Goal: Ask a question: Seek information or help from site administrators or community

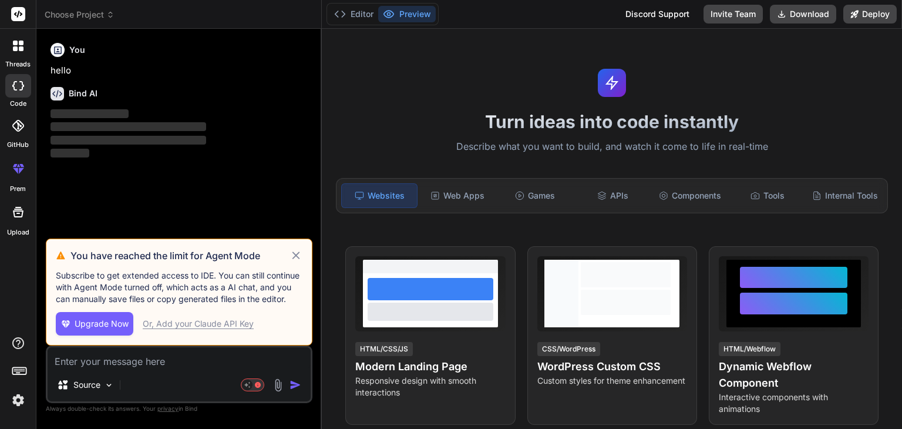
click at [297, 252] on icon at bounding box center [297, 255] width 14 height 14
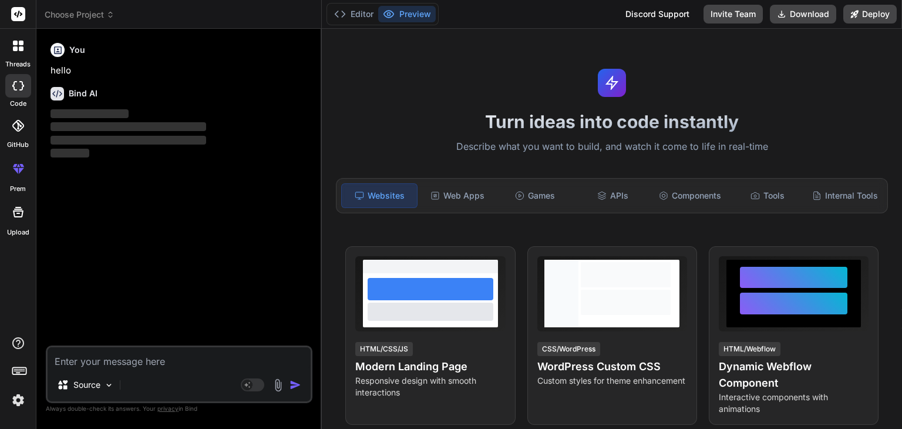
click at [108, 12] on icon at bounding box center [110, 15] width 8 height 8
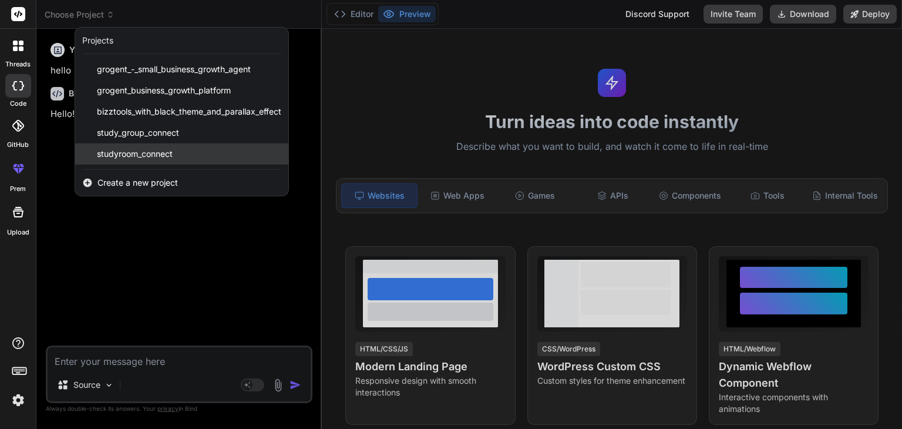
click at [122, 156] on span "studyroom_connect" at bounding box center [135, 154] width 76 height 12
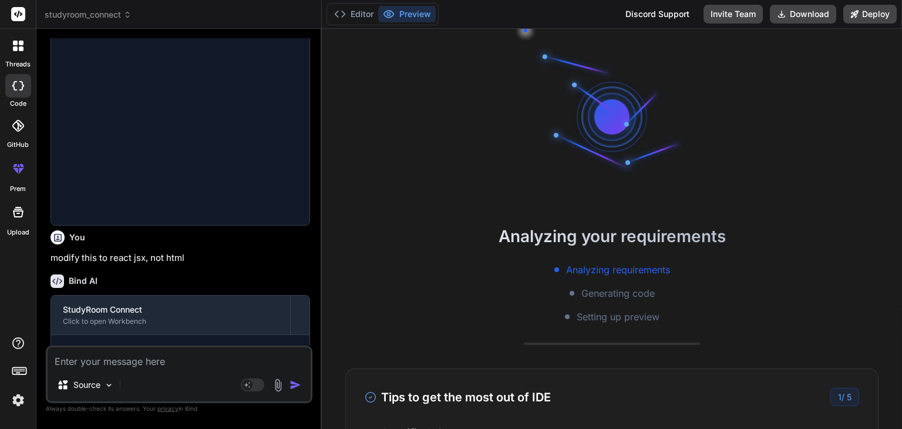
scroll to position [56, 0]
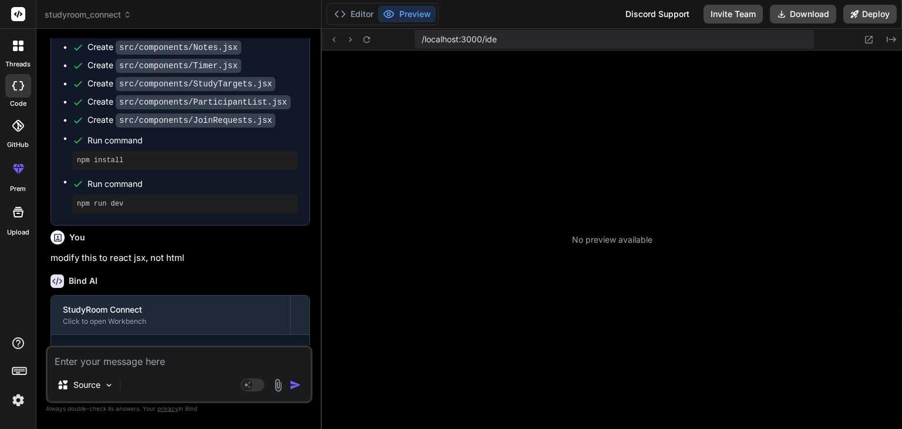
type textarea "x"
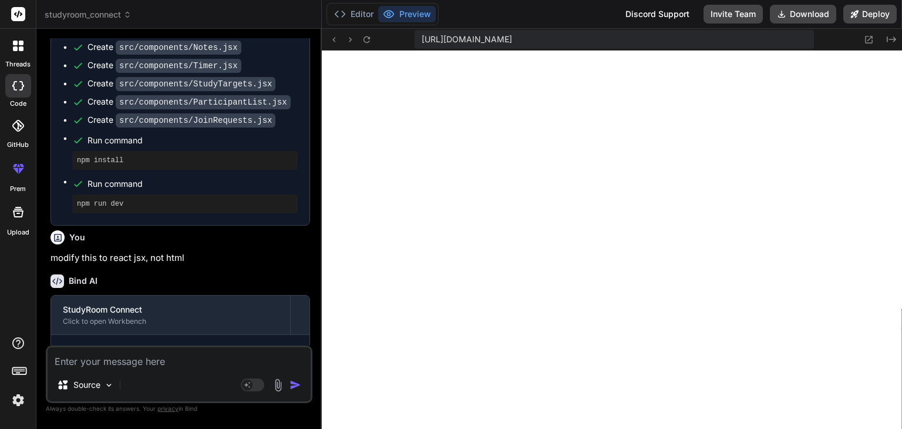
scroll to position [270, 0]
click at [155, 367] on textarea at bounding box center [179, 357] width 263 height 21
type textarea "c"
type textarea "x"
type textarea "ca"
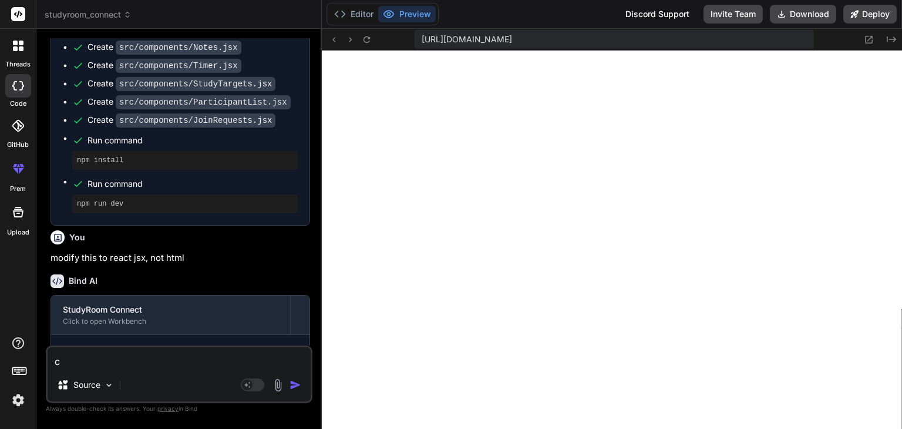
type textarea "x"
type textarea "can"
type textarea "x"
type textarea "can"
type textarea "x"
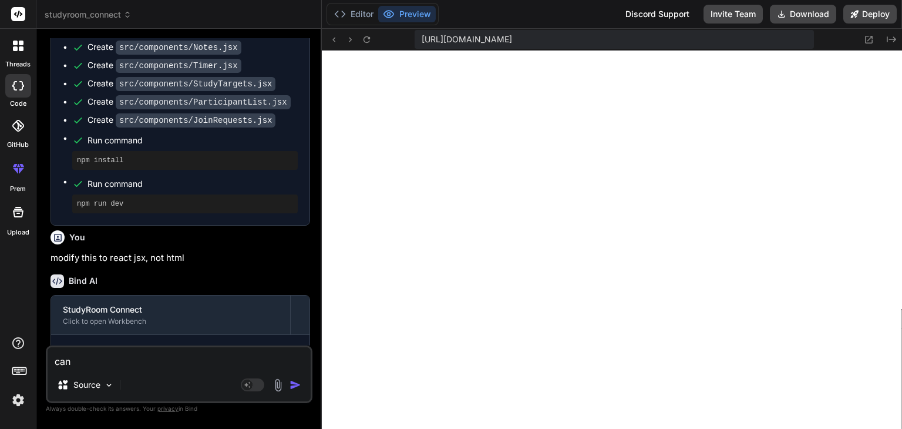
type textarea "can w"
type textarea "x"
type textarea "can we"
type textarea "x"
type textarea "can we"
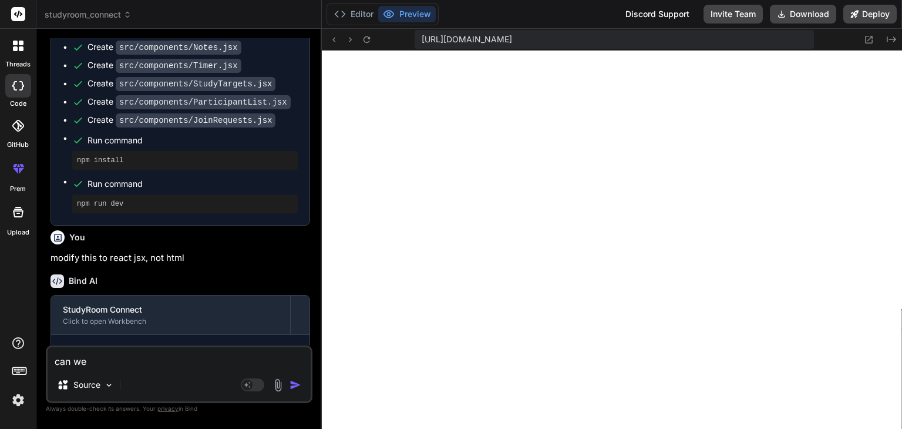
type textarea "x"
type textarea "can we m"
type textarea "x"
type textarea "can we ma"
type textarea "x"
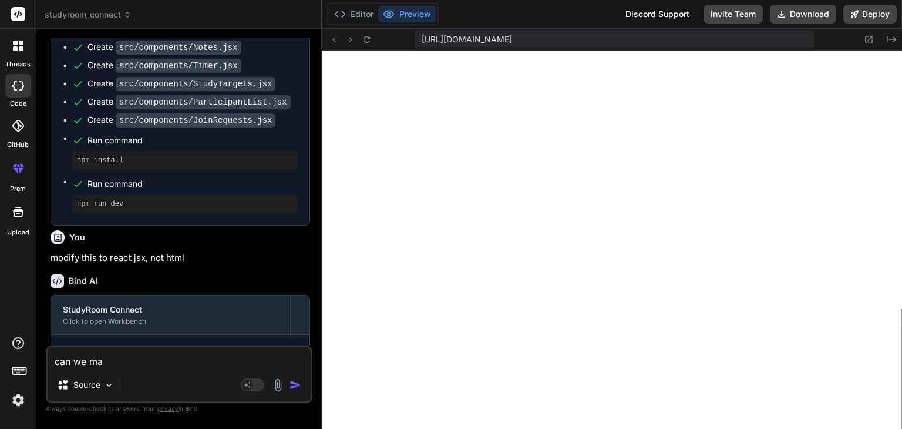
type textarea "can we mak"
type textarea "x"
type textarea "can we make"
type textarea "x"
type textarea "can we make"
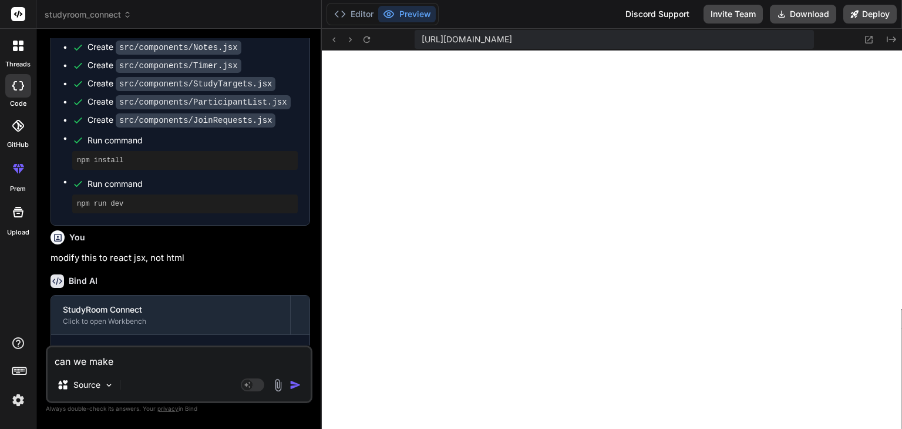
type textarea "x"
type textarea "can we make i"
type textarea "x"
type textarea "can we make it"
type textarea "x"
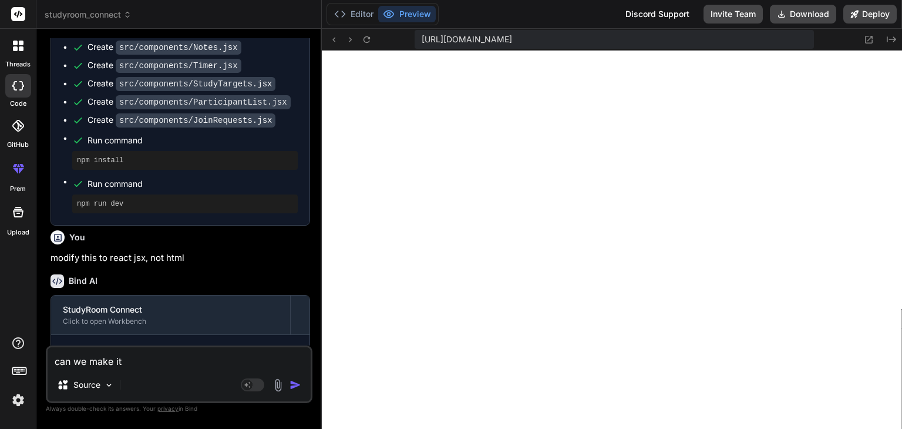
type textarea "can we make it"
type textarea "x"
type textarea "can we make it m"
type textarea "x"
type textarea "can we make it mo"
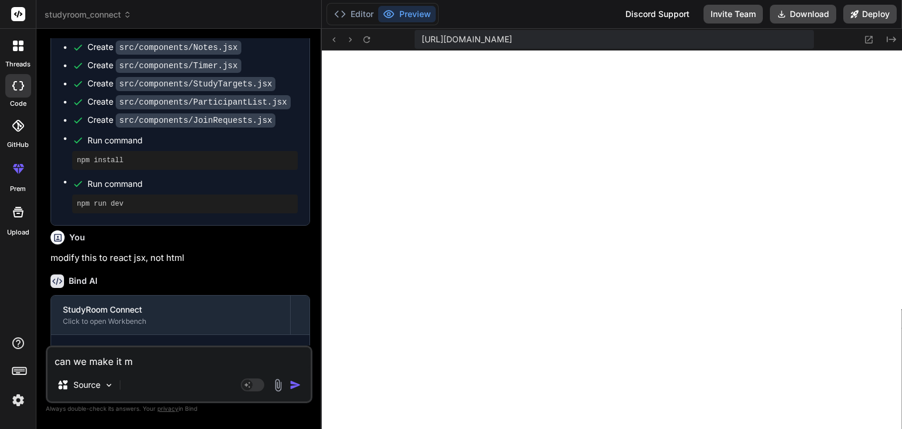
type textarea "x"
type textarea "can we make it mor"
type textarea "x"
type textarea "can we make it more"
type textarea "x"
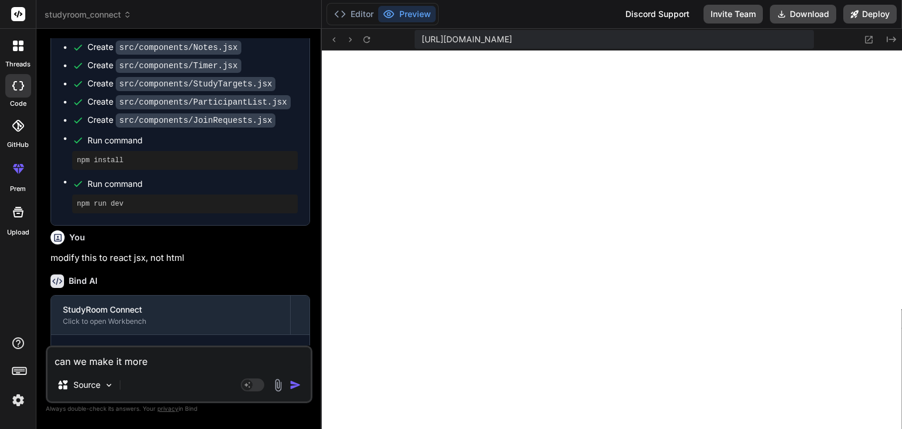
type textarea "can we make it more"
type textarea "x"
type textarea "can we make it more r"
type textarea "x"
type textarea "can we make it more re"
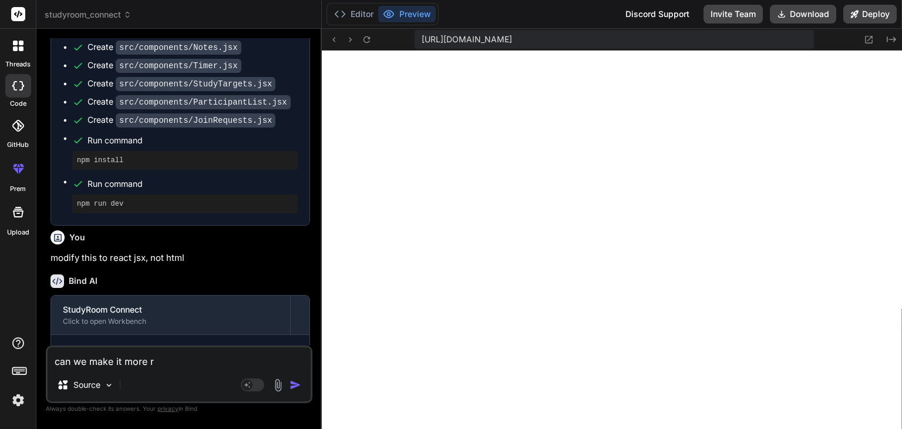
type textarea "x"
type textarea "can we make it more rea"
type textarea "x"
type textarea "can we make it more real"
type textarea "x"
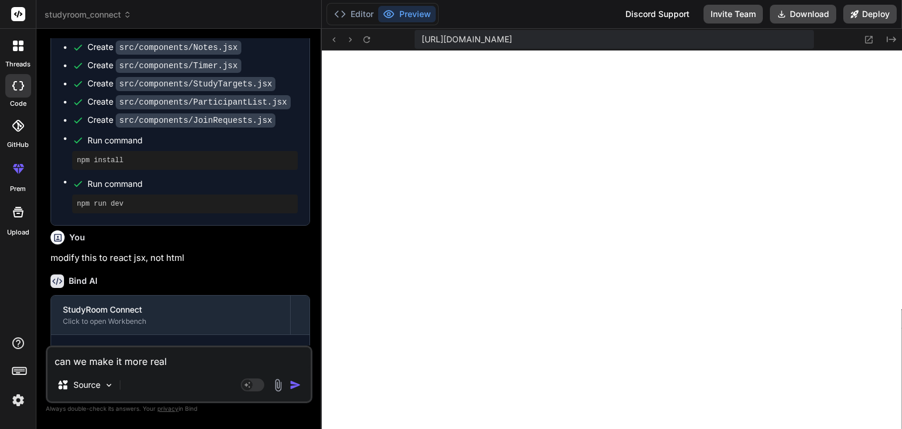
type textarea "can we make it more reali"
type textarea "x"
type textarea "can we make it more realis"
type textarea "x"
type textarea "can we make it more realist"
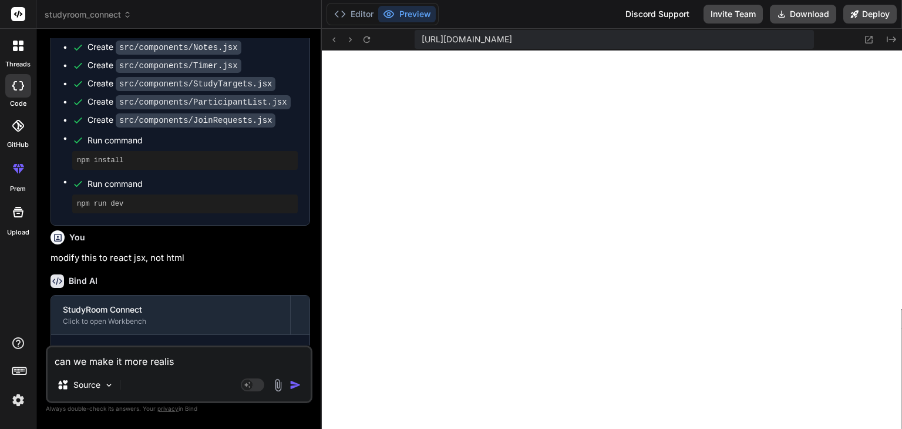
type textarea "x"
type textarea "can we make it more realisti"
type textarea "x"
type textarea "can we make it more realistic"
type textarea "x"
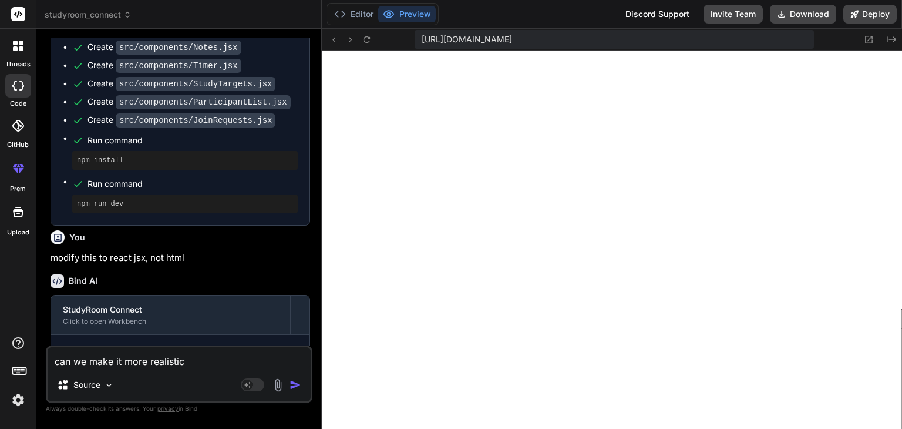
type textarea "can we make it more realistic"
type textarea "x"
type textarea "can we make it more realistic ,"
type textarea "x"
type textarea "can we make it more realistic ,"
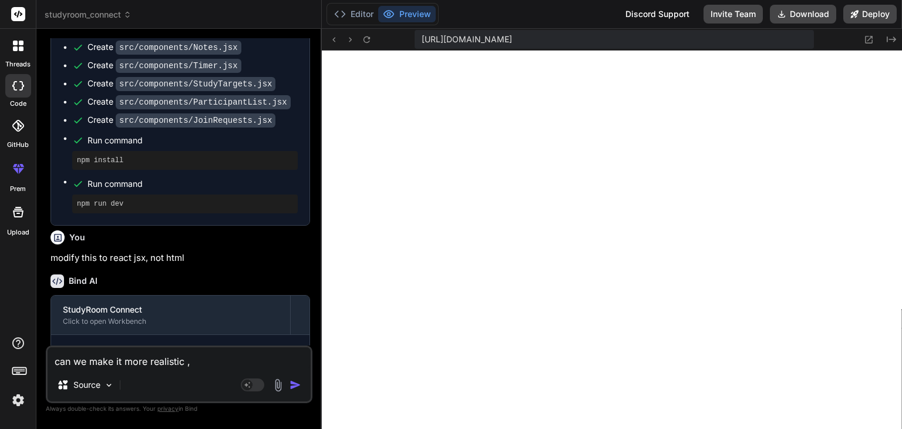
type textarea "x"
type textarea "can we make it more realistic , m"
type textarea "x"
type textarea "can we make it more realistic , me"
type textarea "x"
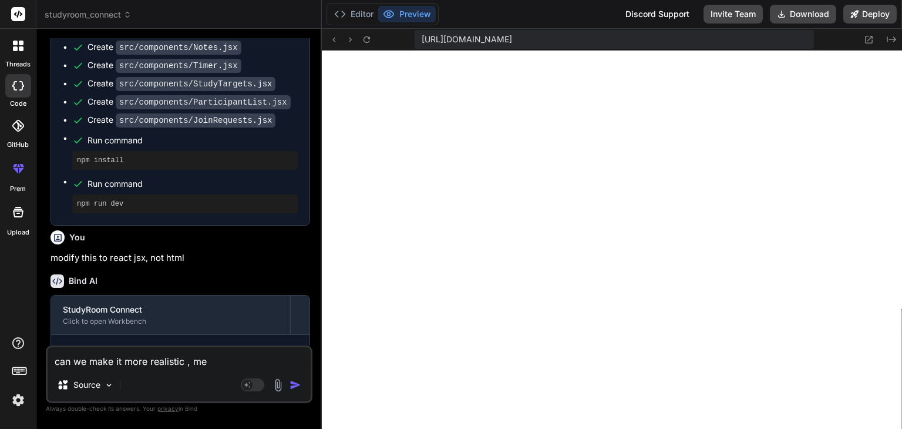
type textarea "can we make it more realistic , mea"
type textarea "x"
type textarea "can we make it more realistic , mean"
type textarea "x"
type textarea "can we make it more realistic , means"
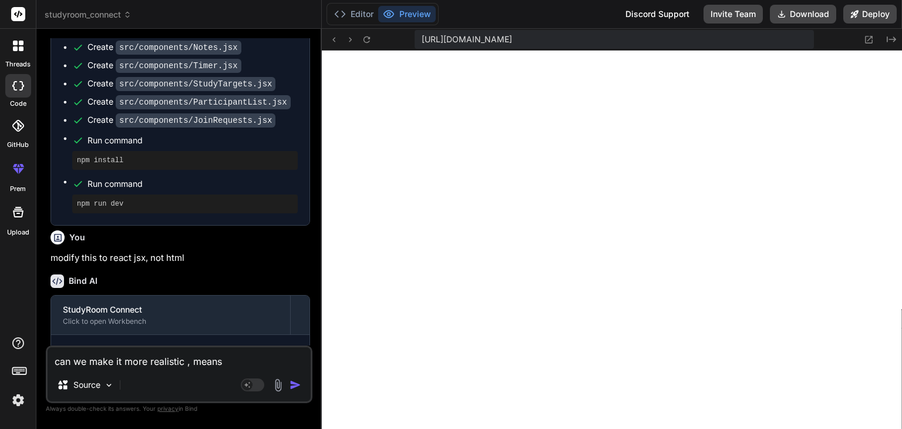
type textarea "x"
type textarea "can we make it more realistic , means"
type textarea "x"
type textarea "can we make it more realistic , means f"
type textarea "x"
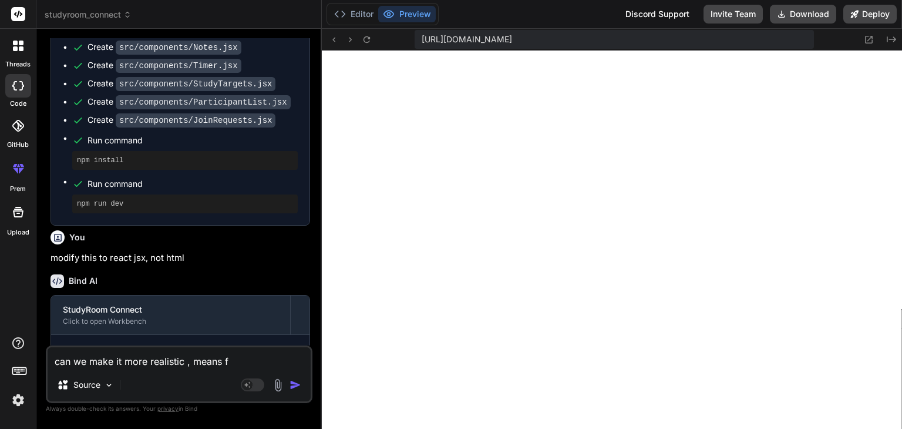
type textarea "can we make it more realistic , means fo"
type textarea "x"
type textarea "can we make it more realistic , means for"
type textarea "x"
type textarea "can we make it more realistic , means for"
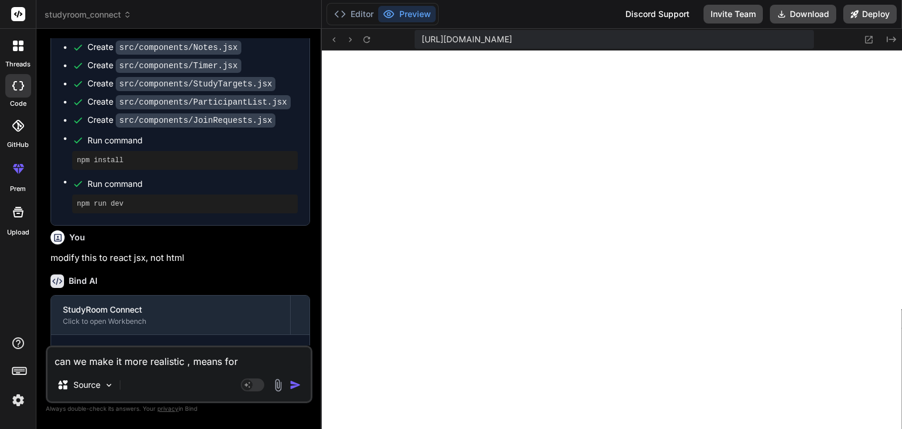
type textarea "x"
type textarea "can we make it more realistic , means for n"
type textarea "x"
type textarea "can we make it more realistic , means for no"
type textarea "x"
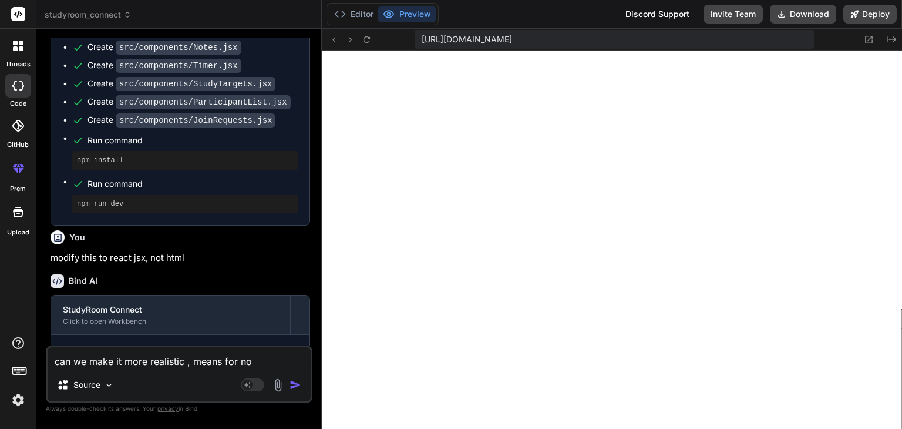
type textarea "can we make it more realistic , means for now"
type textarea "x"
type textarea "can we make it more realistic , means for now"
type textarea "x"
type textarea "can we make it more realistic , means for now i"
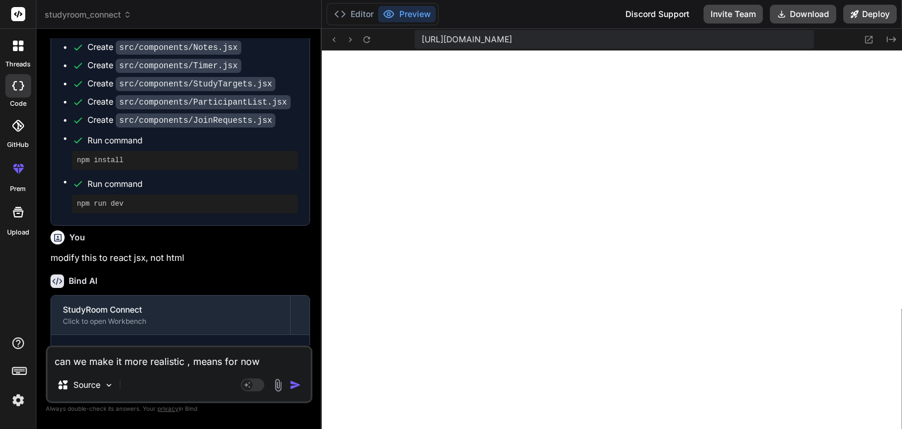
type textarea "x"
type textarea "can we make it more realistic , means for now i"
type textarea "x"
type textarea "can we make it more realistic , means for now i c"
type textarea "x"
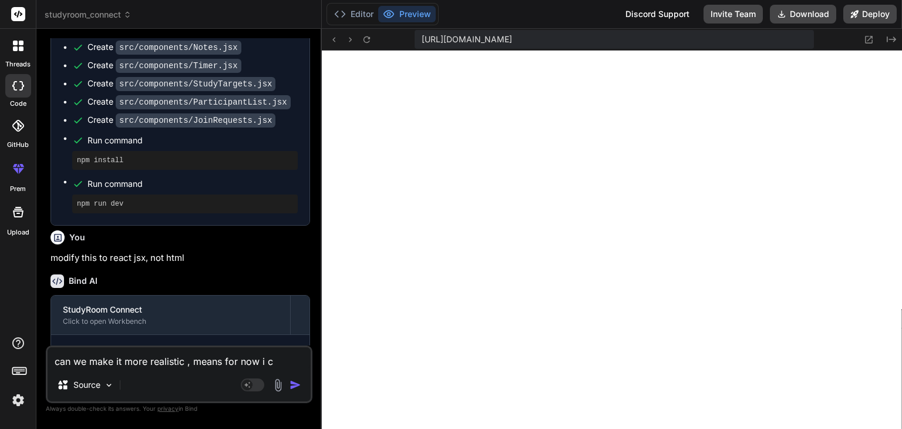
type textarea "can we make it more realistic , means for now i ca"
type textarea "x"
type textarea "can we make it more realistic , means for now i can"
type textarea "x"
type textarea "can we make it more realistic , means for now i can"
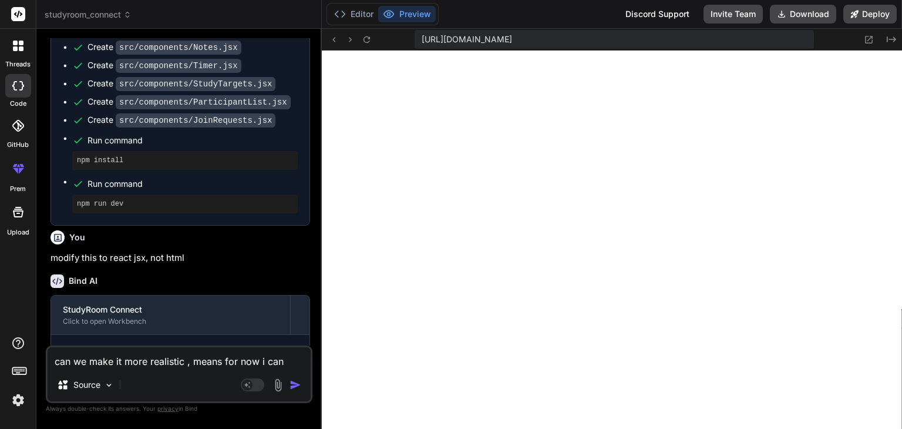
type textarea "x"
type textarea "can we make it more realistic , means for now i can a"
type textarea "x"
type textarea "can we make it more realistic , means for now i can ab"
type textarea "x"
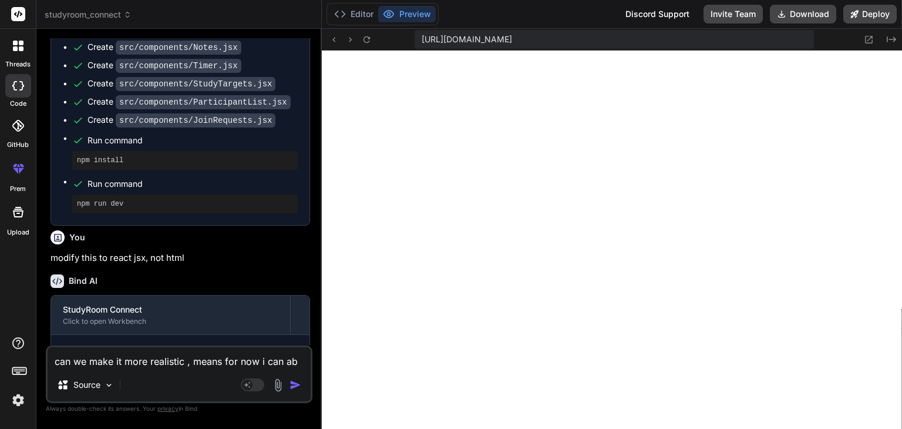
type textarea "can we make it more realistic , means for now i can abl"
type textarea "x"
type textarea "can we make it more realistic , means for now i can able"
type textarea "x"
type textarea "can we make it more realistic , means for now i can able"
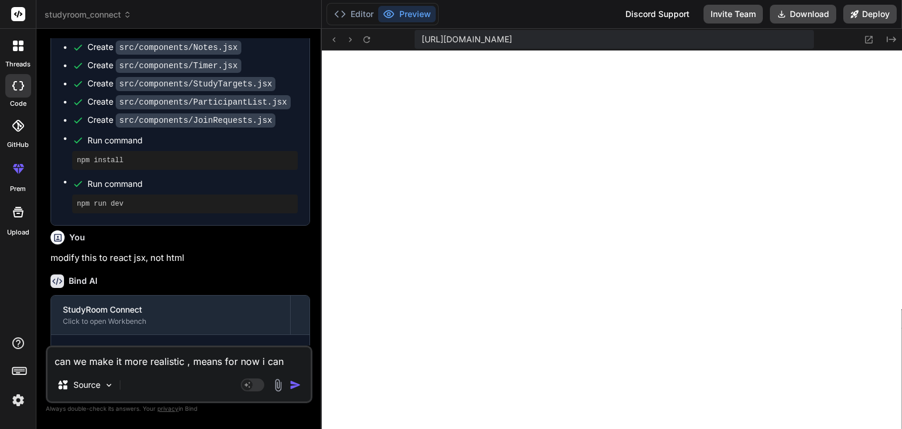
type textarea "x"
type textarea "can we make it more realistic , means for now i can able t"
type textarea "x"
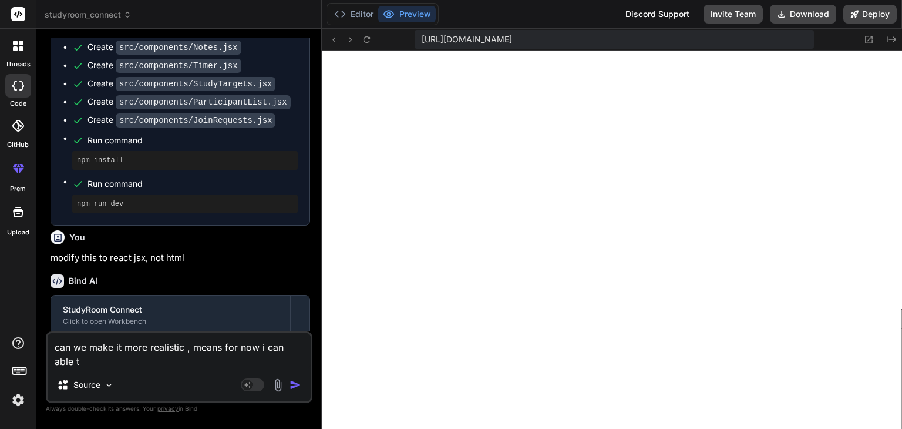
type textarea "can we make it more realistic , means for now i can able to"
type textarea "x"
type textarea "can we make it more realistic , means for now i can able to"
type textarea "x"
type textarea "can we make it more realistic , means for now i can able to j"
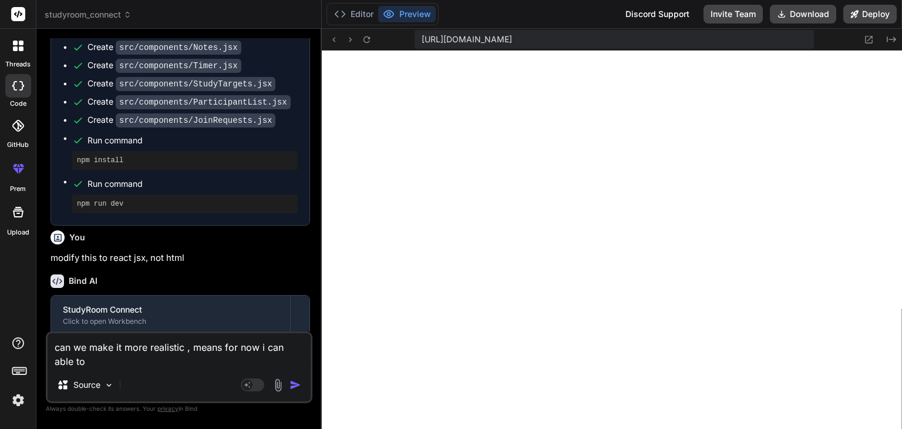
type textarea "x"
type textarea "can we make it more realistic , means for now i can able to jo"
type textarea "x"
type textarea "can we make it more realistic , means for now i can able to joi"
type textarea "x"
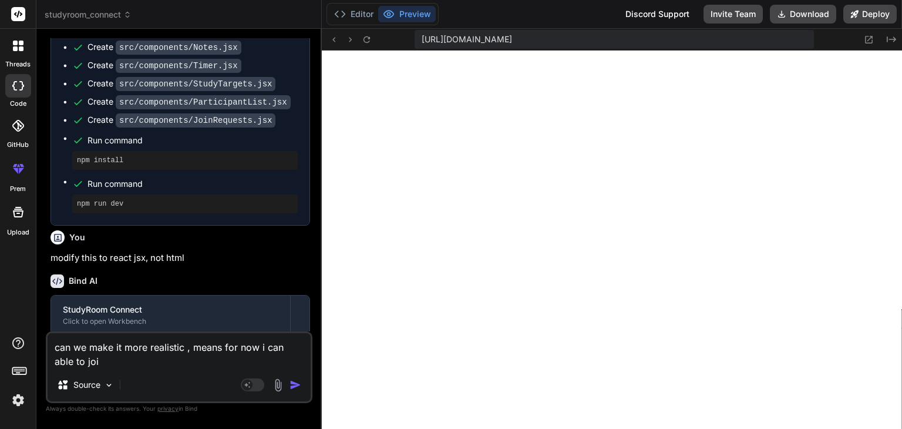
type textarea "can we make it more realistic , means for now i can able to join"
type textarea "x"
type textarea "can we make it more realistic , means for now i can able to join"
type textarea "x"
type textarea "can we make it more realistic , means for now i can able to join r"
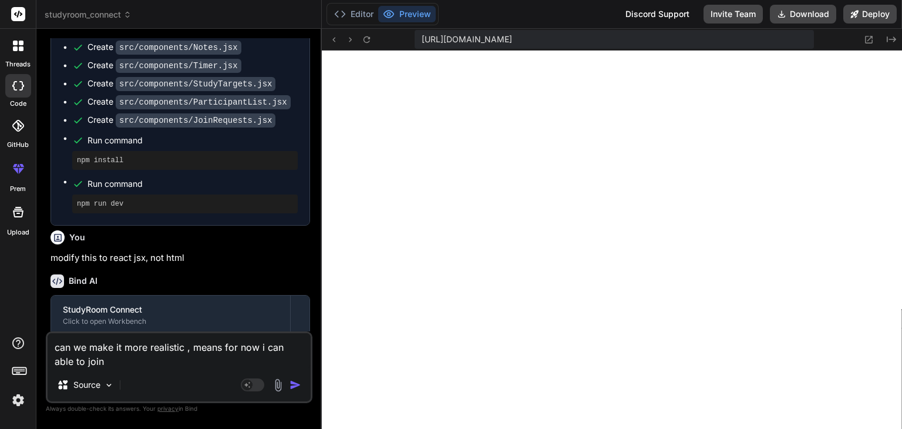
type textarea "x"
type textarea "can we make it more realistic , means for now i can able to join ro"
type textarea "x"
type textarea "can we make it more realistic , means for now i can able to join roo"
type textarea "x"
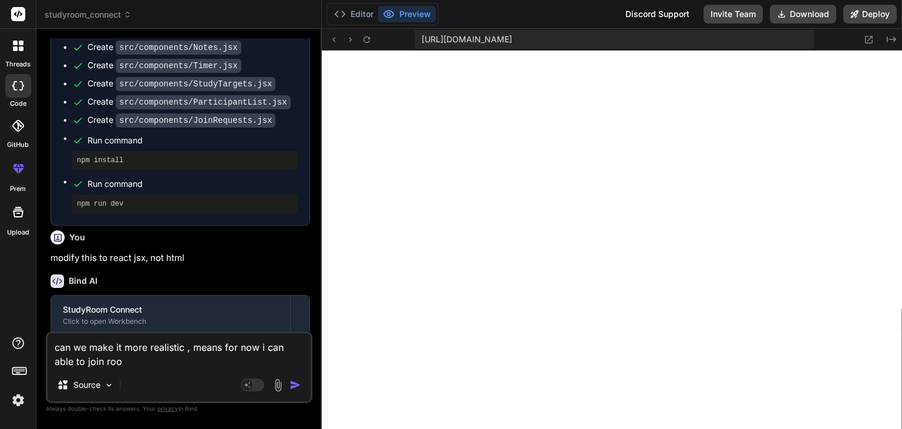
type textarea "can we make it more realistic , means for now i can able to join room"
type textarea "x"
type textarea "can we make it more realistic , means for now i can able to join room,"
type textarea "x"
type textarea "can we make it more realistic , means for now i can able to join room,"
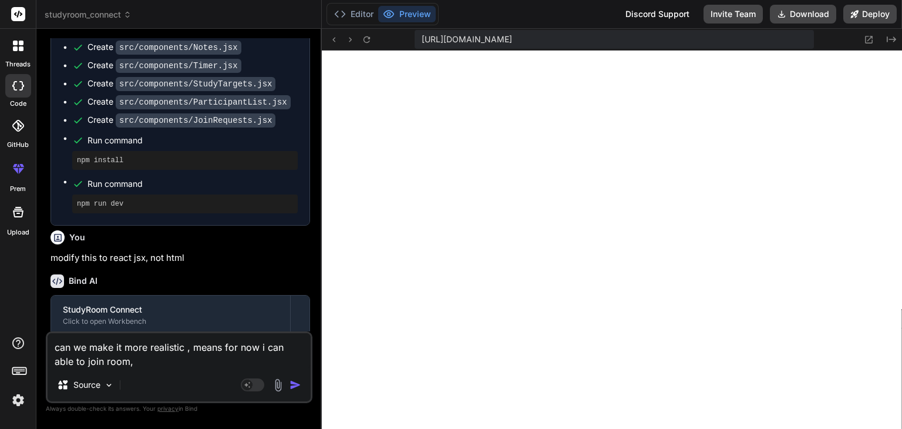
type textarea "x"
type textarea "can we make it more realistic , means for now i can able to join room, b"
type textarea "x"
type textarea "can we make it more realistic , means for now i can able to join room, bu"
type textarea "x"
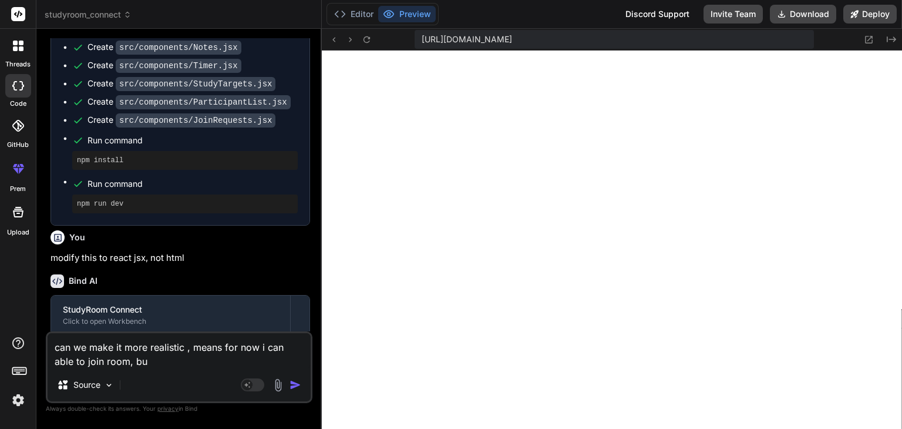
type textarea "can we make it more realistic , means for now i can able to join room, but"
type textarea "x"
type textarea "can we make it more realistic , means for now i can able to join room, but"
type textarea "x"
type textarea "can we make it more realistic , means for now i can able to join room, but w"
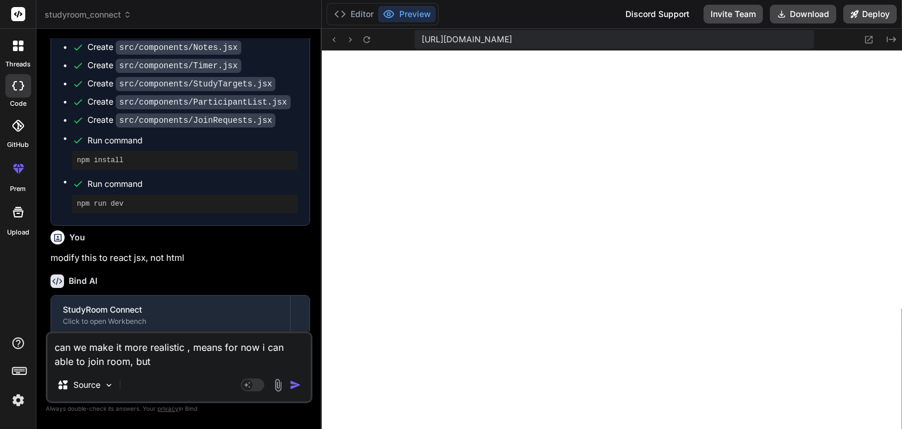
type textarea "x"
type textarea "can we make it more realistic , means for now i can able to join room, but we"
type textarea "x"
type textarea "can we make it more realistic , means for now i can able to join room, but we"
type textarea "x"
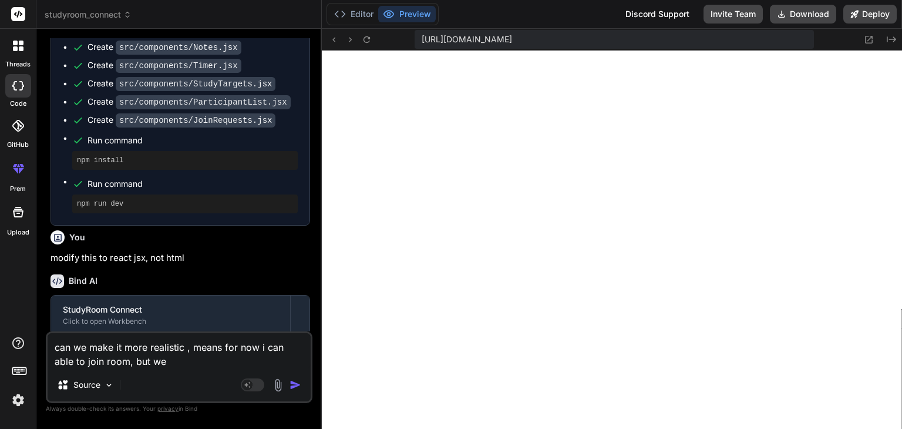
type textarea "can we make it more realistic , means for now i can able to join room, but we n"
type textarea "x"
type textarea "can we make it more realistic , means for now i can able to join room, but we ne"
type textarea "x"
type textarea "can we make it more realistic , means for now i can able to join room, but we n…"
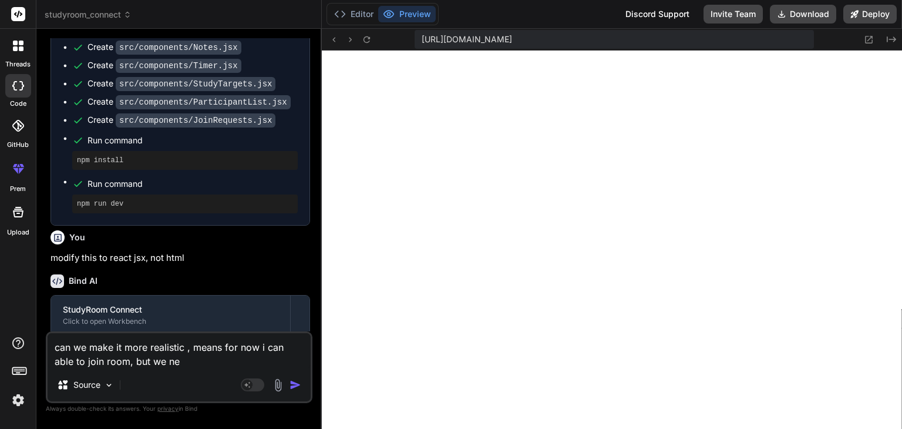
type textarea "x"
type textarea "can we make it more realistic , means for now i can able to join room, but we n…"
type textarea "x"
type textarea "can we make it more realistic , means for now i can able to join room, but we n…"
type textarea "x"
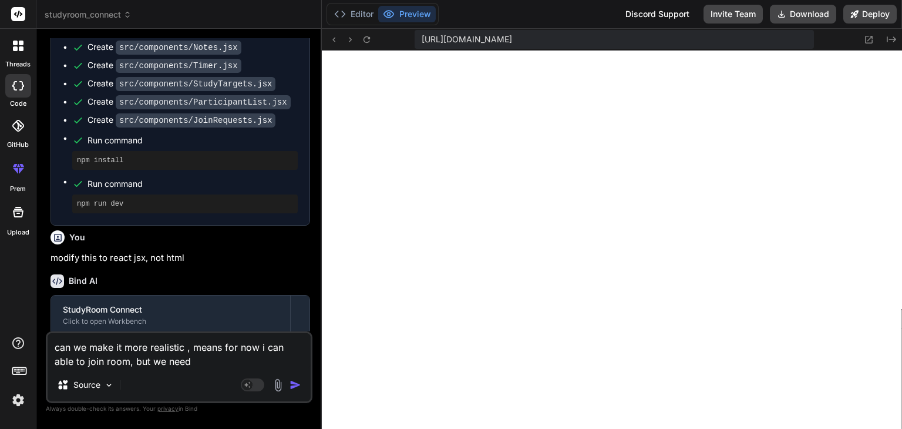
type textarea "can we make it more realistic , means for now i can able to join room, but we n…"
type textarea "x"
type textarea "can we make it more realistic , means for now i can able to join room, but we n…"
type textarea "x"
type textarea "can we make it more realistic , means for now i can able to join room, but we n…"
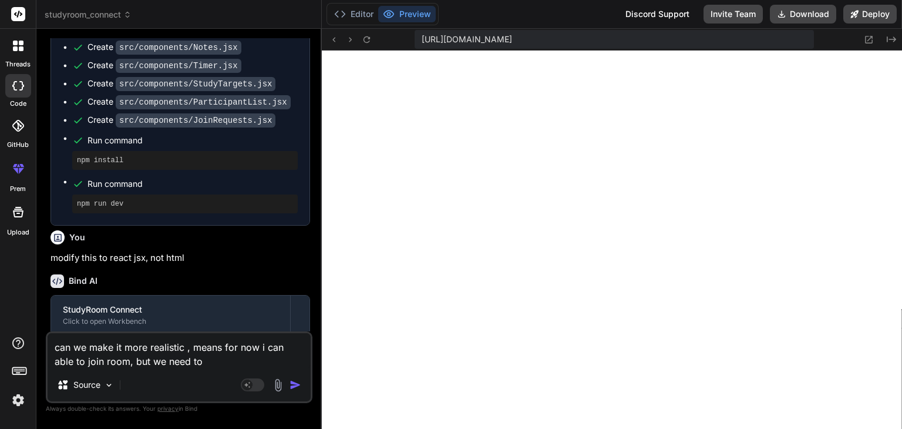
type textarea "x"
type textarea "can we make it more realistic , means for now i can able to join room, but we n…"
type textarea "x"
type textarea "can we make it more realistic , means for now i can able to join room, but we n…"
type textarea "x"
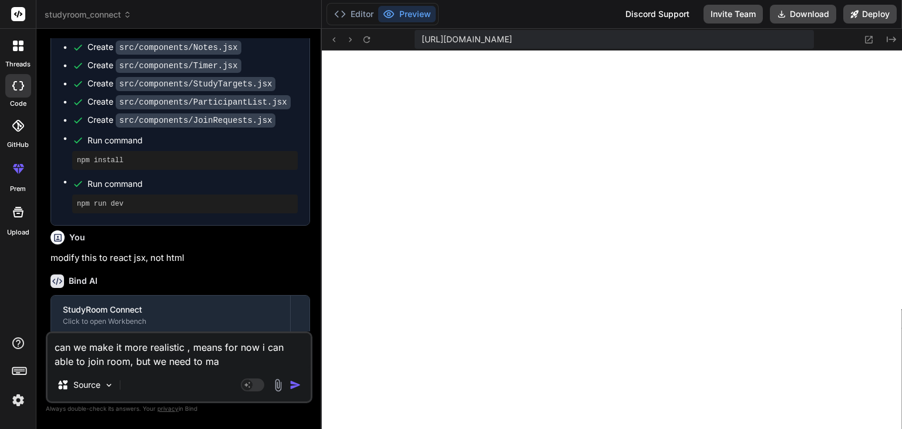
type textarea "can we make it more realistic , means for now i can able to join room, but we n…"
type textarea "x"
type textarea "can we make it more realistic , means for now i can able to join room, but we n…"
type textarea "x"
type textarea "can we make it more realistic , means for now i can able to join room, but we n…"
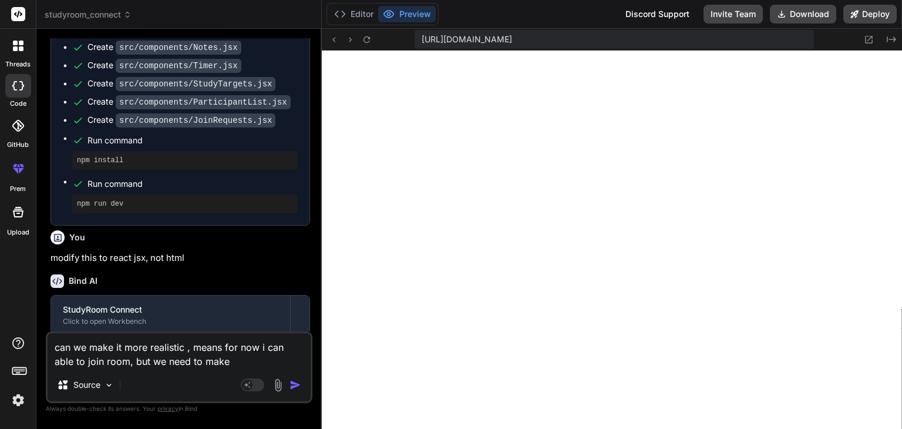
type textarea "x"
type textarea "can we make it more realistic , means for now i can able to join room, but we n…"
type textarea "x"
type textarea "can we make it more realistic , means for now i can able to join room, but we n…"
type textarea "x"
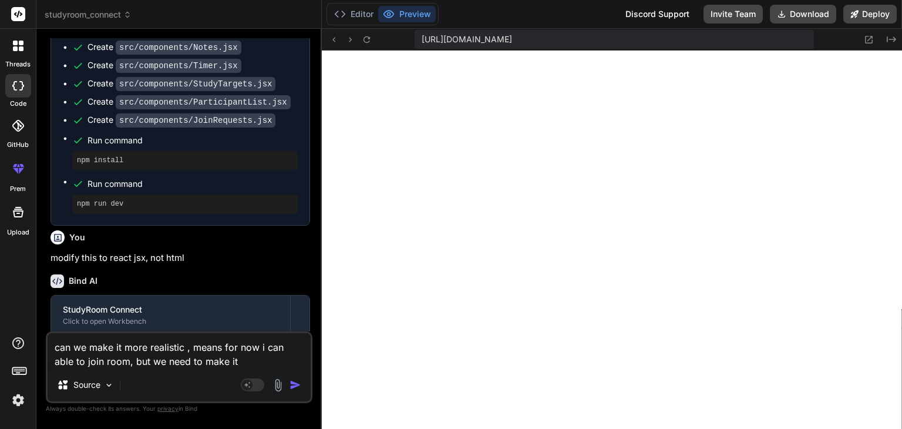
type textarea "can we make it more realistic , means for now i can able to join room, but we n…"
type textarea "x"
type textarea "can we make it more realistic , means for now i can able to join room, but we n…"
type textarea "x"
type textarea "can we make it more realistic , means for now i can able to join room, but we n…"
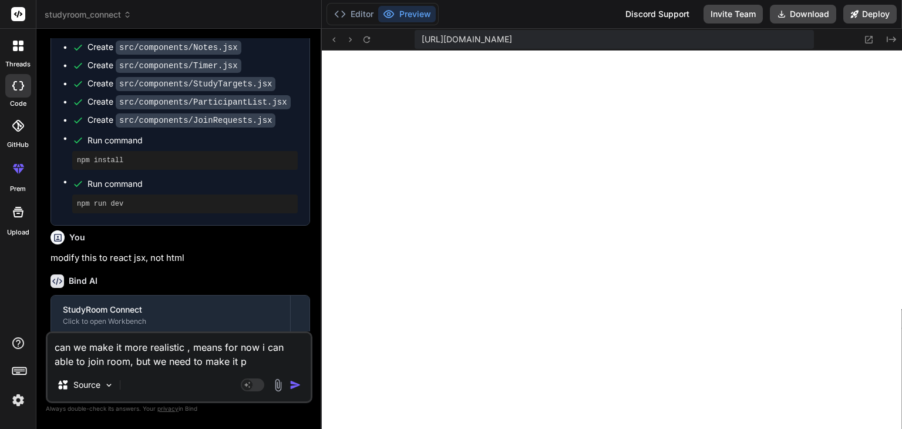
type textarea "x"
type textarea "can we make it more realistic , means for now i can able to join room, but we n…"
type textarea "x"
type textarea "can we make it more realistic , means for now i can able to join room, but we n…"
type textarea "x"
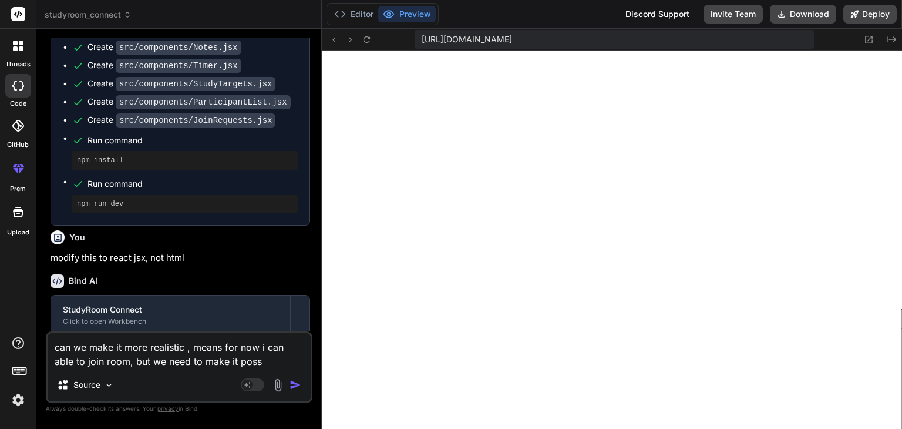
type textarea "can we make it more realistic , means for now i can able to join room, but we n…"
type textarea "x"
type textarea "can we make it more realistic , means for now i can able to join room, but we n…"
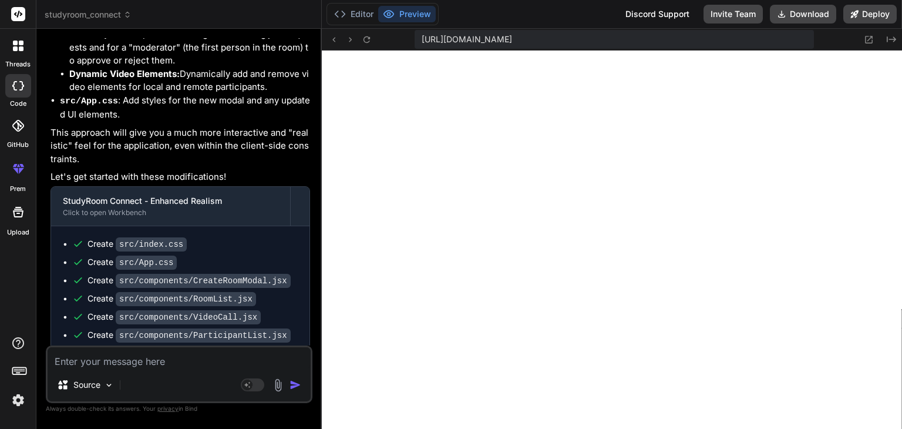
scroll to position [2871, 0]
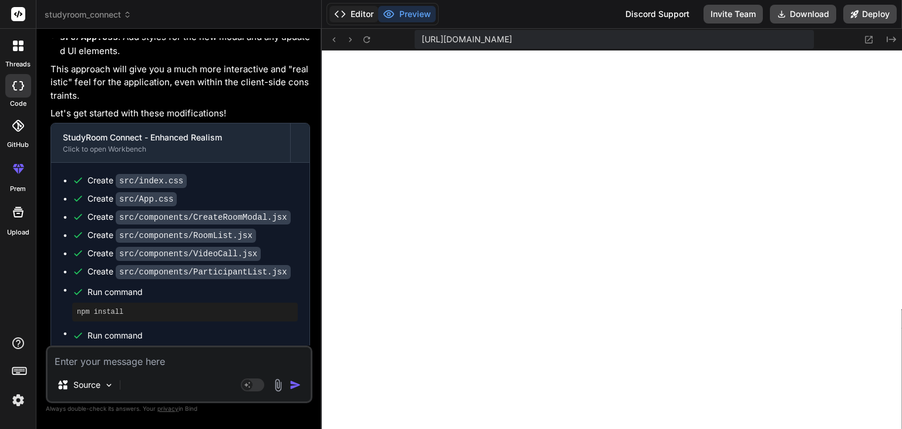
click at [359, 15] on button "Editor" at bounding box center [354, 14] width 49 height 16
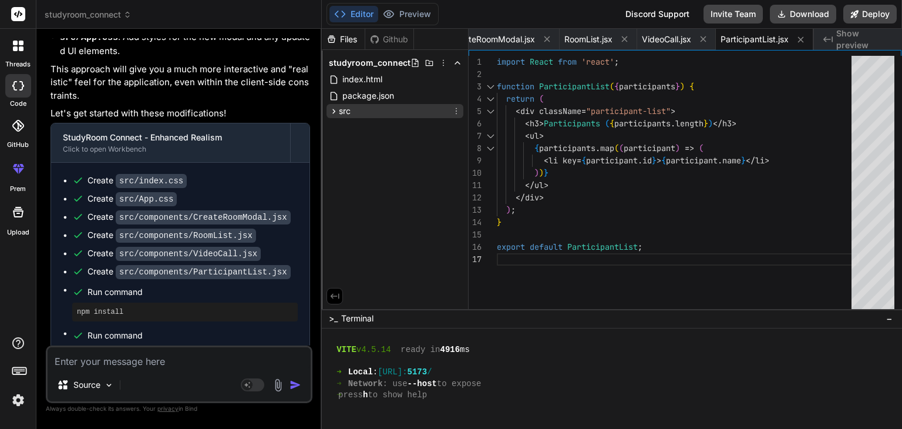
click at [355, 111] on div "src" at bounding box center [395, 111] width 137 height 14
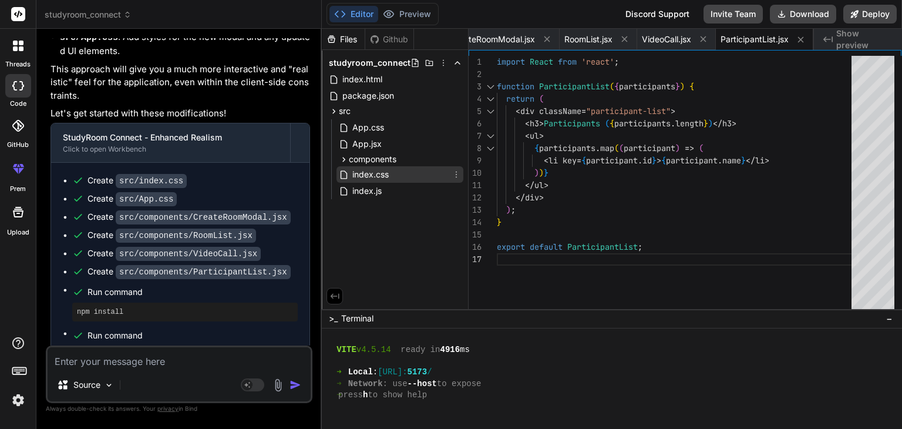
click at [374, 173] on span "index.css" at bounding box center [370, 174] width 39 height 14
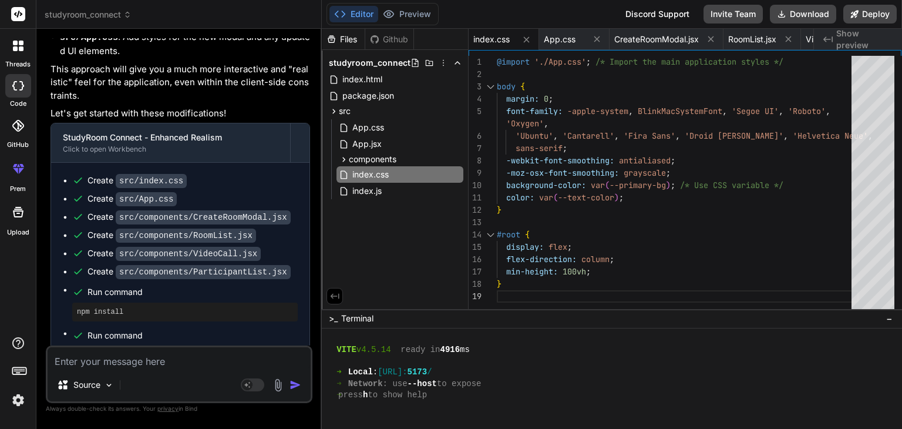
scroll to position [0, 0]
click at [637, 233] on div "@import './App.css' ; /* Import the main application styles */ body { margin: 0…" at bounding box center [678, 185] width 362 height 258
click at [375, 125] on span "App.css" at bounding box center [368, 127] width 34 height 14
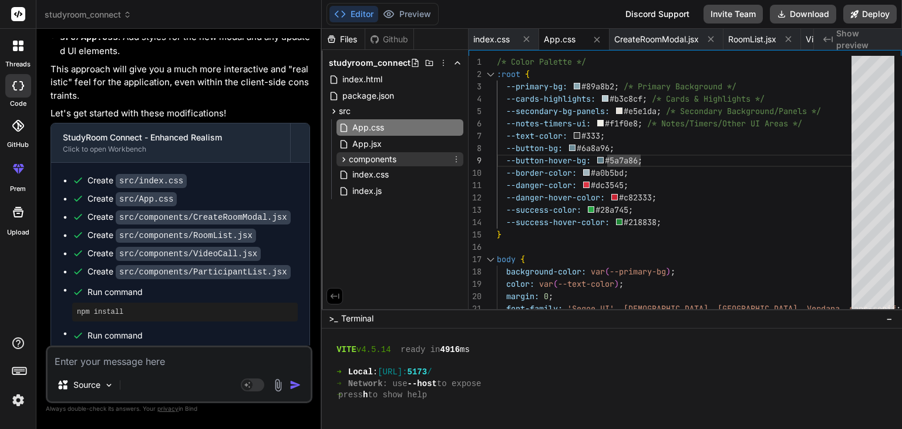
click at [365, 162] on span "components" at bounding box center [373, 159] width 48 height 12
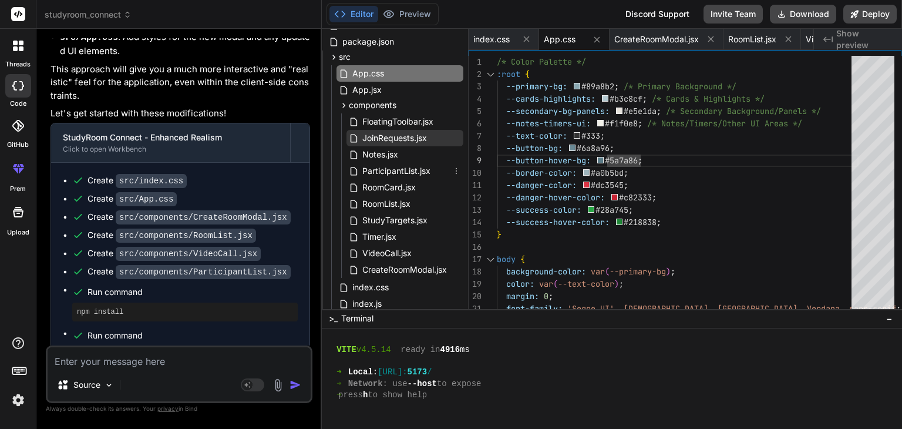
scroll to position [54, 0]
click at [382, 267] on span "CreateRoomModal.jsx" at bounding box center [404, 270] width 87 height 14
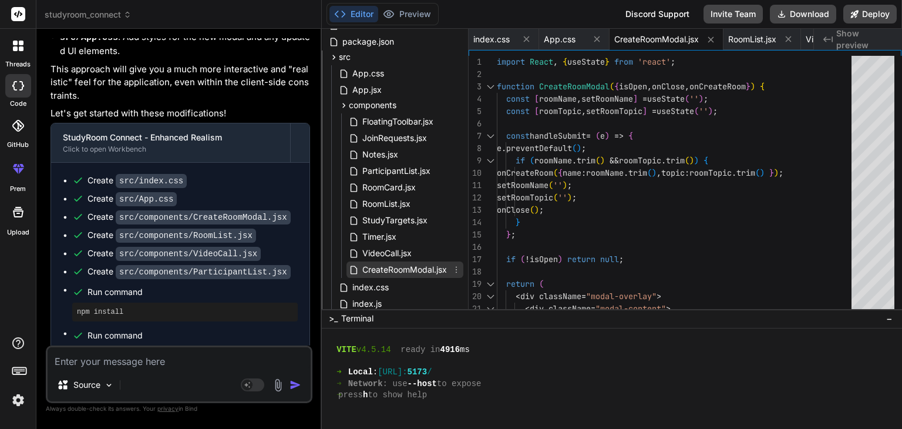
click at [456, 262] on div "CreateRoomModal.jsx" at bounding box center [405, 269] width 117 height 16
click at [422, 267] on span "CreateRoomModal.jsx" at bounding box center [404, 270] width 87 height 14
click at [452, 267] on icon at bounding box center [456, 269] width 9 height 9
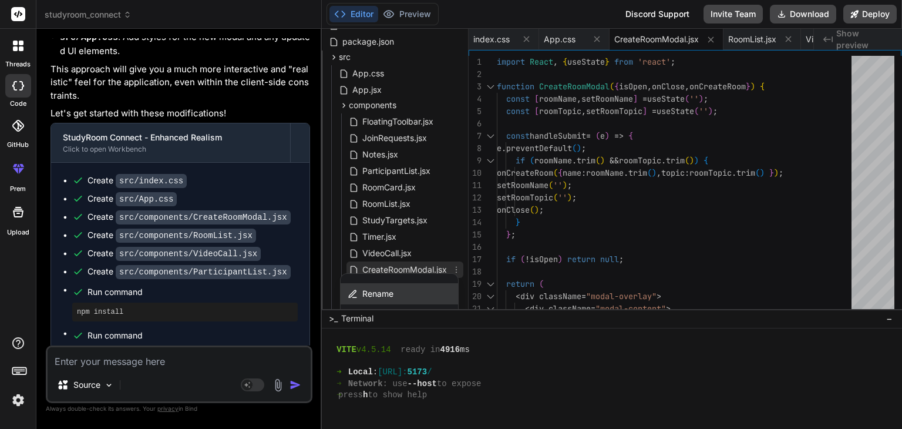
scroll to position [102, 0]
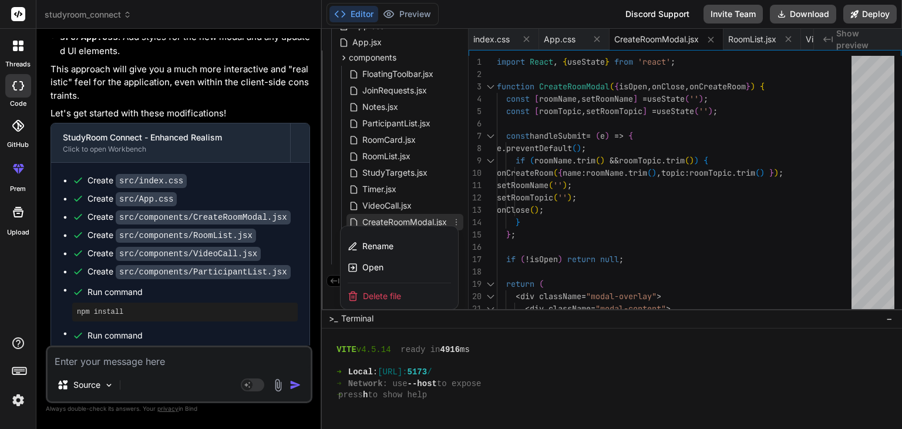
click at [411, 217] on div at bounding box center [612, 229] width 580 height 400
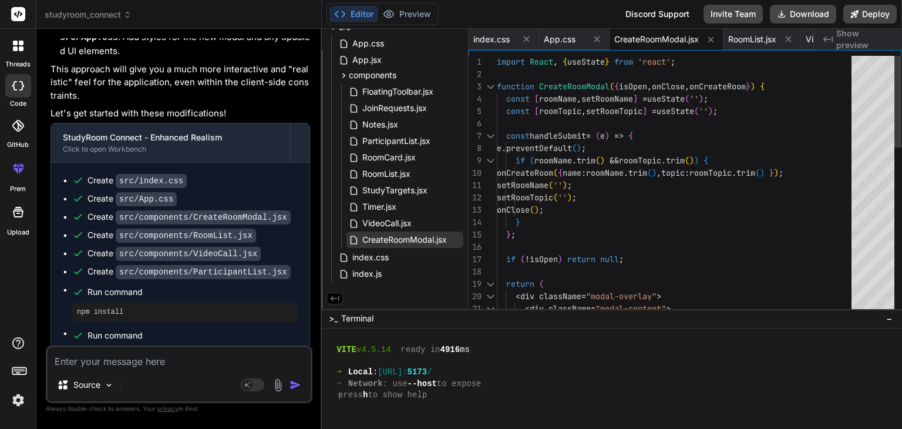
scroll to position [0, 0]
click at [671, 209] on div "import React , { useState } from 'react' ; function CreateRoomModal ( { isOpen …" at bounding box center [678, 420] width 362 height 728
click at [404, 170] on span "RoomList.jsx" at bounding box center [386, 174] width 51 height 14
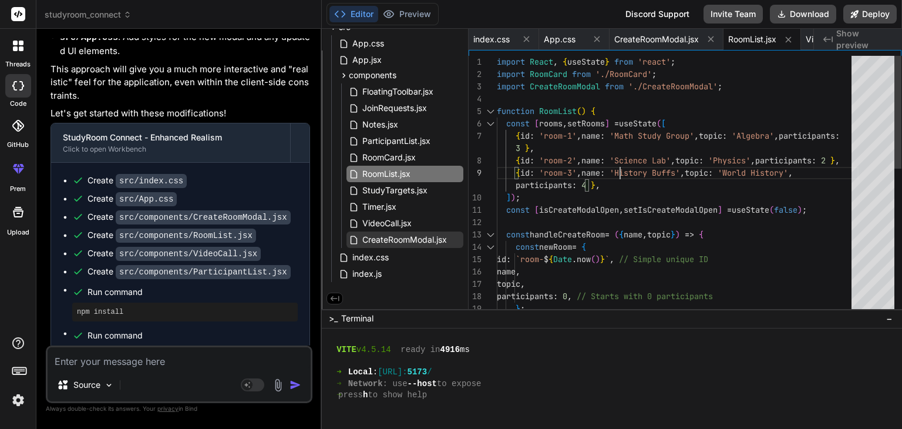
click at [631, 170] on div "import React , { useState } from 'react' ; import RoomCard from './RoomCard' ; …" at bounding box center [678, 352] width 362 height 592
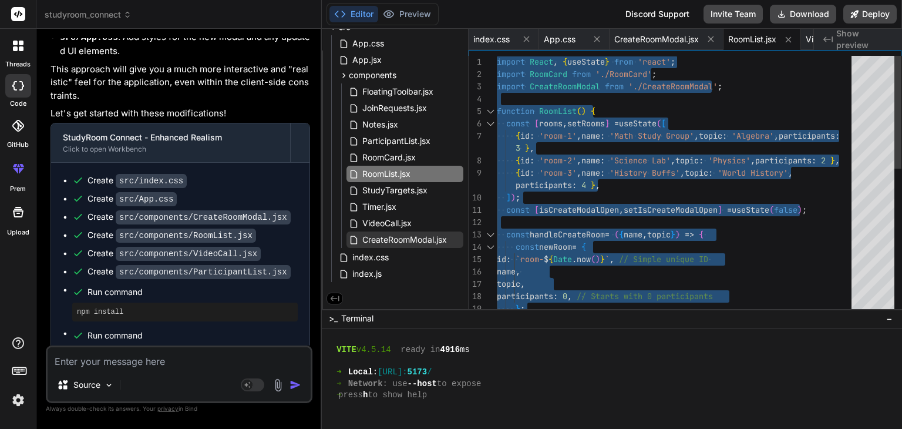
click at [631, 170] on div "import React , { useState } from 'react' ; import RoomCard from './RoomCard' ; …" at bounding box center [678, 352] width 362 height 592
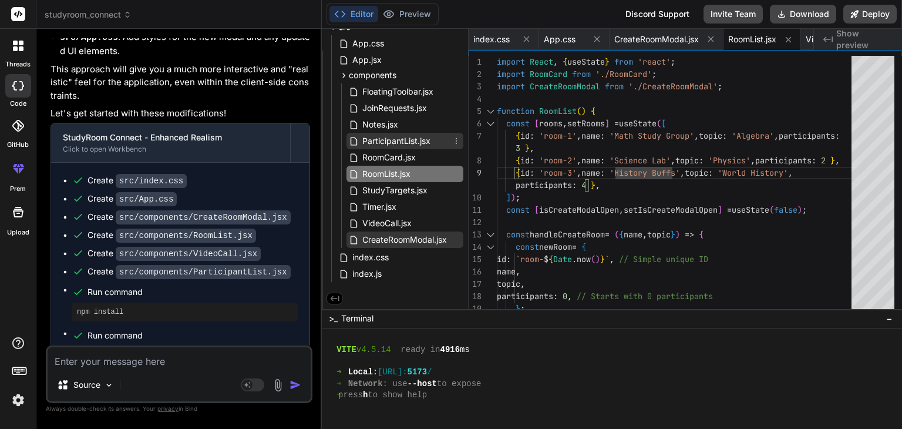
click at [390, 142] on span "ParticipantList.jsx" at bounding box center [396, 141] width 70 height 14
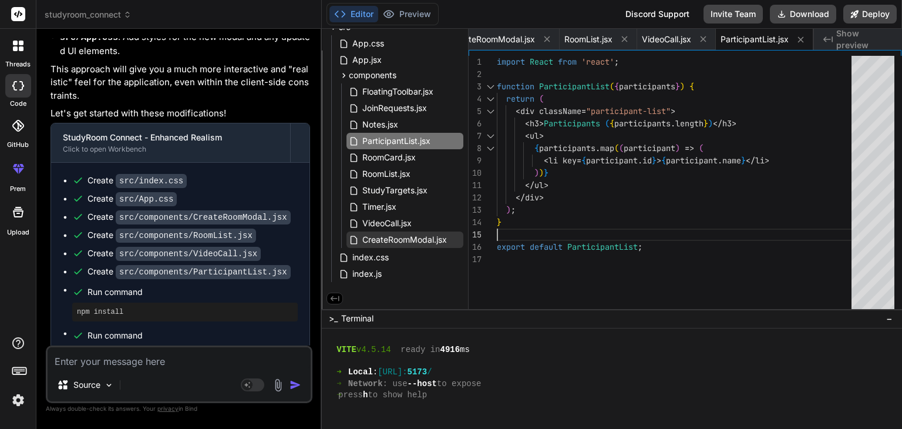
click at [674, 224] on div "import React from 'react' ; function ParticipantList ( { participants } ) { ret…" at bounding box center [678, 185] width 362 height 258
click at [139, 368] on textarea at bounding box center [179, 357] width 263 height 21
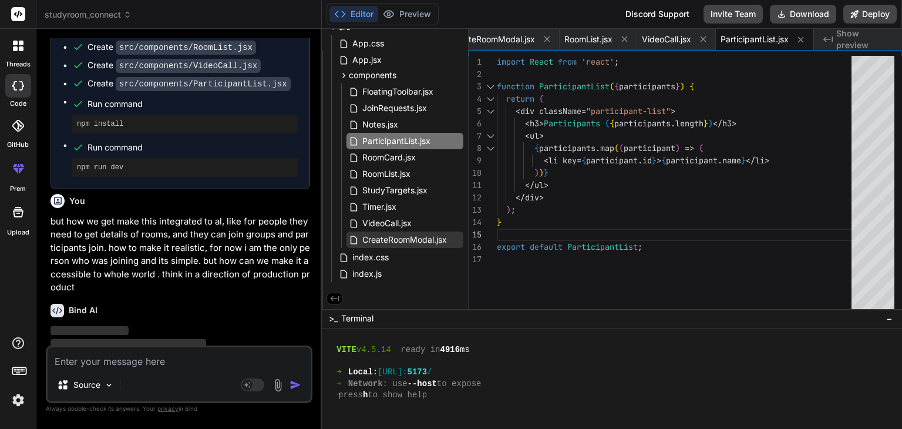
scroll to position [3059, 0]
click at [187, 231] on p "but how we get make this integrated to al, like for people they need to get det…" at bounding box center [181, 254] width 260 height 79
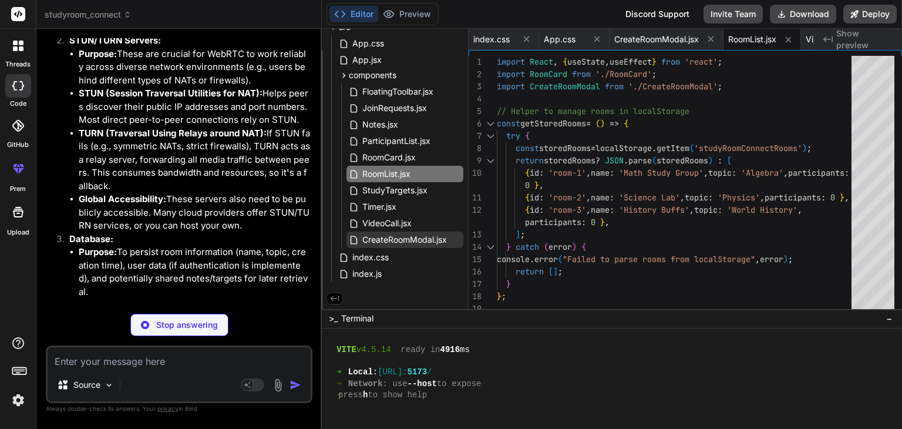
scroll to position [3716, 0]
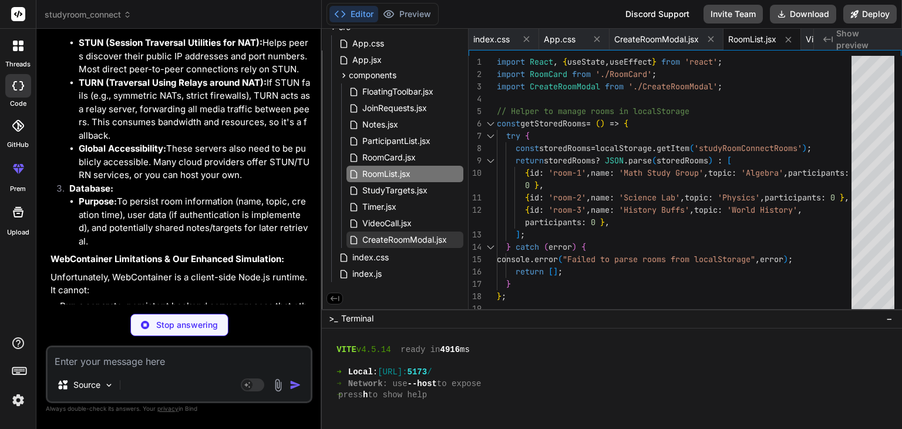
click at [214, 253] on strong "WebContainer Limitations & Our Enhanced Simulation:" at bounding box center [168, 258] width 234 height 11
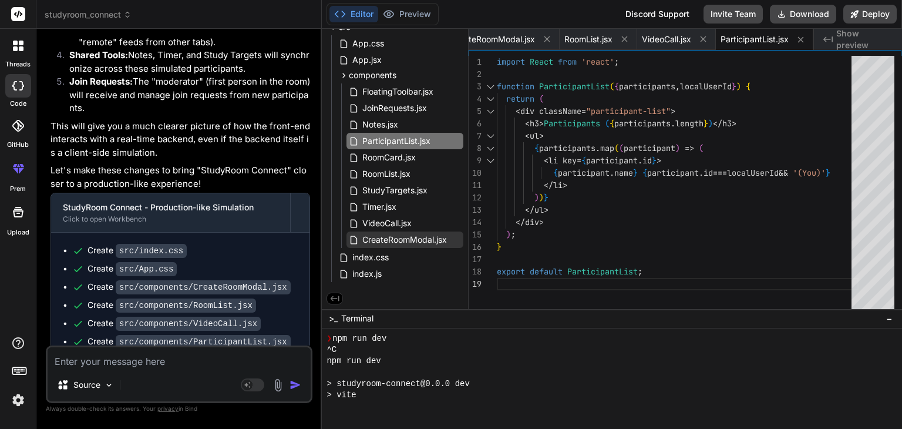
scroll to position [891, 0]
click at [361, 269] on span "index.js" at bounding box center [367, 274] width 32 height 14
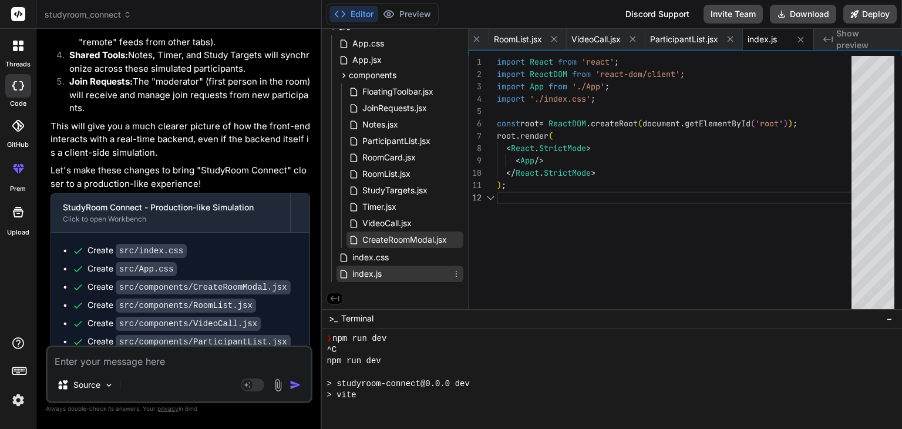
scroll to position [970, 0]
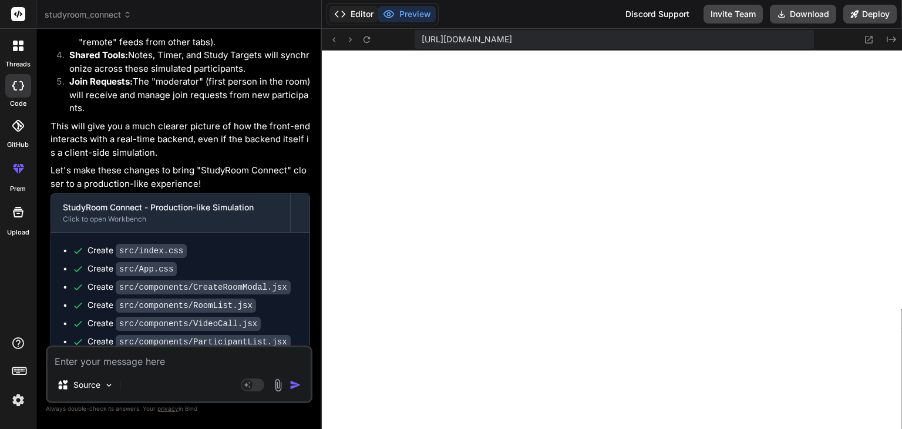
click at [355, 11] on button "Editor" at bounding box center [354, 14] width 49 height 16
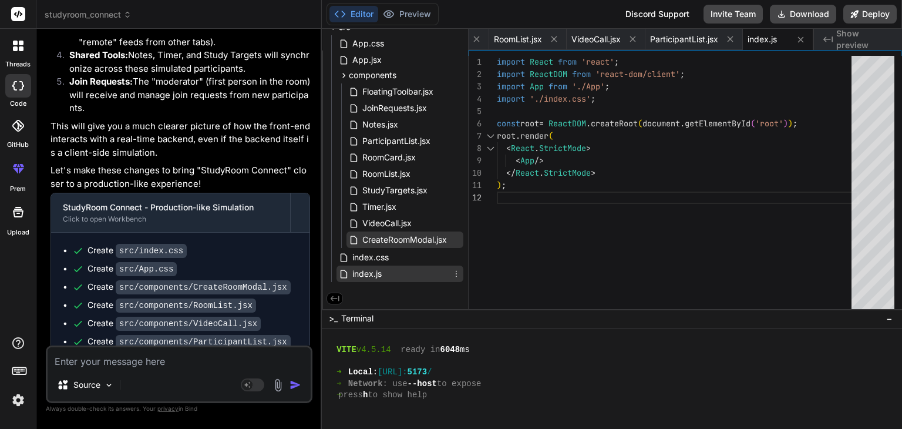
click at [392, 274] on div "index.js" at bounding box center [400, 274] width 127 height 16
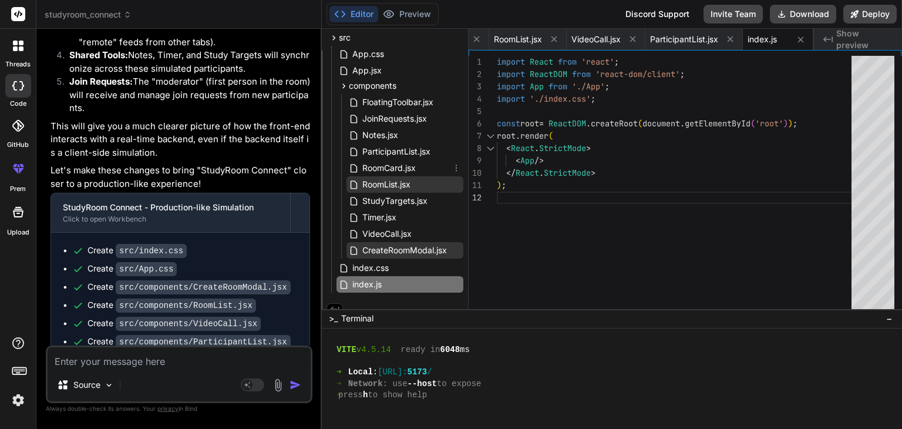
scroll to position [74, 0]
click at [363, 271] on span "index.css" at bounding box center [370, 267] width 39 height 14
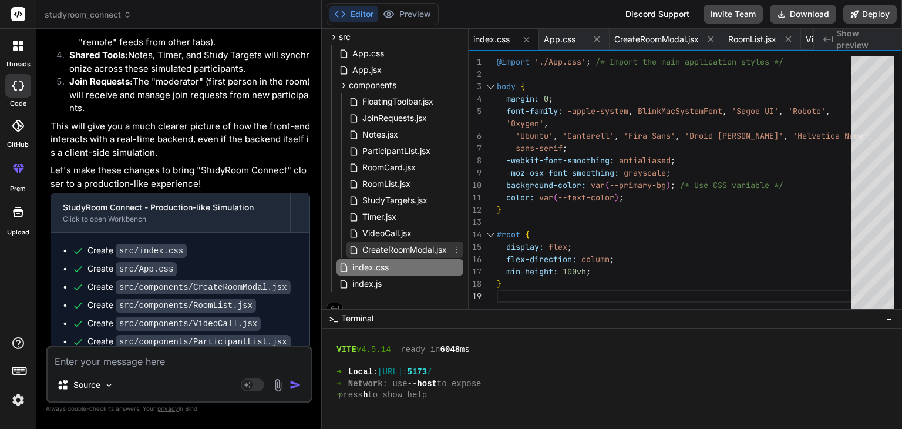
click at [374, 251] on span "CreateRoomModal.jsx" at bounding box center [404, 250] width 87 height 14
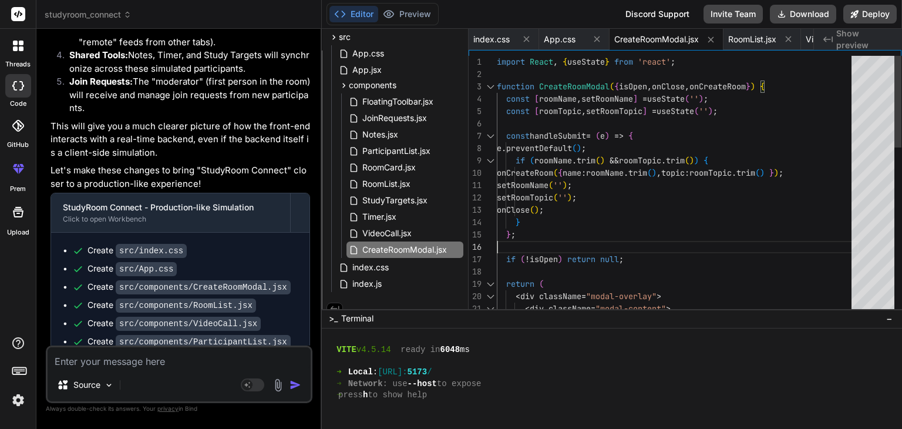
click at [609, 238] on div "import React , { useState } from 'react' ; function CreateRoomModal ( { isOpen …" at bounding box center [678, 420] width 362 height 728
click at [407, 186] on span "RoomList.jsx" at bounding box center [386, 184] width 51 height 14
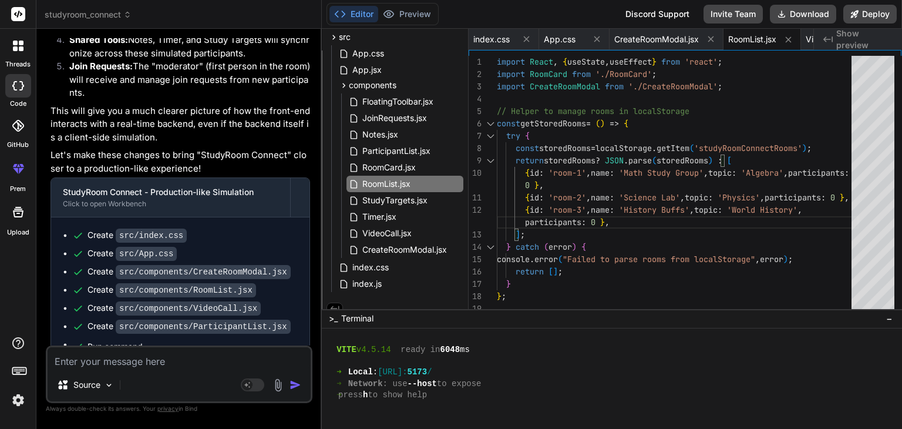
scroll to position [4331, 0]
click at [399, 231] on span "VideoCall.jsx" at bounding box center [387, 233] width 52 height 14
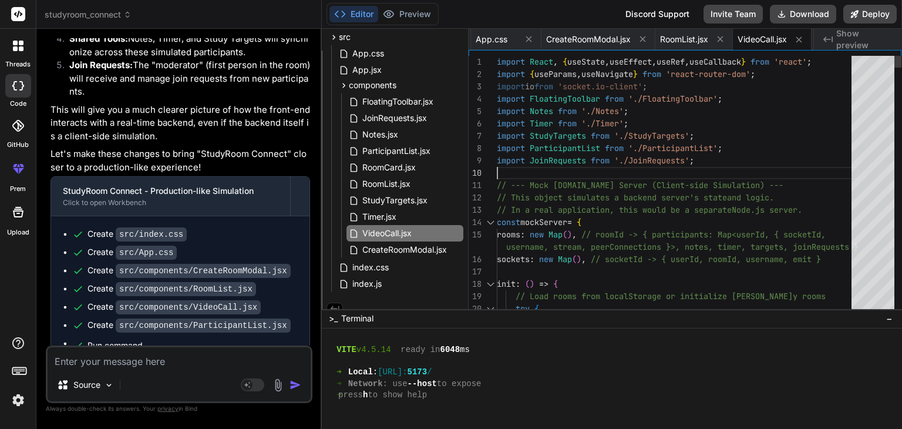
scroll to position [0, 0]
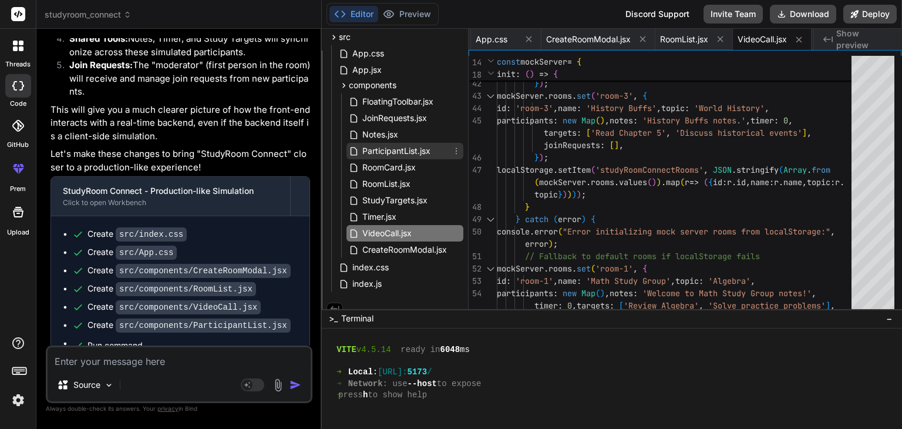
click at [410, 147] on span "ParticipantList.jsx" at bounding box center [396, 151] width 70 height 14
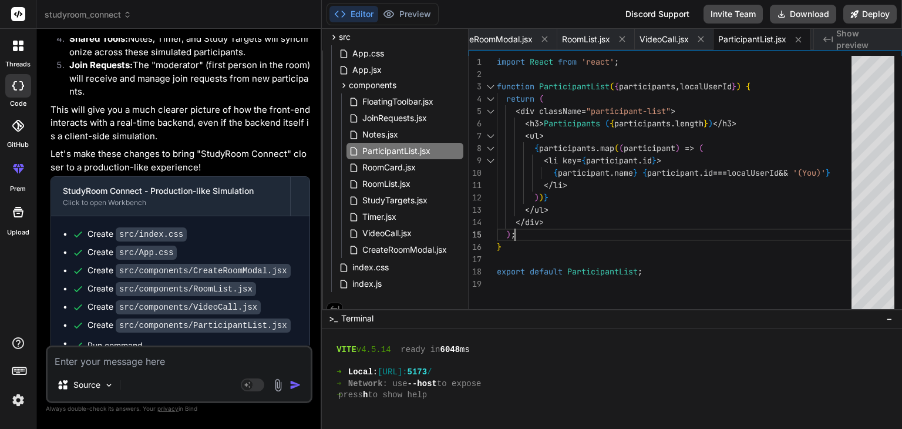
click at [647, 233] on div "import React from 'react' ; function ParticipantList ( { participants , localUs…" at bounding box center [678, 185] width 362 height 258
click at [170, 353] on textarea at bounding box center [179, 357] width 263 height 21
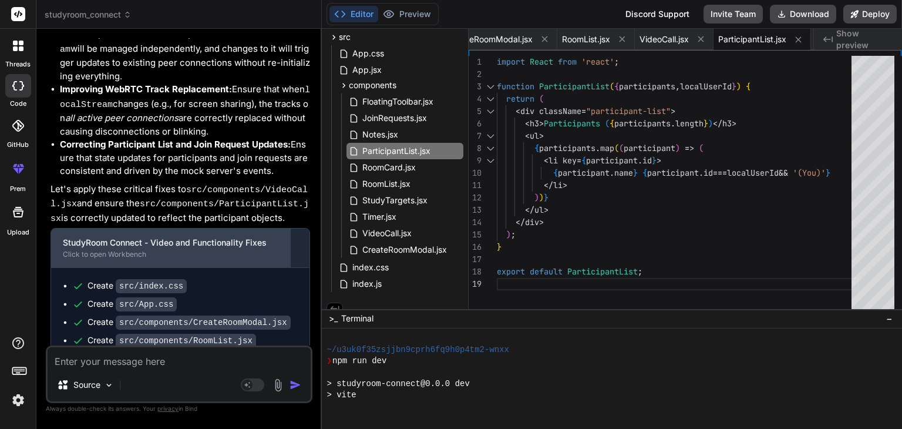
scroll to position [1262, 0]
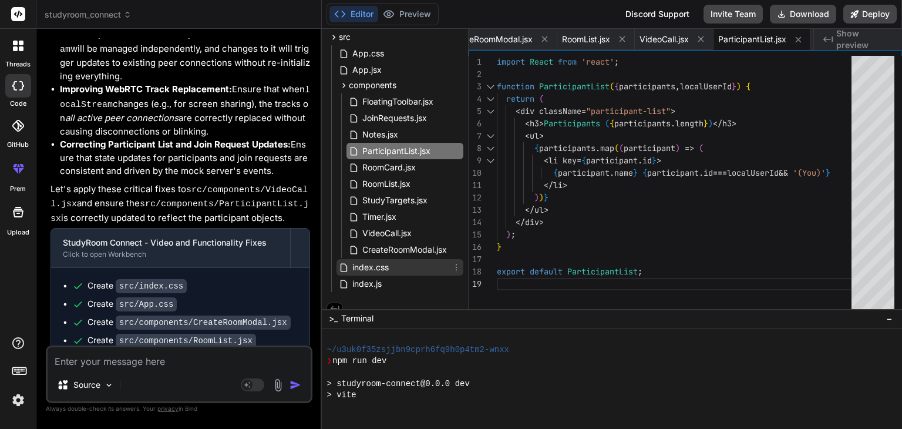
click at [379, 265] on span "index.css" at bounding box center [370, 267] width 39 height 14
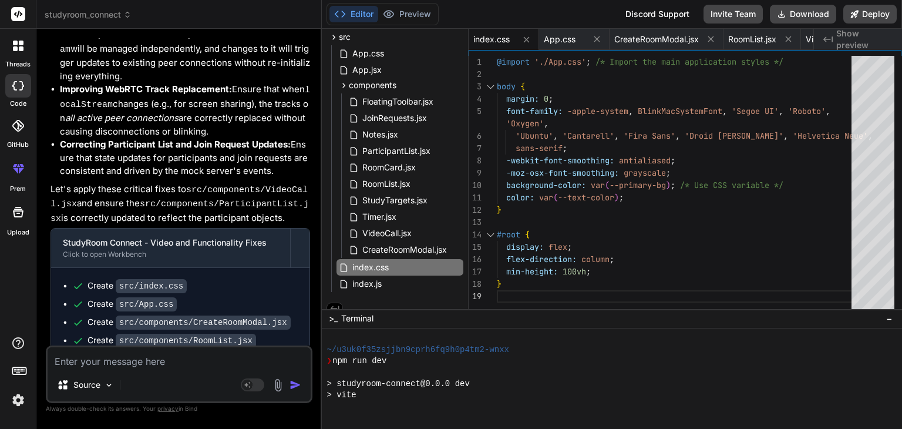
scroll to position [0, 0]
click at [703, 260] on div "@import './App.css' ; /* Import the main application styles */ body { margin: 0…" at bounding box center [678, 185] width 362 height 258
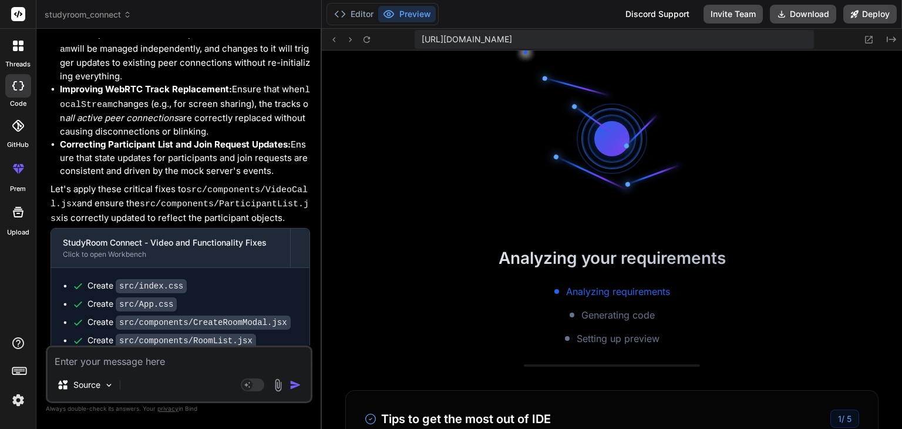
scroll to position [1342, 0]
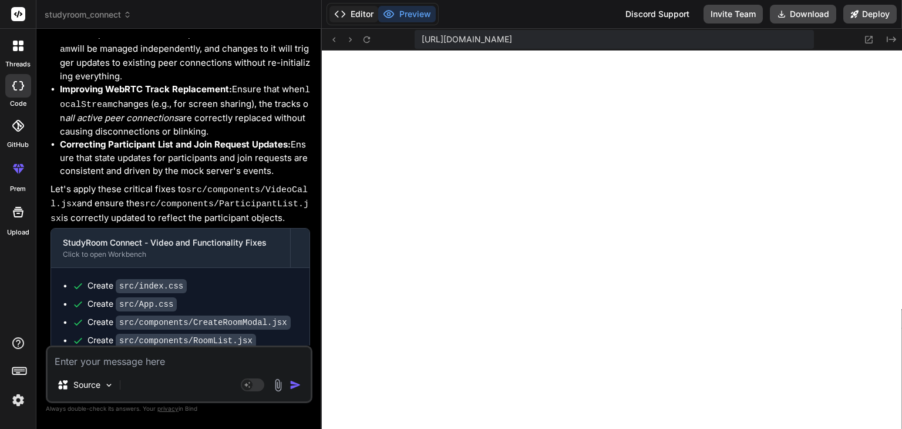
click at [360, 10] on button "Editor" at bounding box center [354, 14] width 49 height 16
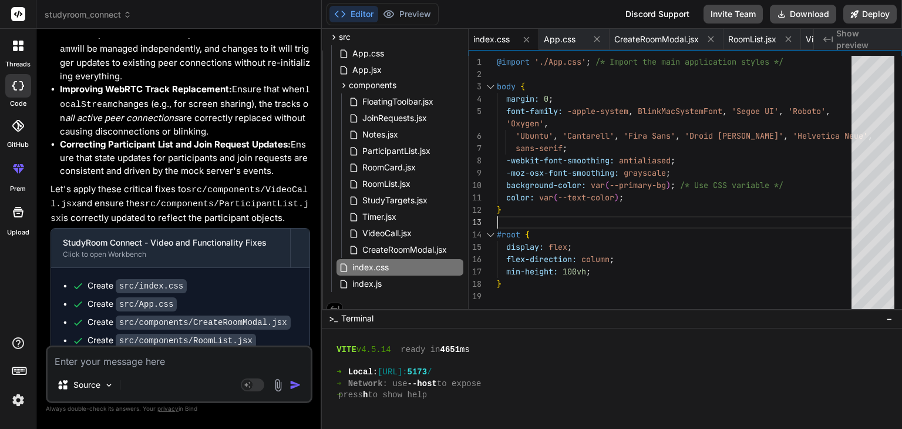
click at [576, 219] on div "@import './App.css' ; /* Import the main application styles */ body { margin: 0…" at bounding box center [678, 185] width 362 height 258
click at [377, 49] on span "App.css" at bounding box center [368, 53] width 34 height 14
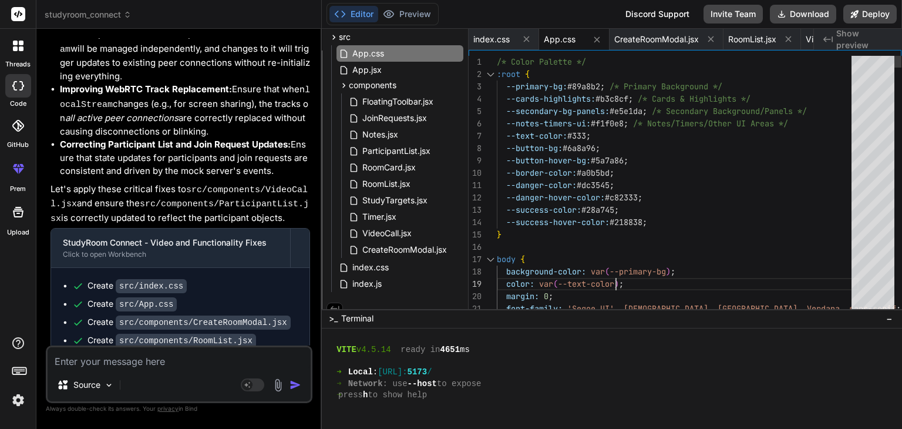
scroll to position [0, 0]
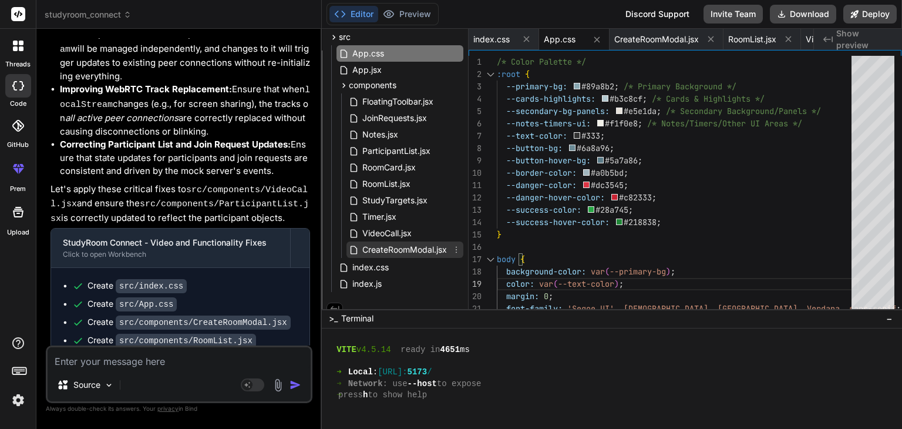
click at [386, 246] on span "CreateRoomModal.jsx" at bounding box center [404, 250] width 87 height 14
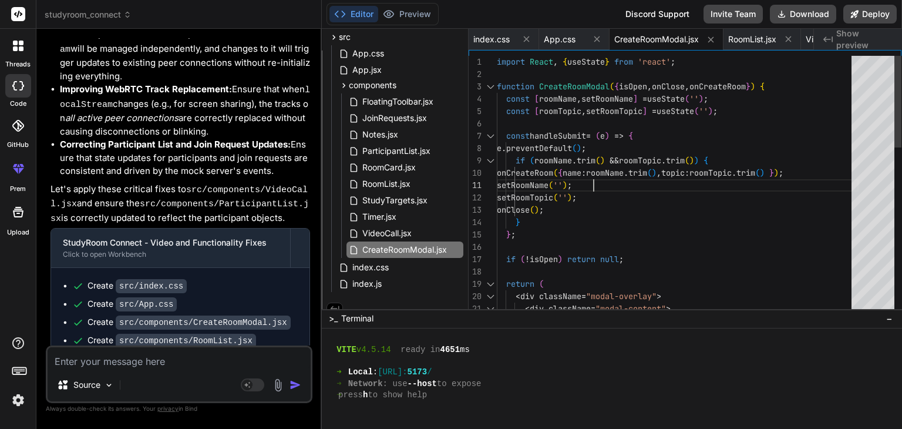
click at [667, 173] on div "import React , { useState } from 'react' ; function CreateRoomModal ( { isOpen …" at bounding box center [678, 420] width 362 height 728
click at [385, 182] on span "RoomList.jsx" at bounding box center [386, 184] width 51 height 14
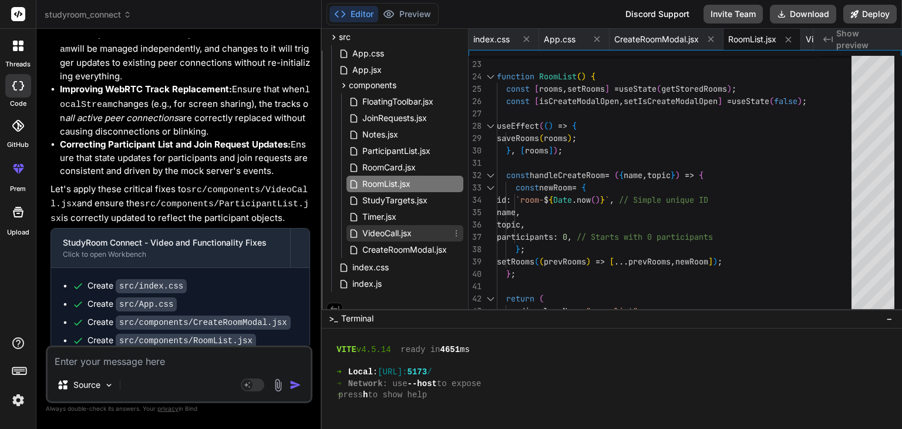
click at [387, 229] on span "VideoCall.jsx" at bounding box center [387, 233] width 52 height 14
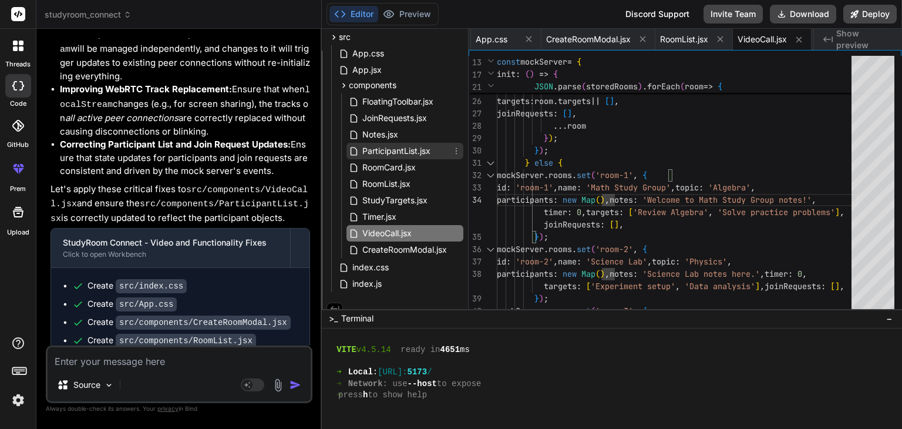
click at [402, 150] on span "ParticipantList.jsx" at bounding box center [396, 151] width 70 height 14
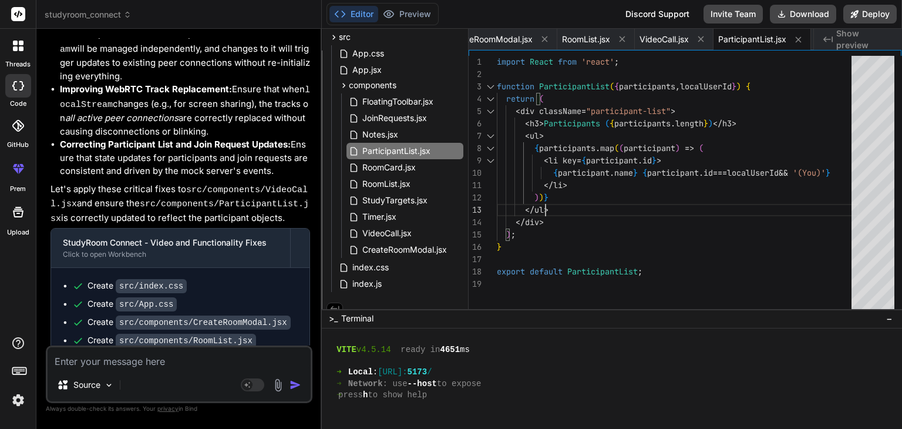
click at [640, 199] on div "import React from 'react' ; function ParticipantList ( { participants , localUs…" at bounding box center [678, 185] width 362 height 258
click at [213, 358] on textarea at bounding box center [179, 357] width 263 height 21
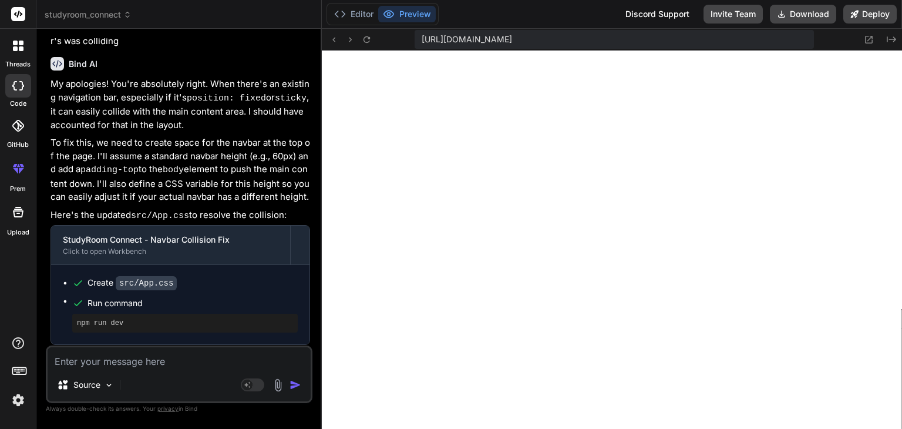
scroll to position [6878, 0]
click at [354, 19] on button "Editor" at bounding box center [354, 14] width 49 height 16
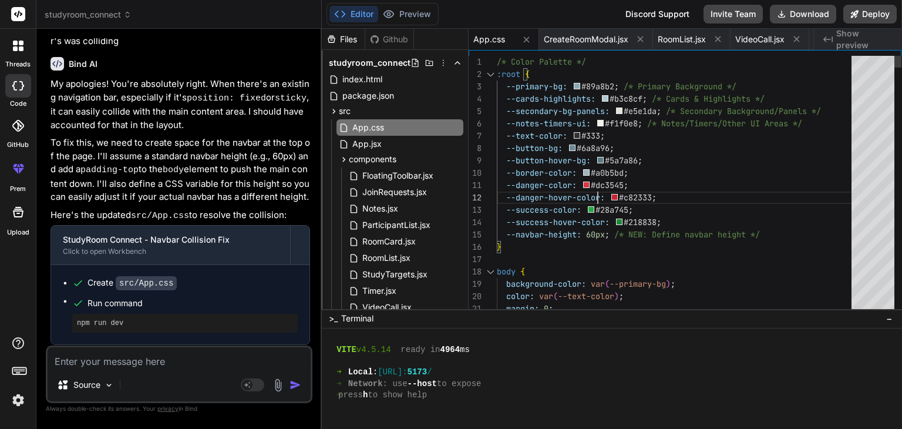
scroll to position [0, 0]
click at [150, 362] on textarea at bounding box center [179, 357] width 263 height 21
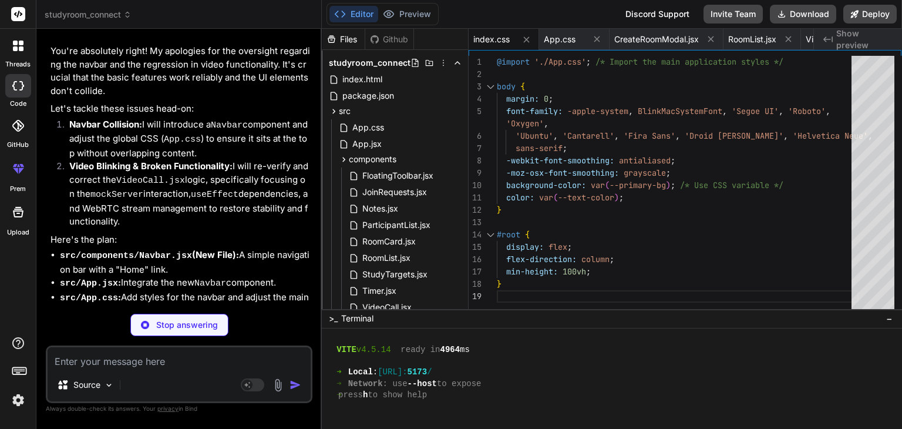
scroll to position [9469, 0]
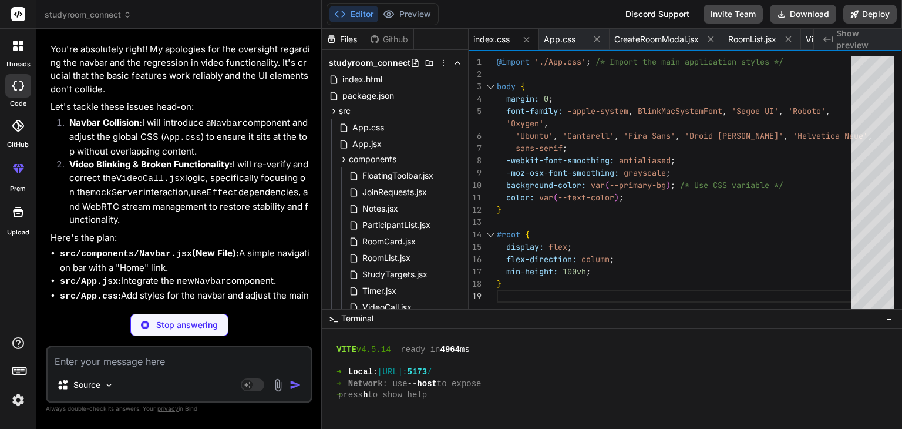
click at [204, 328] on p "Stop answering" at bounding box center [187, 325] width 62 height 12
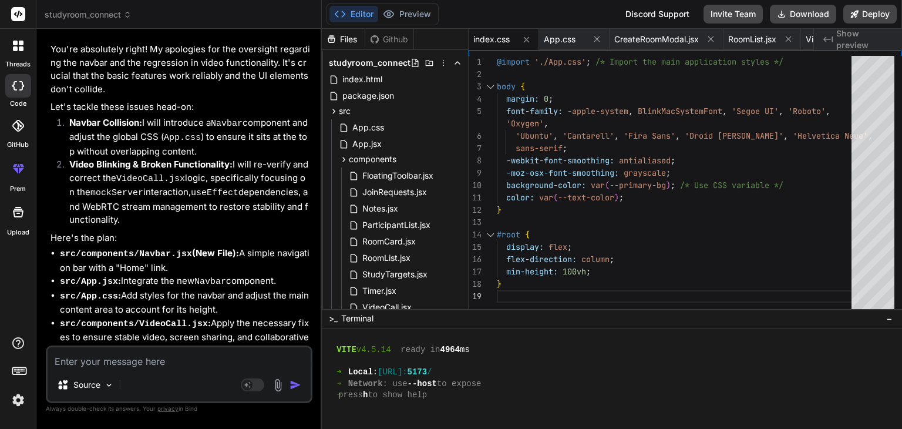
scroll to position [9459, 0]
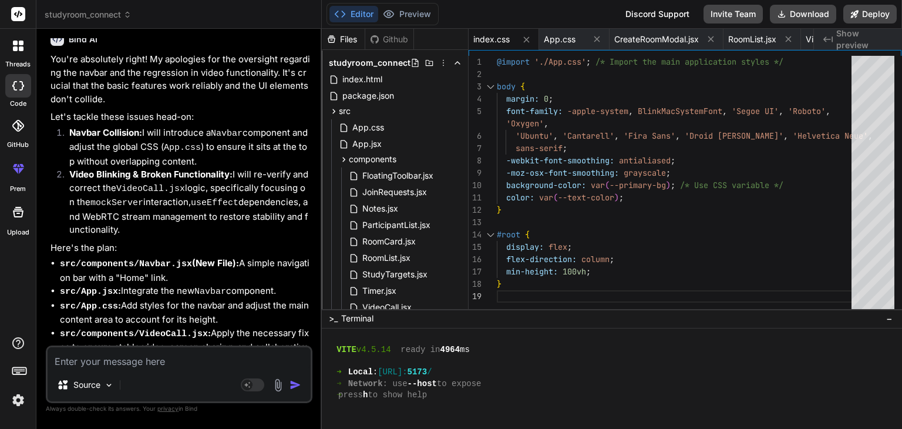
click at [185, 360] on textarea at bounding box center [179, 357] width 263 height 21
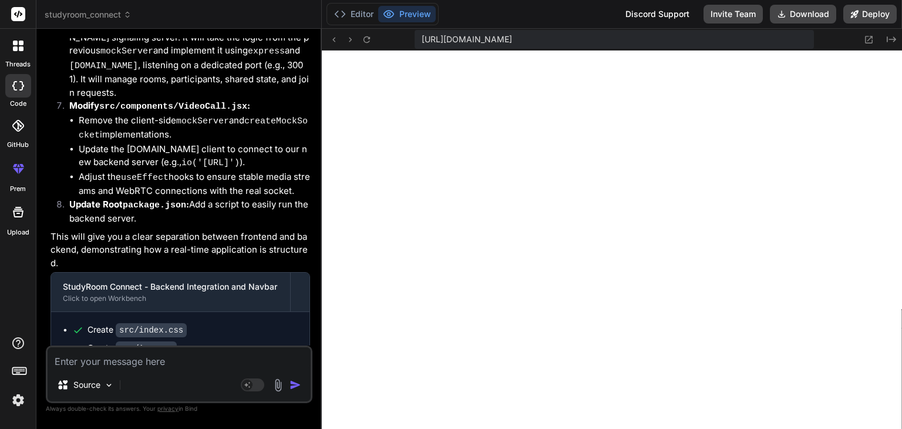
scroll to position [10306, 0]
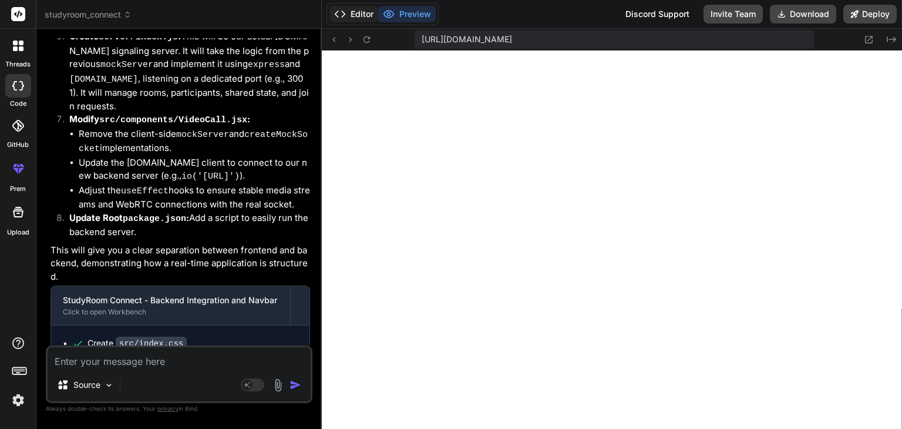
click at [354, 12] on button "Editor" at bounding box center [354, 14] width 49 height 16
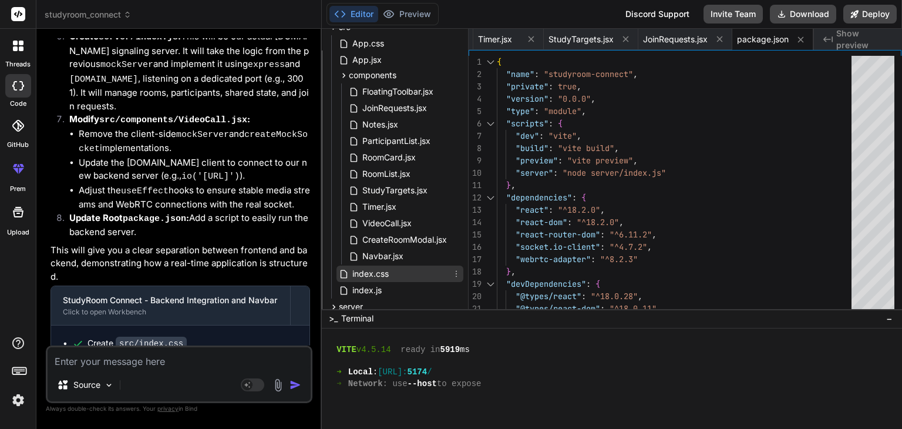
click at [378, 273] on span "index.css" at bounding box center [370, 274] width 39 height 14
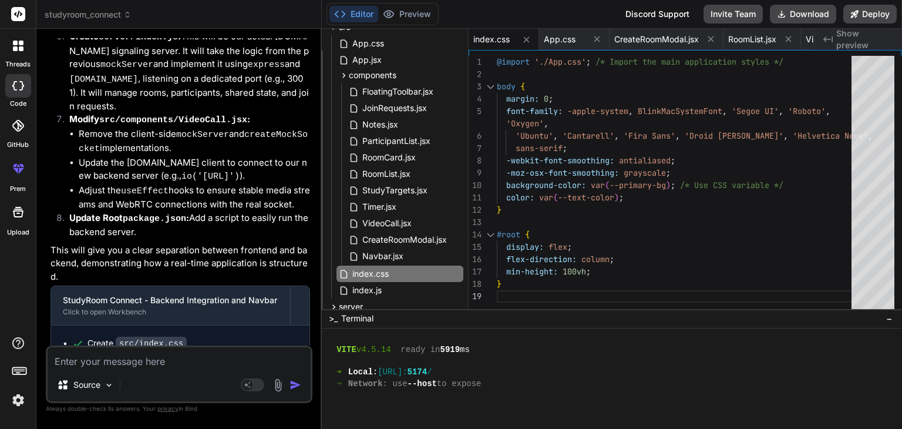
scroll to position [0, 0]
click at [604, 200] on div "@import './App.css' ; /* Import the main application styles */ body { margin: 0…" at bounding box center [678, 185] width 362 height 258
click at [394, 258] on span "Navbar.jsx" at bounding box center [382, 256] width 43 height 14
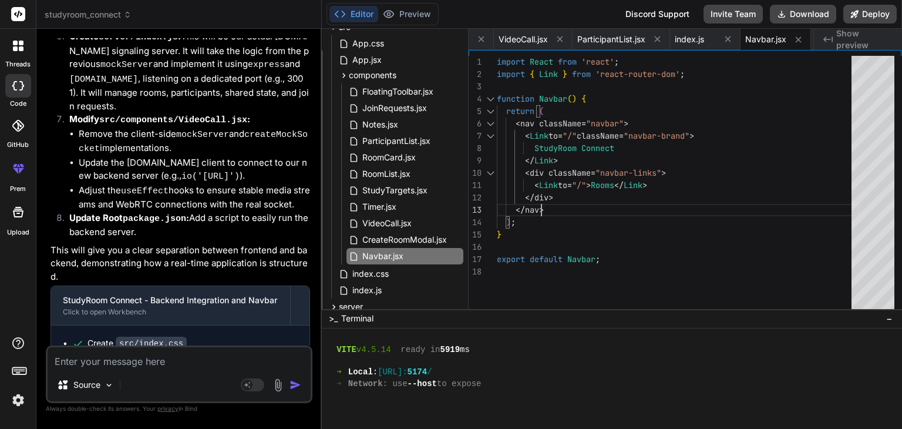
click at [663, 198] on div "import React from 'react' ; import { Link } from 'react-router-dom' ; function …" at bounding box center [678, 185] width 362 height 258
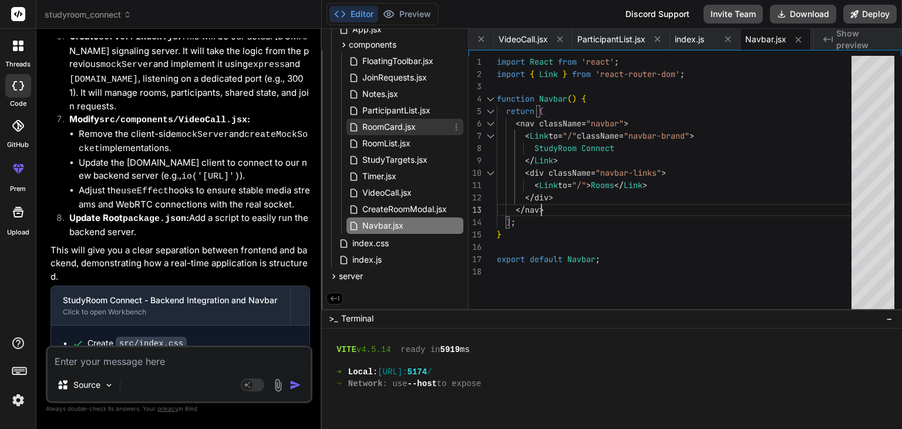
scroll to position [64, 0]
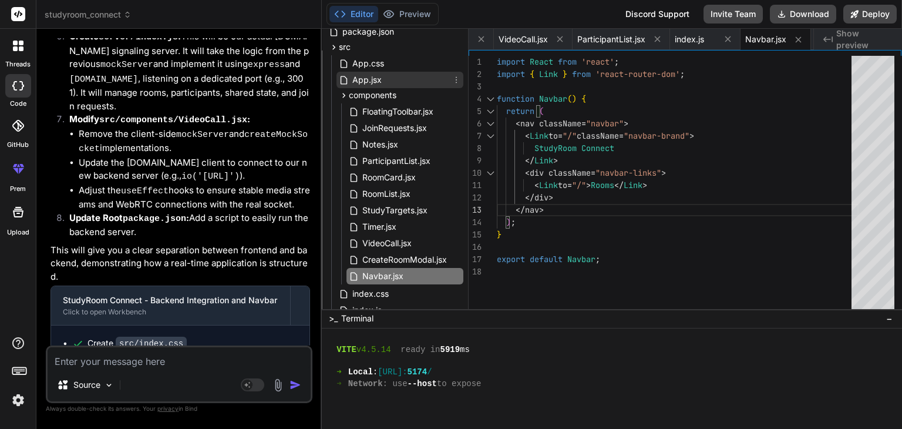
click at [387, 75] on div "App.jsx" at bounding box center [400, 80] width 127 height 16
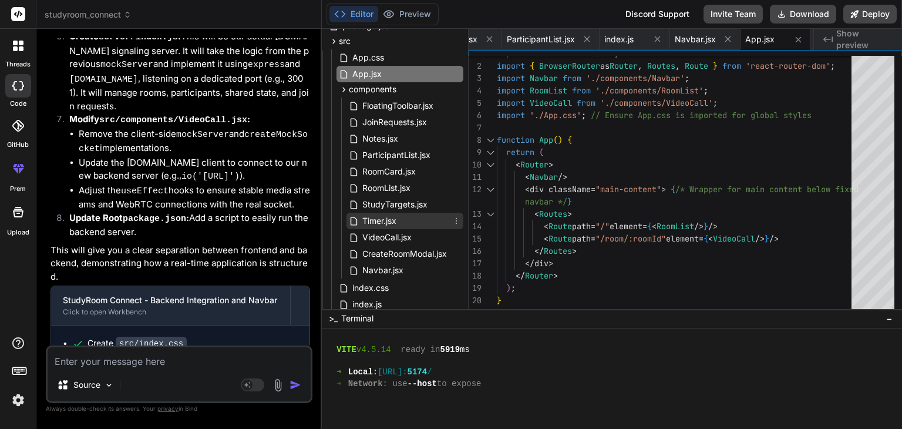
scroll to position [115, 0]
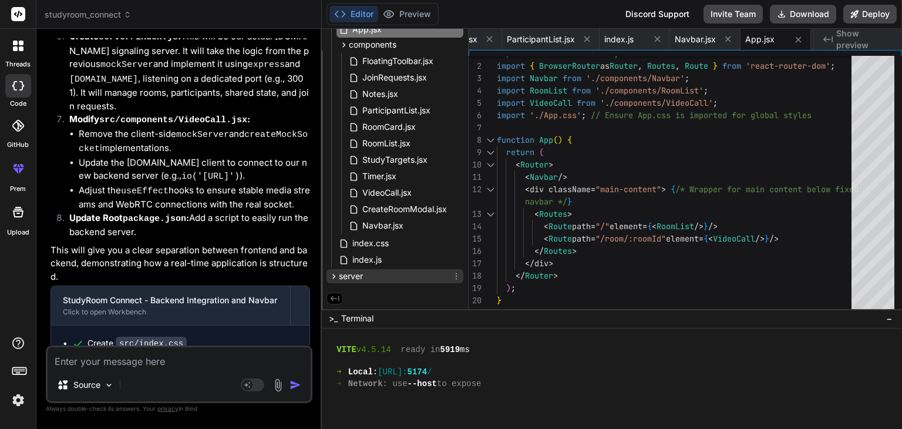
click at [390, 270] on div "server" at bounding box center [395, 276] width 137 height 14
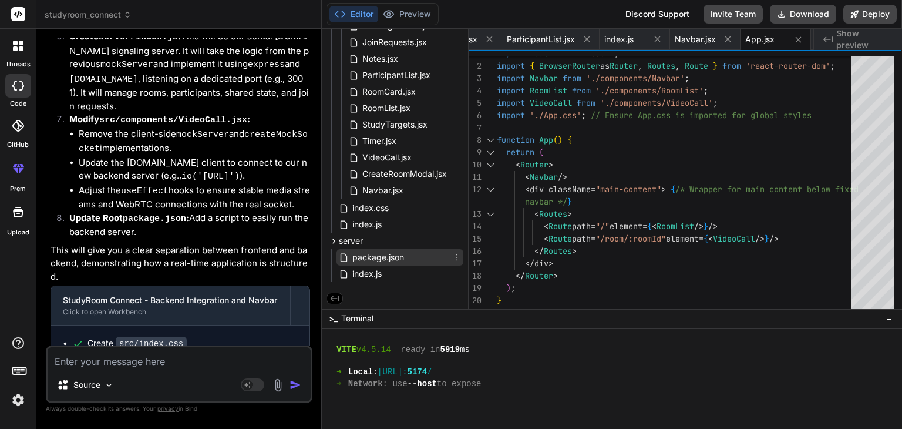
click at [385, 256] on span "package.json" at bounding box center [378, 257] width 54 height 14
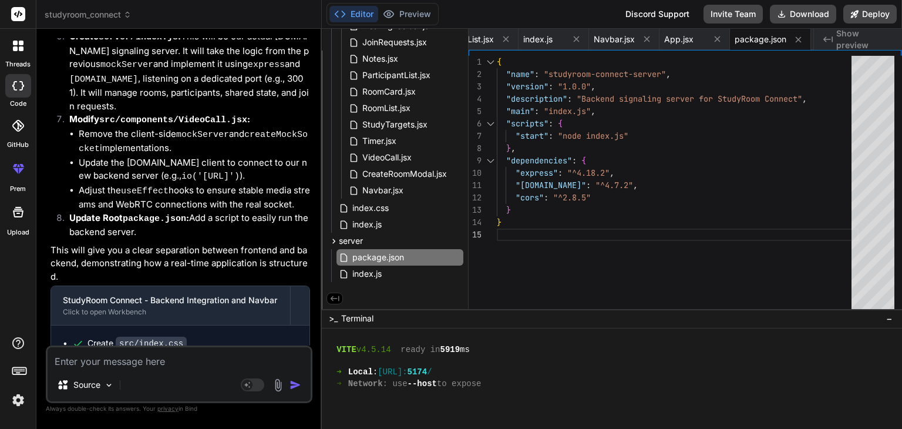
scroll to position [0, 0]
click at [587, 184] on div ""description" : "Backend signaling server for StudyRoom Connect" , "main" : "in…" at bounding box center [678, 185] width 362 height 258
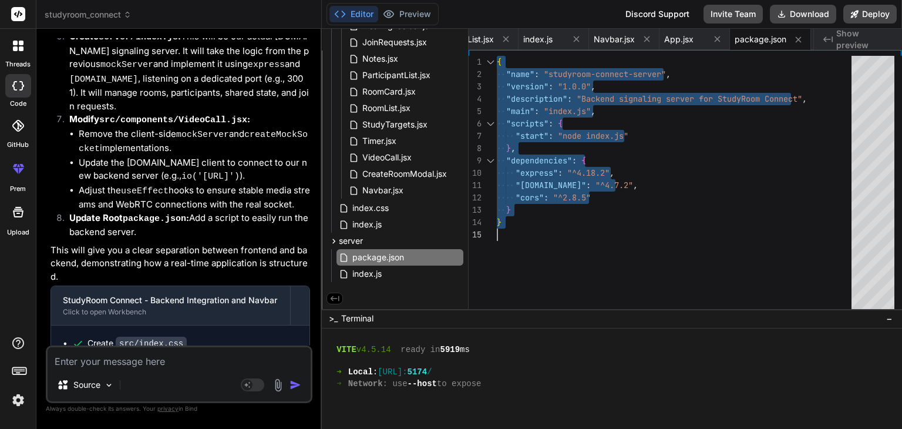
click at [587, 184] on div ""description" : "Backend signaling server for StudyRoom Connect" , "main" : "in…" at bounding box center [678, 185] width 362 height 258
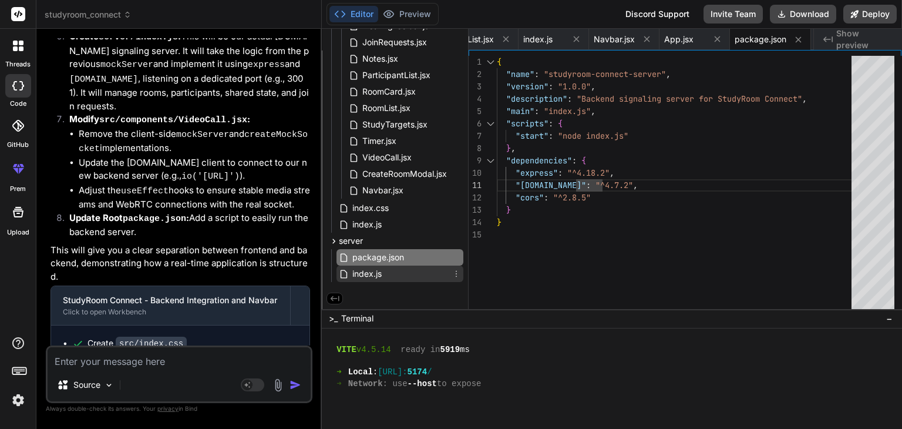
click at [364, 274] on span "index.js" at bounding box center [367, 274] width 32 height 14
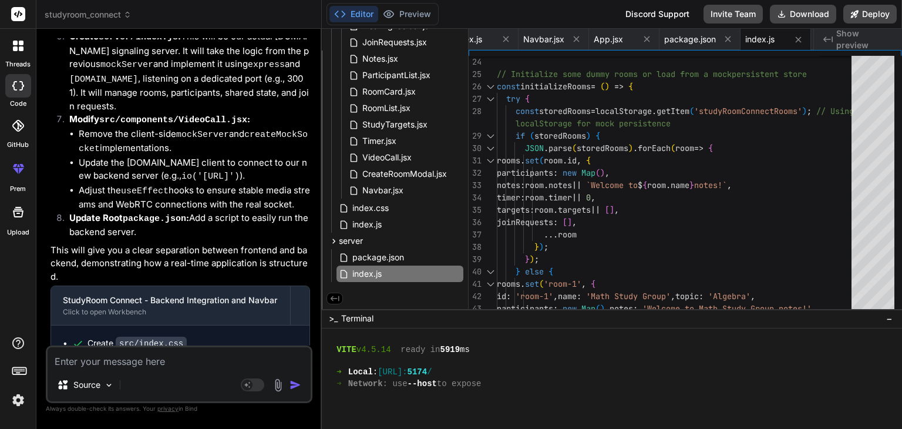
click at [244, 364] on textarea at bounding box center [179, 357] width 263 height 21
paste textarea "d 0 vulnerabilities PS C:\Users\[PERSON_NAME]\StudySphere\backend> nodemon serv…"
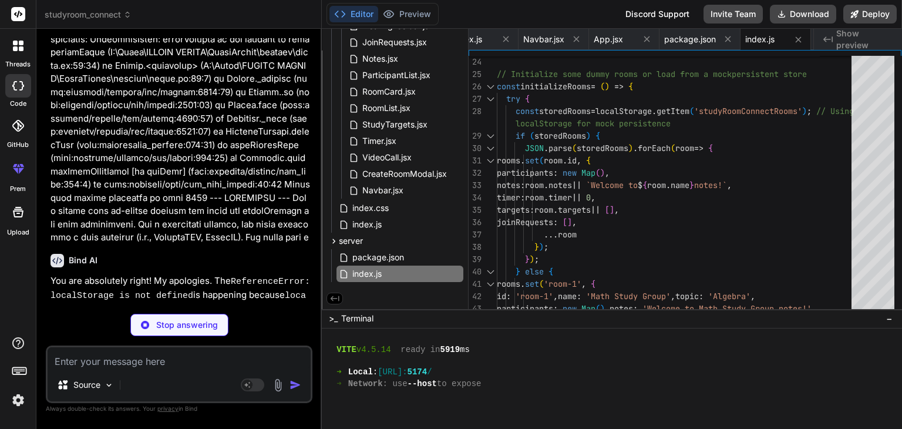
scroll to position [11194, 0]
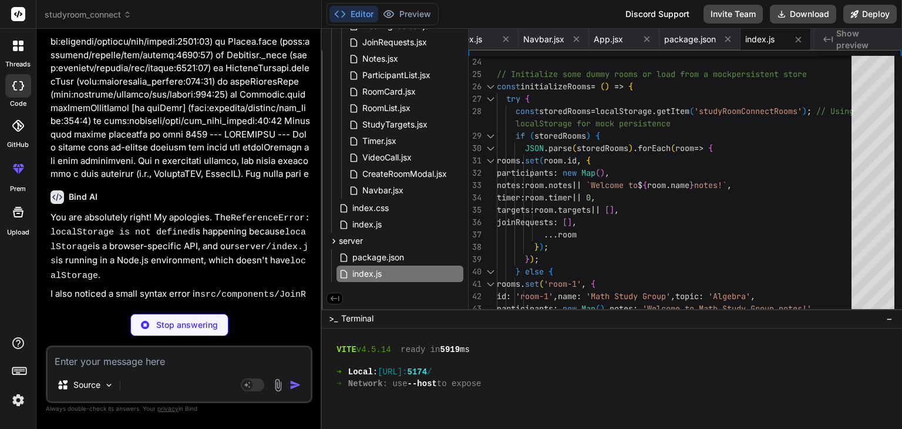
click at [107, 363] on textarea at bounding box center [179, 357] width 263 height 21
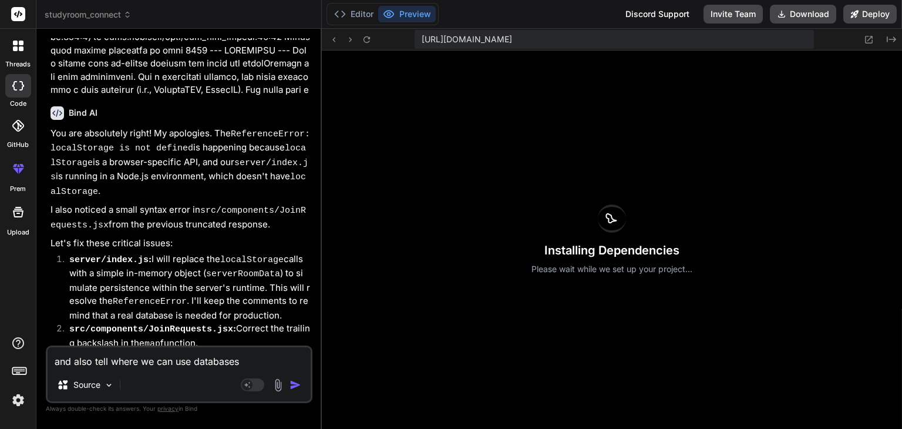
scroll to position [11279, 0]
click at [367, 15] on button "Editor" at bounding box center [354, 14] width 49 height 16
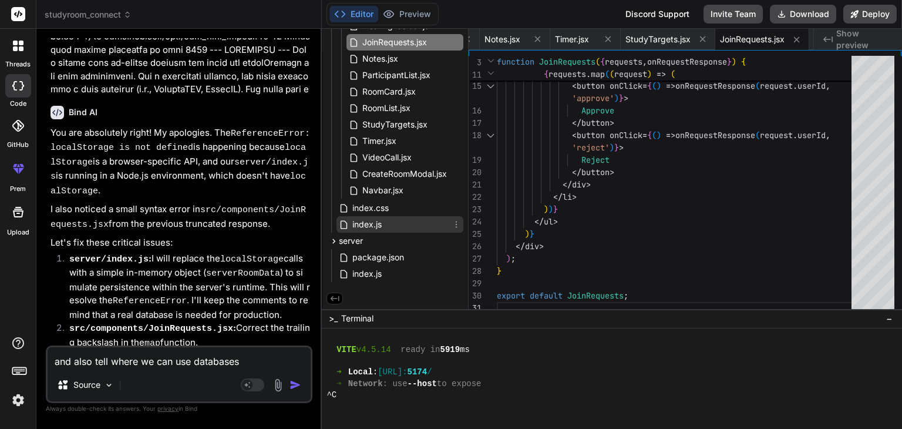
click at [358, 225] on span "index.js" at bounding box center [367, 224] width 32 height 14
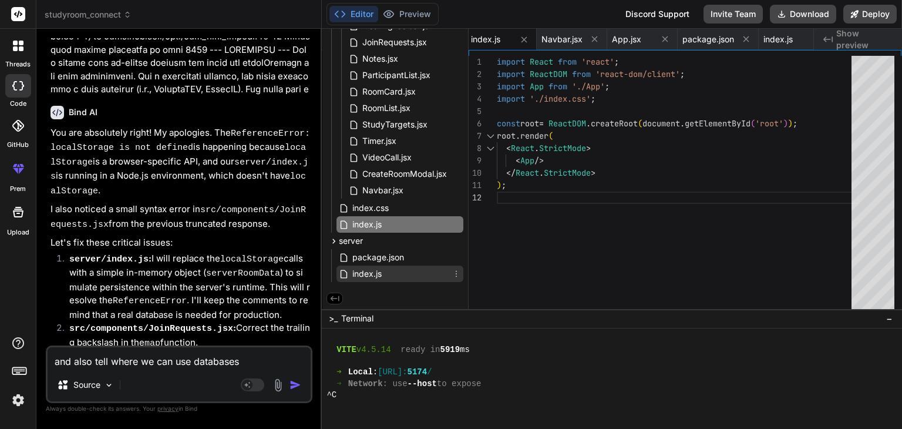
click at [354, 273] on span "index.js" at bounding box center [367, 274] width 32 height 14
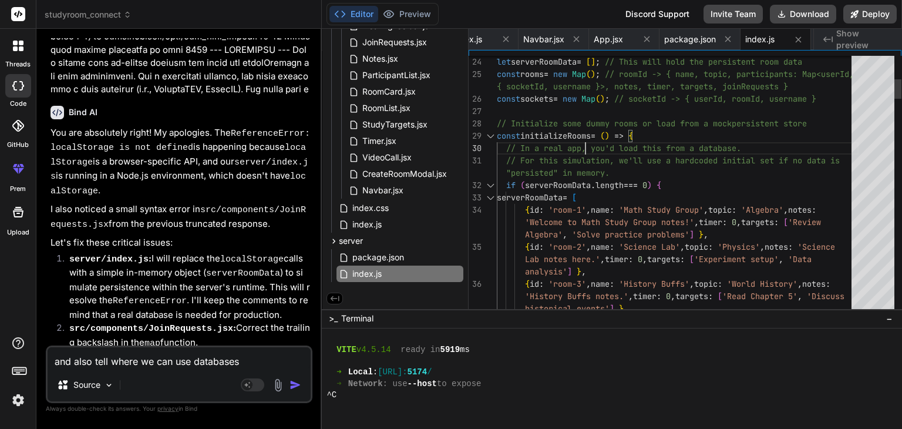
scroll to position [0, 0]
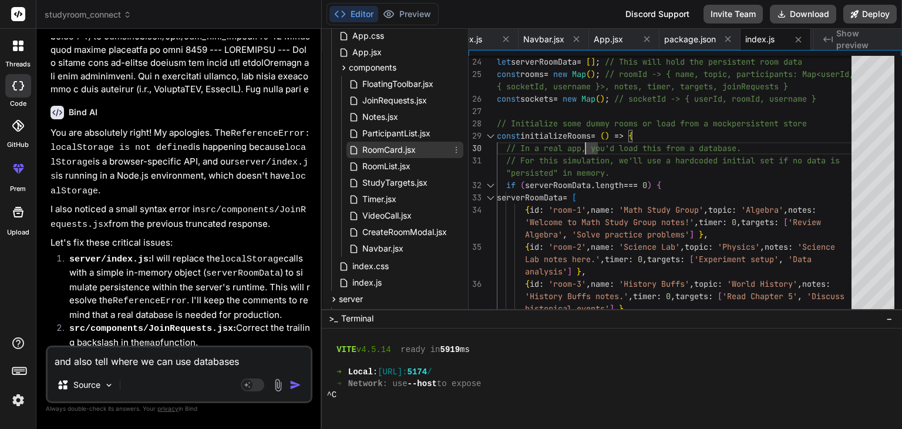
scroll to position [91, 0]
click at [387, 98] on span "JoinRequests.jsx" at bounding box center [394, 101] width 67 height 14
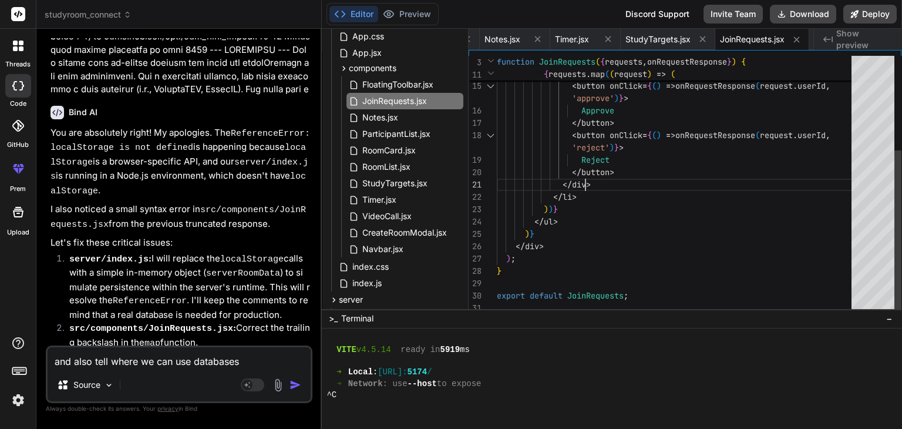
scroll to position [0, 0]
click at [630, 176] on div "</ ul > ) } </ div > ) ; } export default JoinRequests ; < span > { request . u…" at bounding box center [678, 110] width 362 height 407
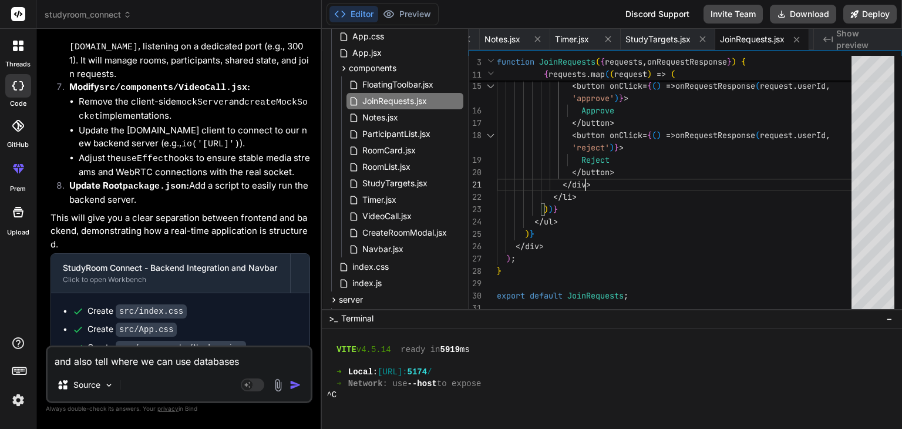
scroll to position [10341, 0]
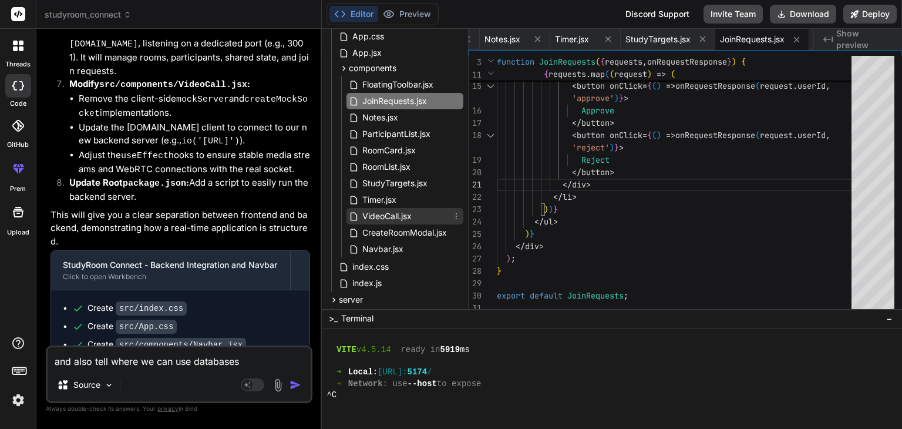
click at [373, 216] on span "VideoCall.jsx" at bounding box center [387, 216] width 52 height 14
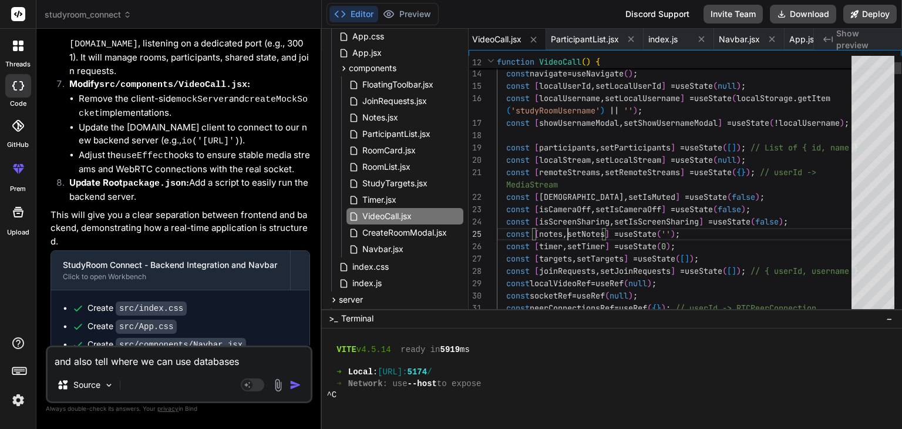
scroll to position [0, 0]
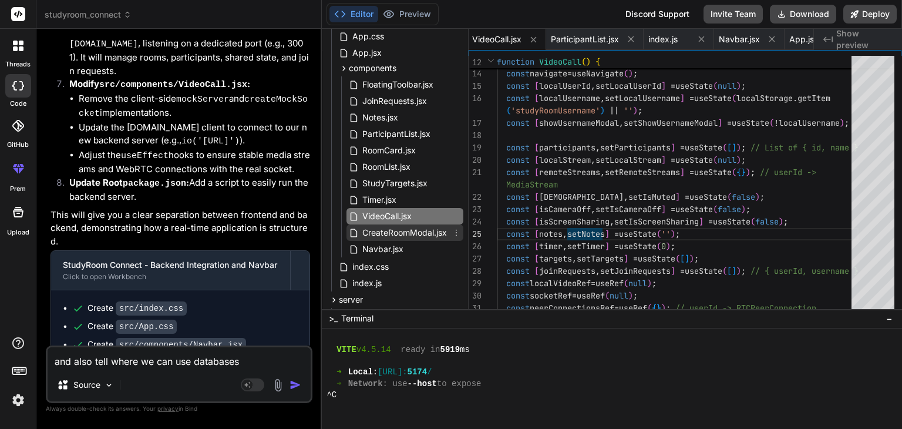
click at [386, 232] on span "CreateRoomModal.jsx" at bounding box center [404, 233] width 87 height 14
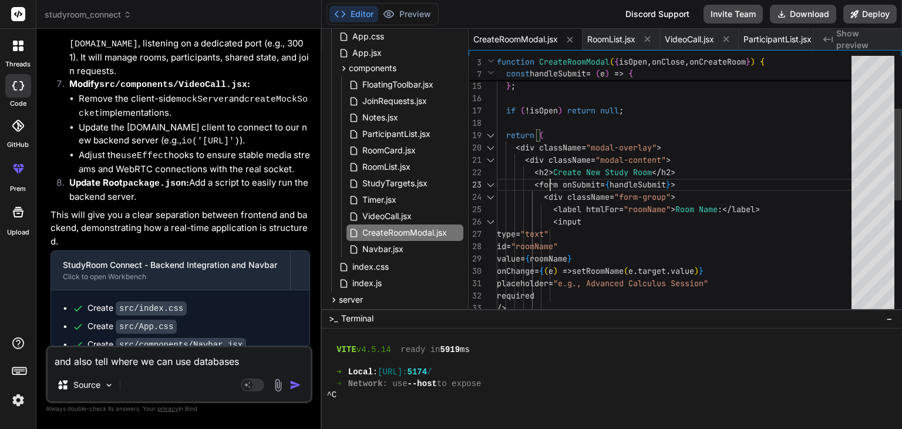
click at [555, 186] on div "< div className = "form-group" > < label htmlFor = "roomName" > Room Name :</la…" at bounding box center [678, 271] width 362 height 728
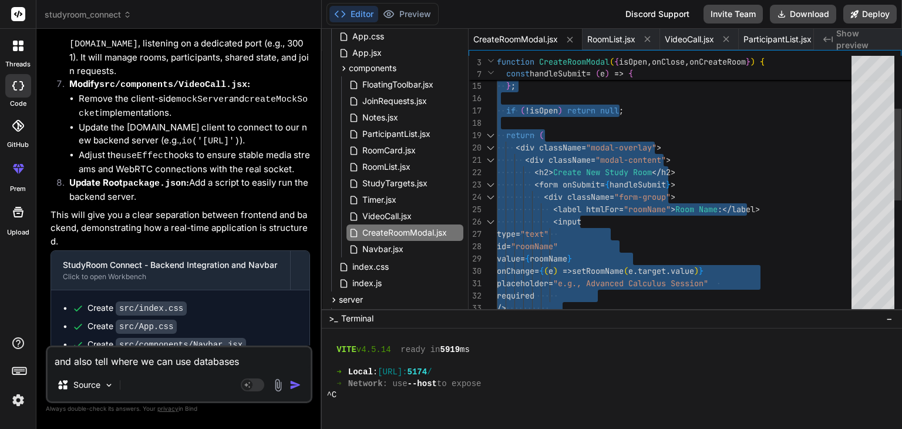
click at [555, 186] on div "< div className = "form-group" > < label htmlFor = "roomName" > Room Name :</la…" at bounding box center [678, 271] width 362 height 728
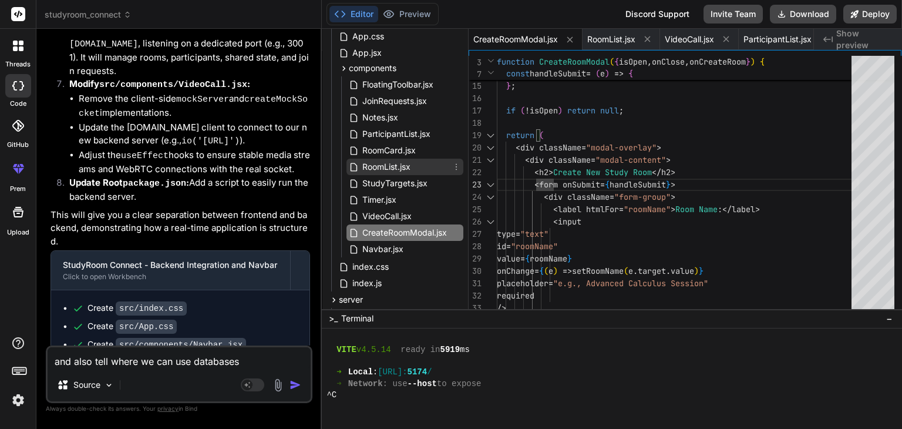
click at [376, 165] on span "RoomList.jsx" at bounding box center [386, 167] width 51 height 14
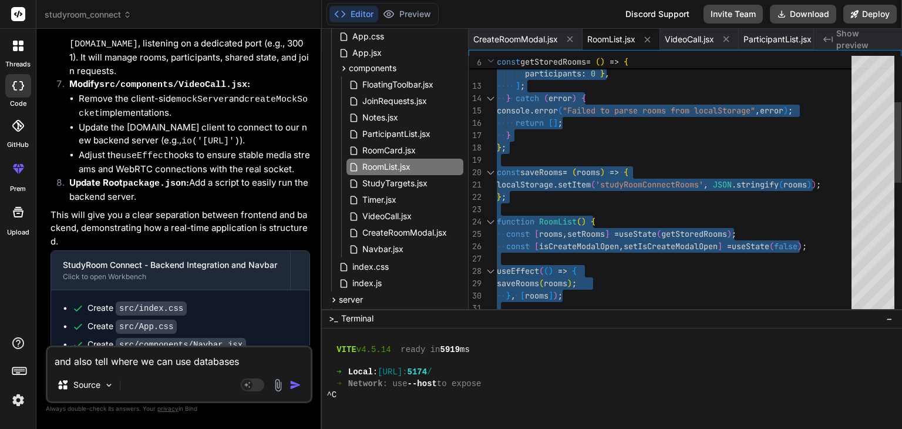
click at [565, 171] on div "function RoomList ( ) { const [ rooms , setRooms ] = useState ( getStoredRooms …" at bounding box center [678, 320] width 362 height 827
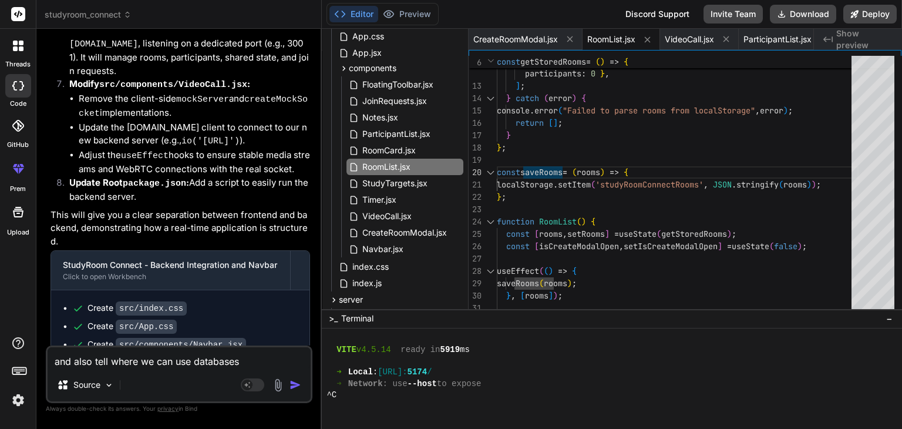
scroll to position [10379, 0]
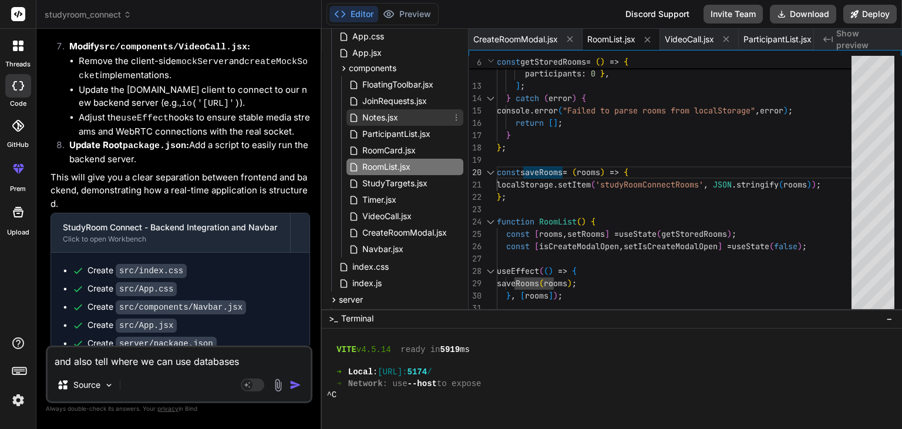
click at [377, 113] on span "Notes.jsx" at bounding box center [380, 117] width 38 height 14
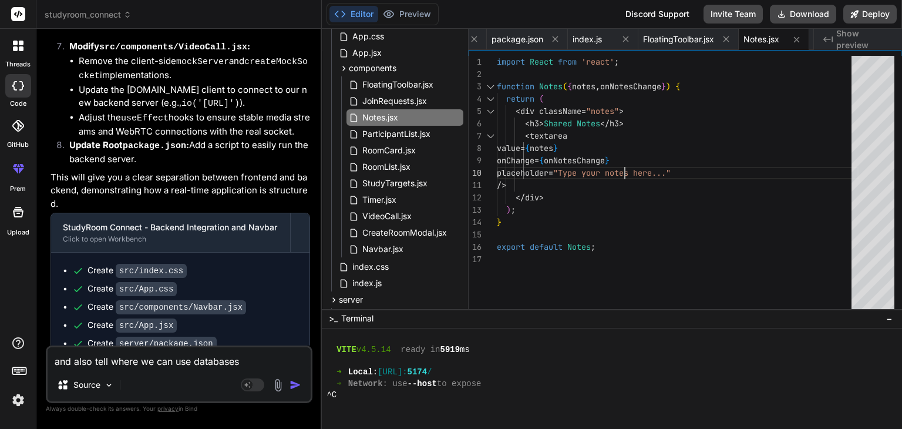
scroll to position [0, 0]
click at [637, 163] on div ") ; } export default Notes ; </ div > import React from 'react' ; function Note…" at bounding box center [678, 185] width 362 height 258
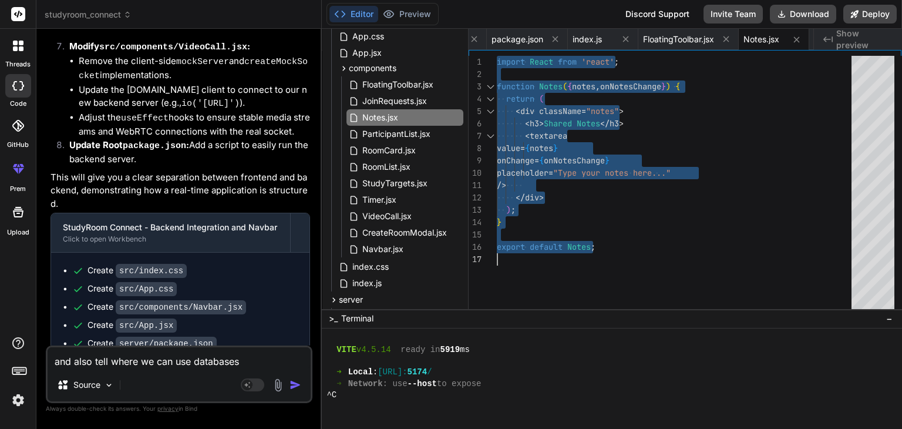
click at [637, 163] on div ") ; } export default Notes ; </ div > import React from 'react' ; function Note…" at bounding box center [678, 185] width 362 height 258
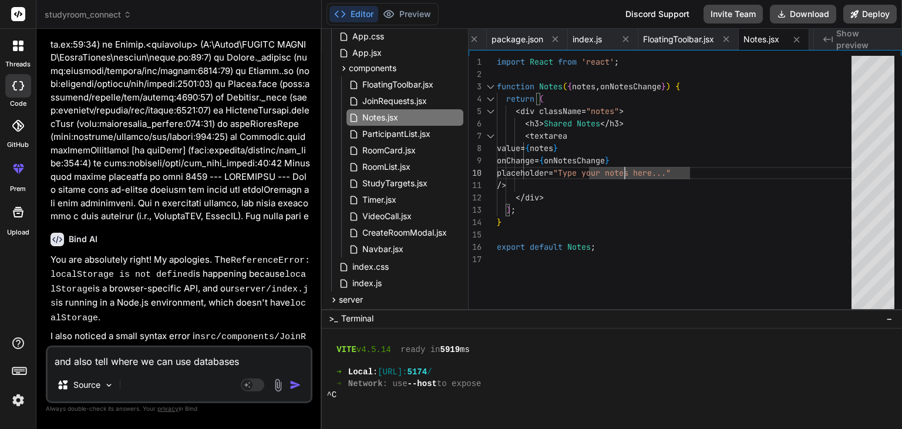
scroll to position [11302, 0]
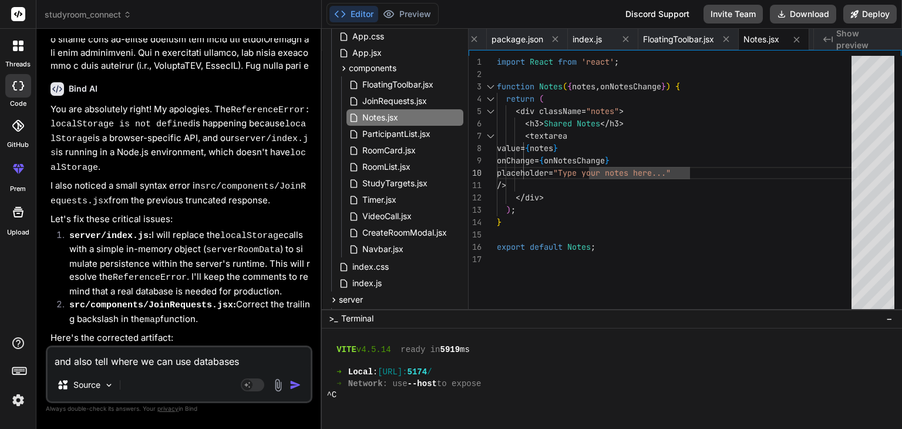
click at [219, 356] on textarea "and also tell where we can use databases" at bounding box center [179, 357] width 263 height 21
paste textarea "Server initialized with rooms: [ { id: 'room-1', name: 'Math Study Group' }, { …"
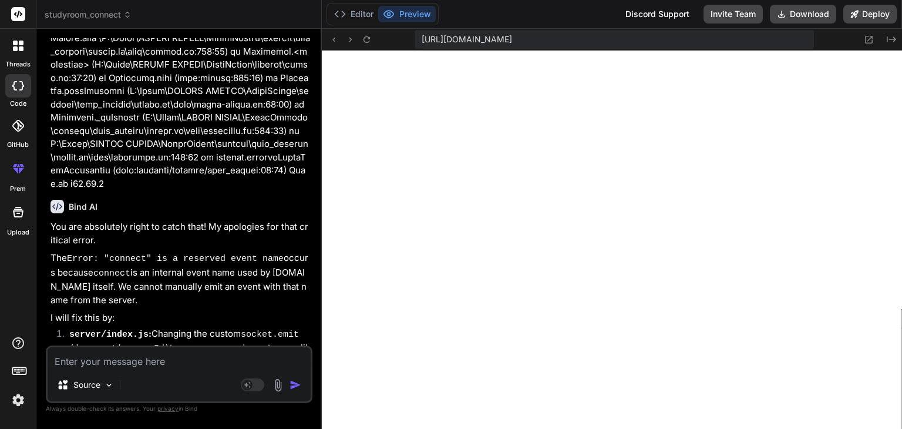
scroll to position [2267, 0]
click at [356, 10] on button "Editor" at bounding box center [354, 14] width 49 height 16
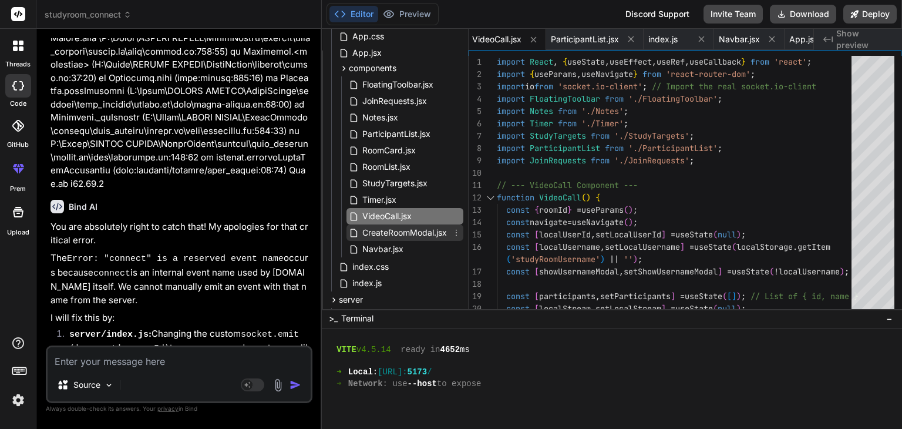
scroll to position [150, 0]
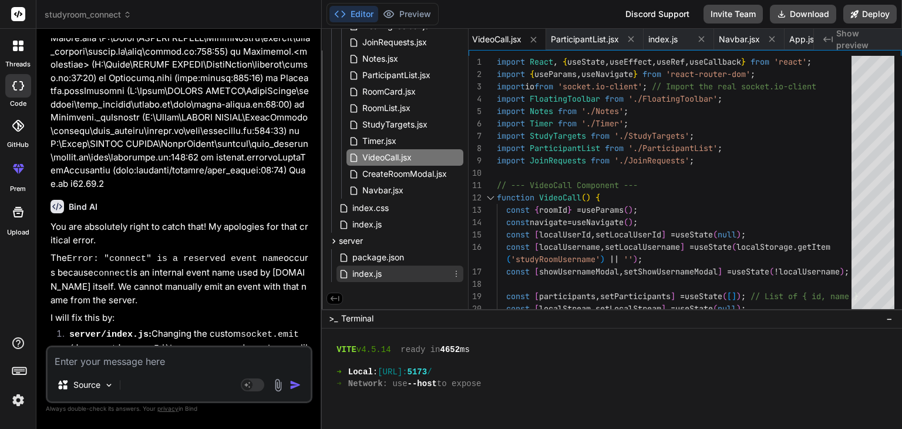
click at [362, 271] on span "index.js" at bounding box center [367, 274] width 32 height 14
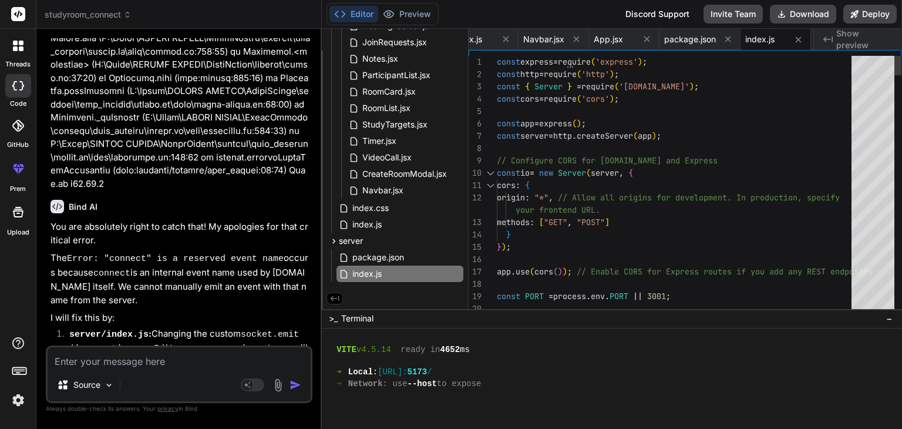
scroll to position [0, 0]
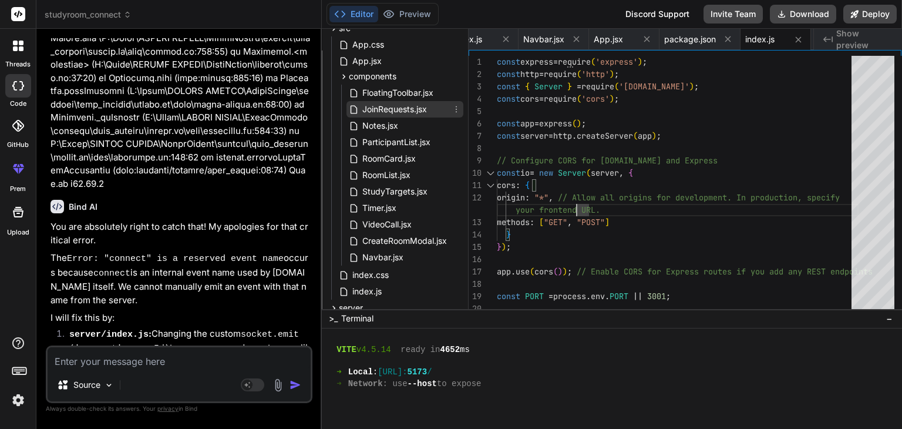
scroll to position [83, 0]
click at [378, 224] on span "VideoCall.jsx" at bounding box center [387, 224] width 52 height 14
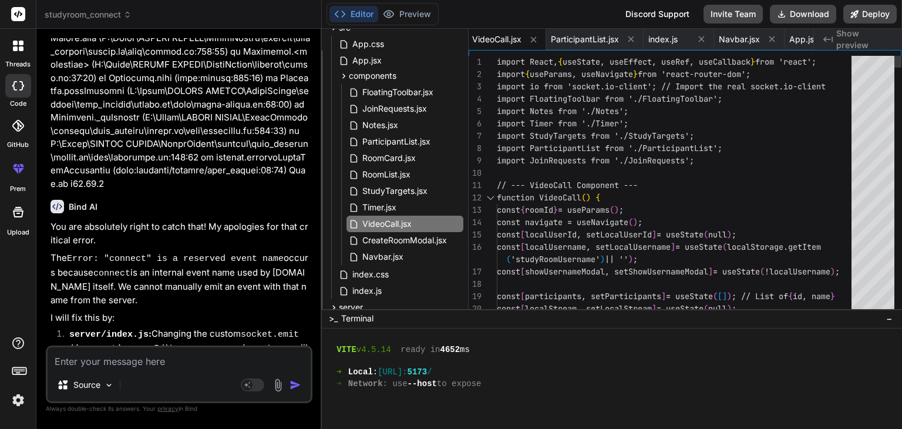
scroll to position [0, 0]
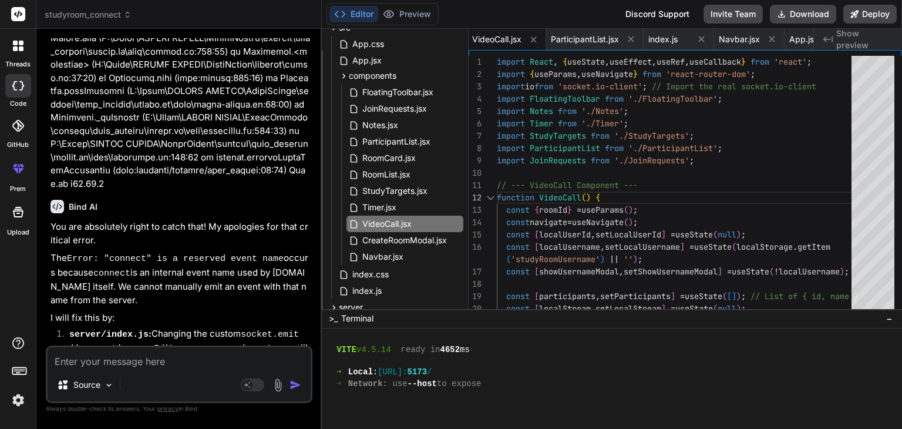
click at [169, 372] on div "Source Agent Mode. When this toggle is activated, AI automatically makes decisi…" at bounding box center [179, 374] width 267 height 58
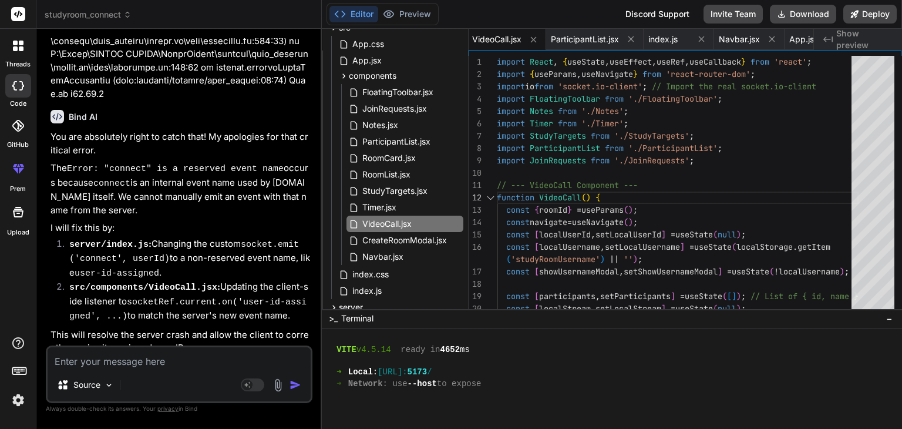
click at [196, 357] on textarea at bounding box center [179, 357] width 263 height 21
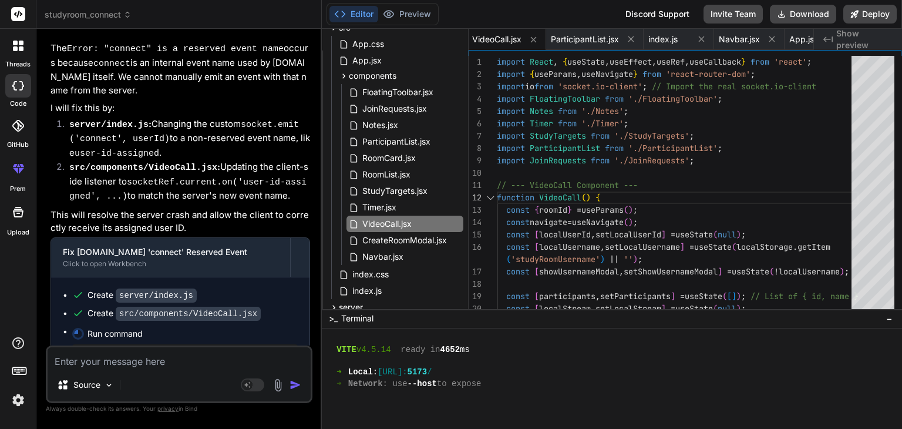
scroll to position [12252, 0]
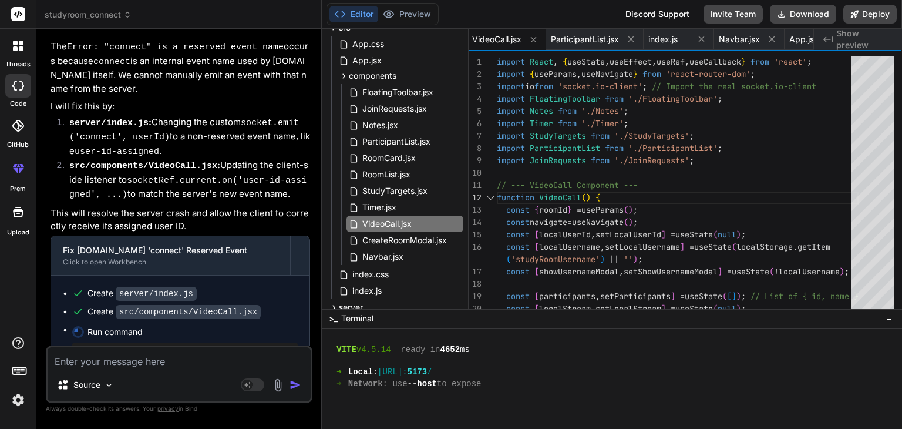
click at [75, 325] on icon at bounding box center [78, 332] width 14 height 14
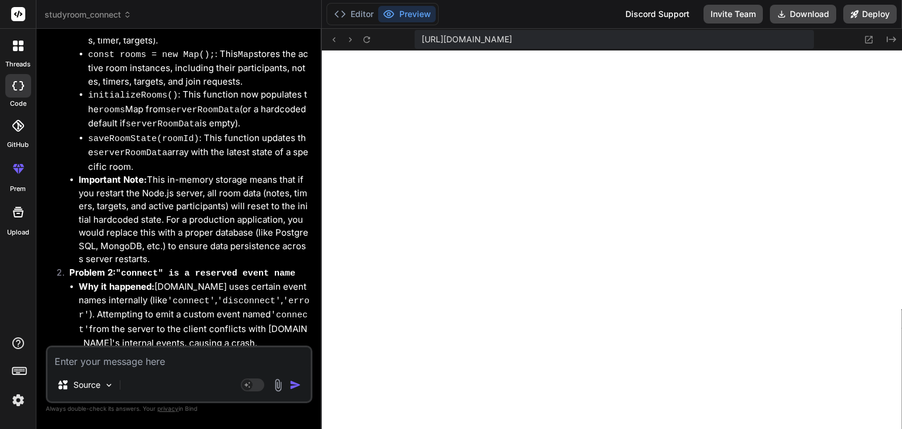
scroll to position [13047, 0]
click at [164, 359] on textarea at bounding box center [179, 357] width 263 height 21
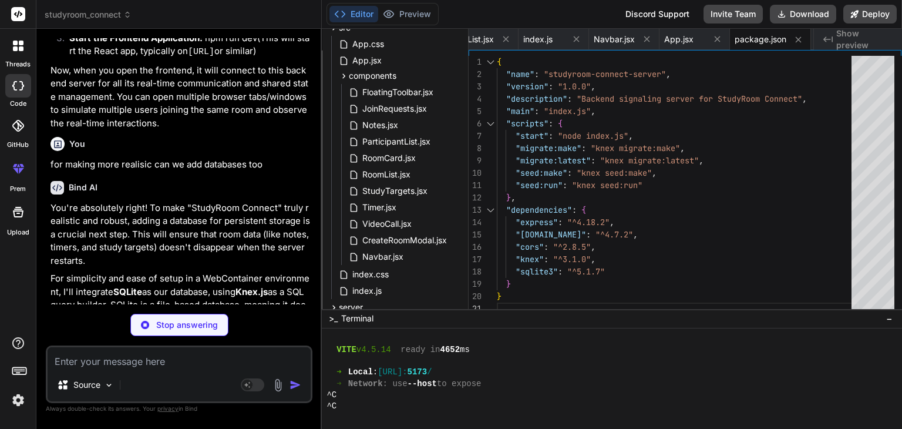
scroll to position [13935, 0]
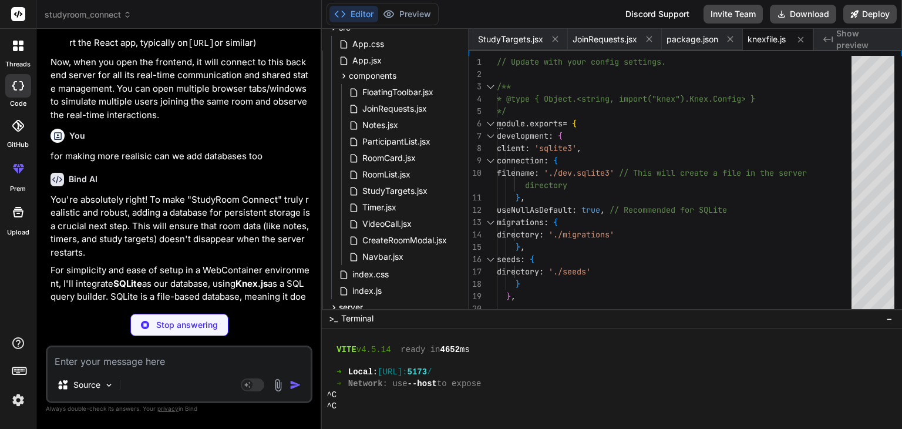
click at [155, 331] on div "Stop answering" at bounding box center [179, 325] width 98 height 22
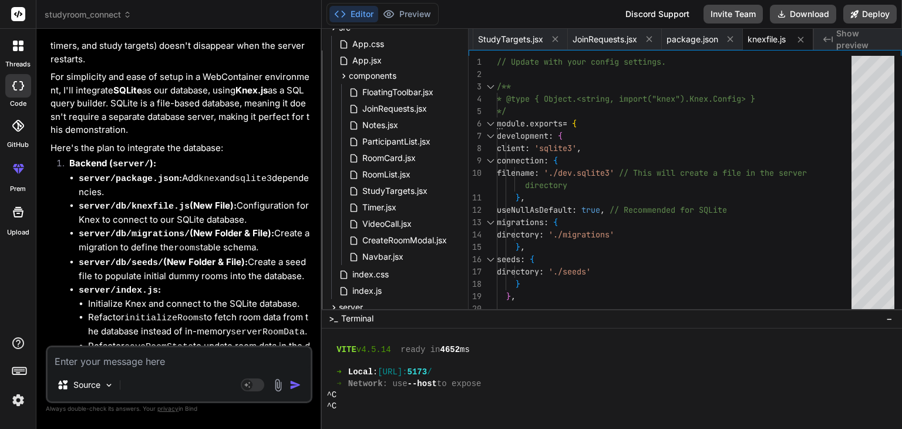
scroll to position [14326, 0]
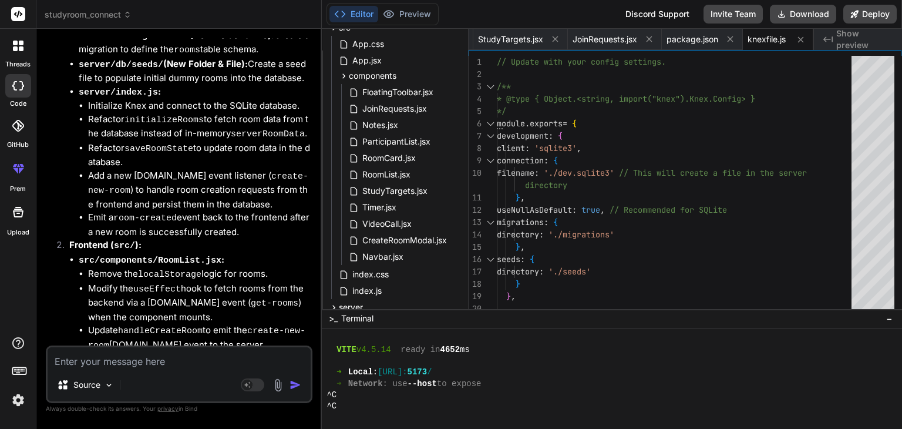
click at [158, 350] on textarea at bounding box center [179, 357] width 263 height 21
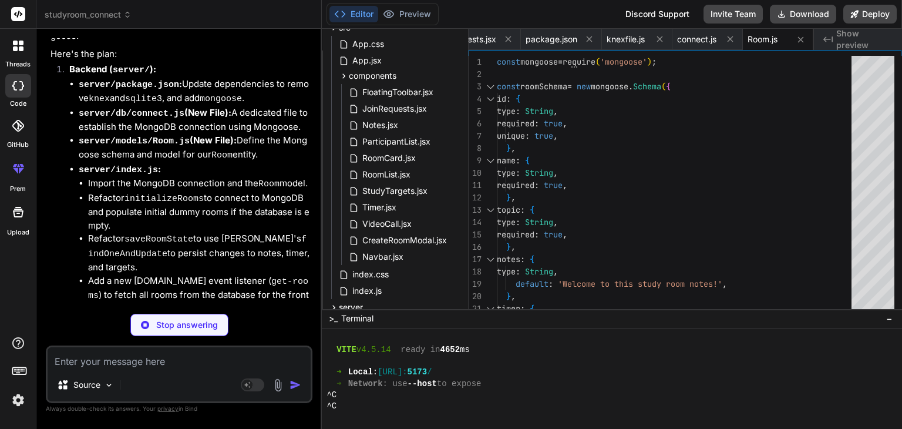
scroll to position [15141, 0]
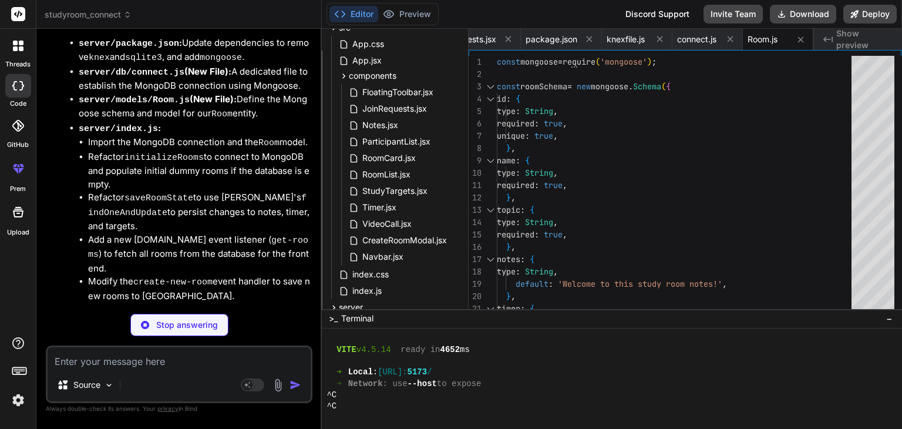
click at [159, 371] on div "Source Agent Mode. When this toggle is activated, AI automatically makes decisi…" at bounding box center [179, 374] width 267 height 58
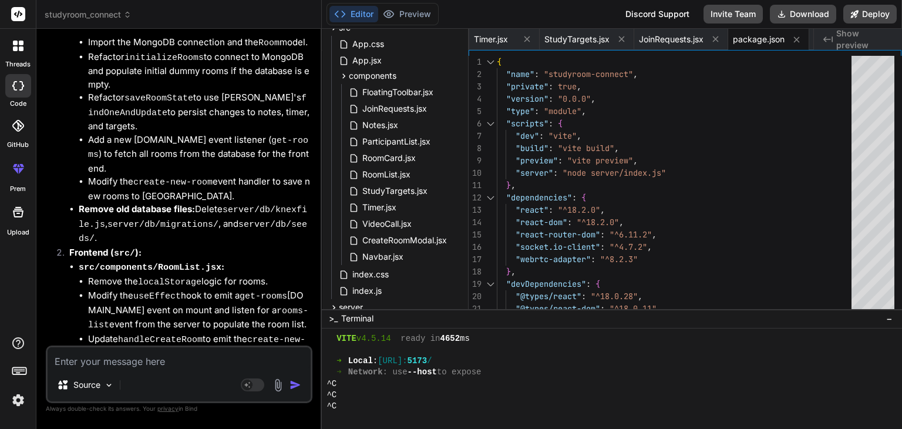
scroll to position [15353, 0]
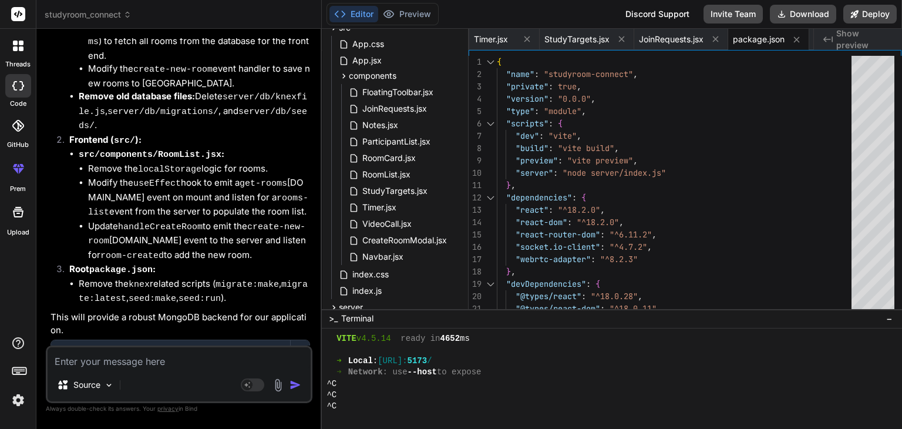
click at [142, 354] on textarea at bounding box center [179, 357] width 263 height 21
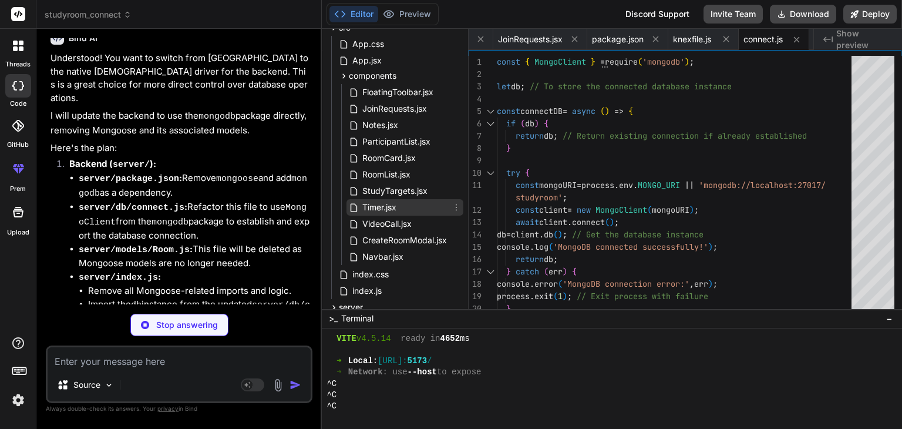
scroll to position [178, 0]
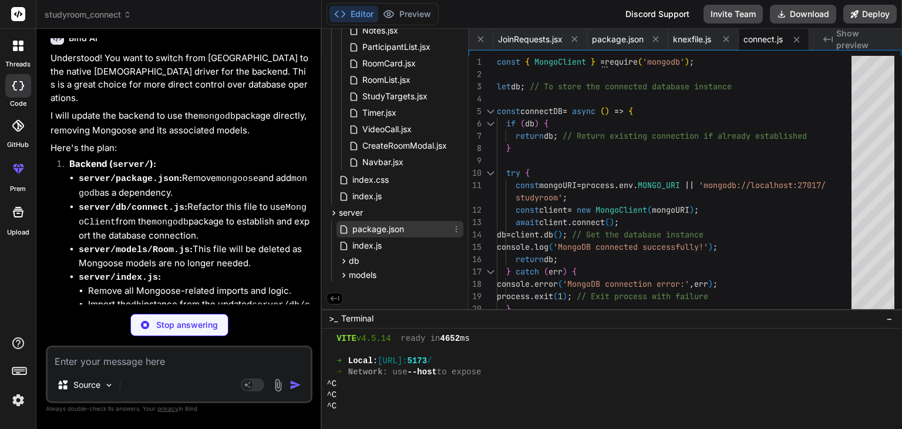
click at [381, 226] on span "package.json" at bounding box center [378, 229] width 54 height 14
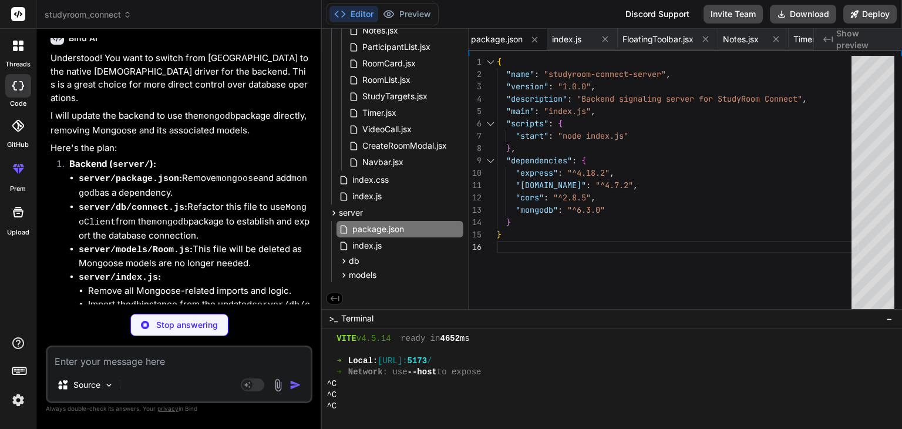
scroll to position [0, 0]
click at [547, 227] on div "{ "name" : "studyroom-connect-server" , "version" : "1.0.0" , "description" : "…" at bounding box center [678, 185] width 362 height 258
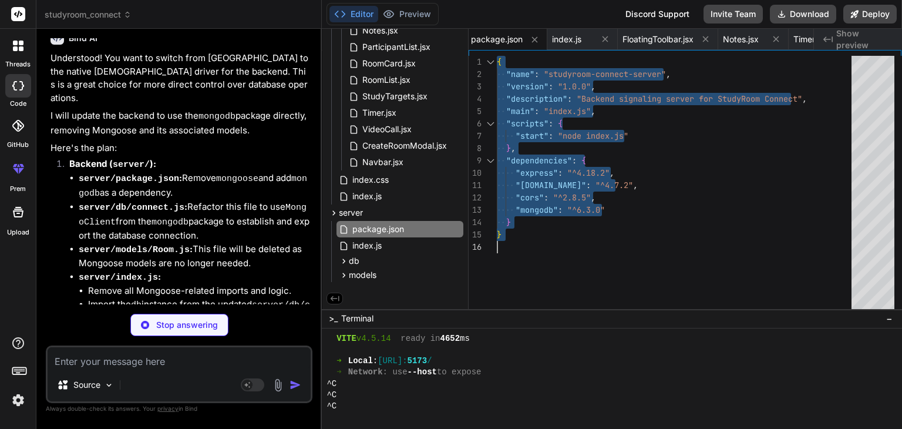
click at [547, 227] on div "{ "name" : "studyroom-connect-server" , "version" : "1.0.0" , "description" : "…" at bounding box center [678, 185] width 362 height 258
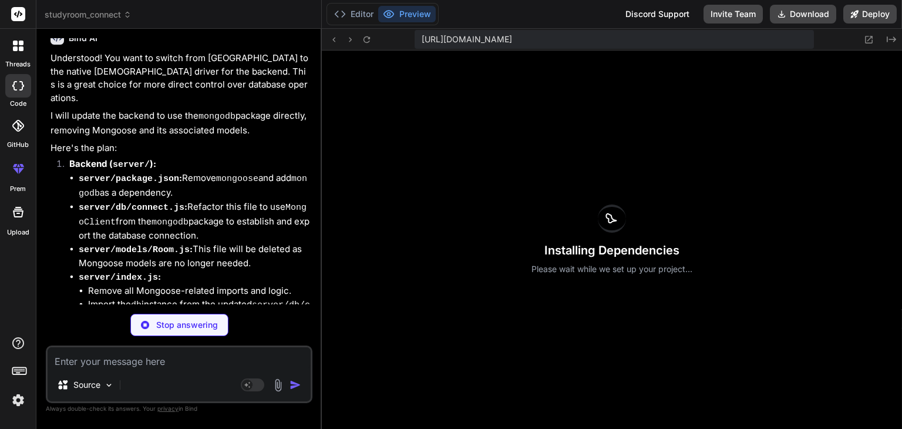
scroll to position [2300, 0]
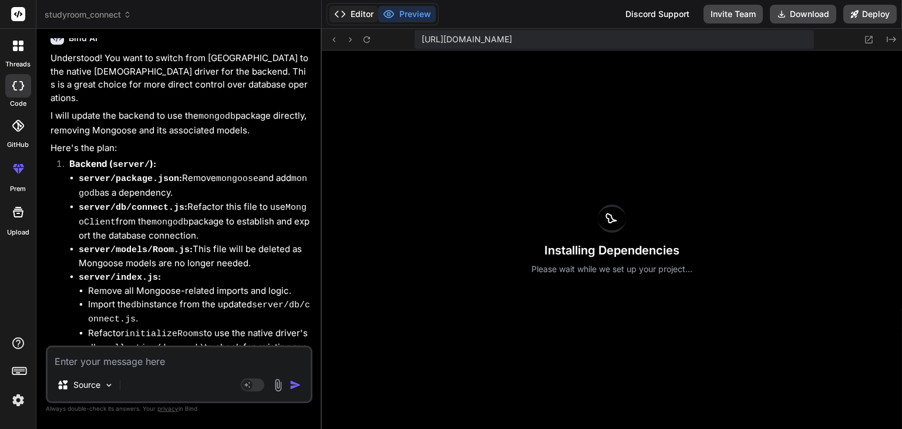
click at [361, 9] on button "Editor" at bounding box center [354, 14] width 49 height 16
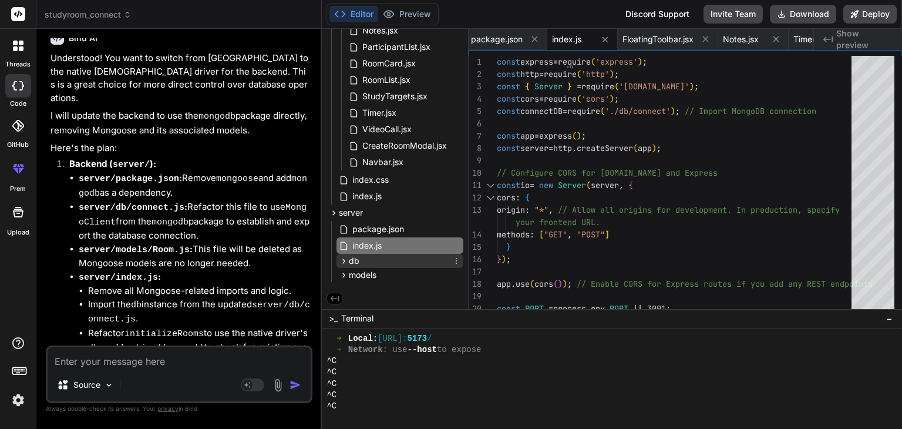
click at [371, 260] on div "db" at bounding box center [400, 261] width 127 height 14
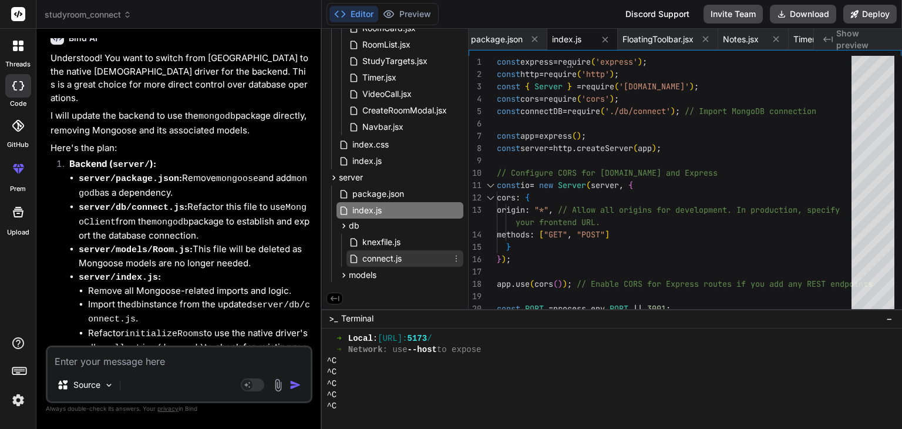
click at [362, 259] on span "connect.js" at bounding box center [382, 258] width 42 height 14
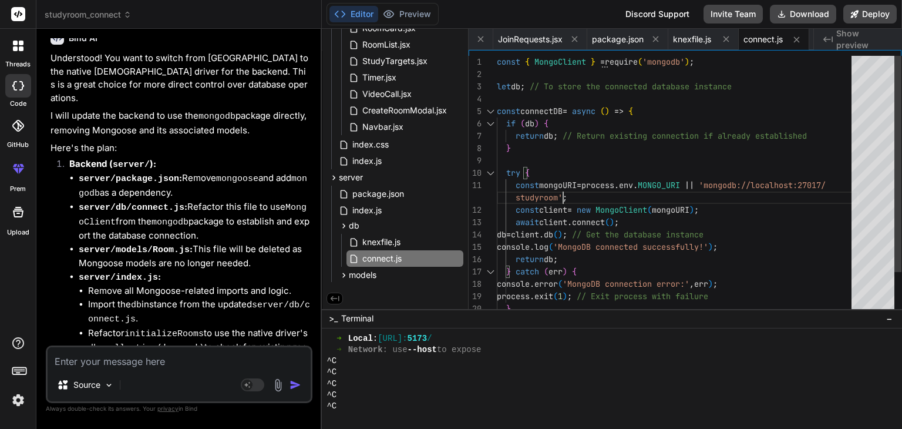
scroll to position [0, 0]
click at [567, 187] on div "const { MongoClient } = require ( 'mongodb' ) ; let db ; // To store the connec…" at bounding box center [678, 210] width 362 height 308
click at [365, 278] on span "models" at bounding box center [363, 275] width 28 height 12
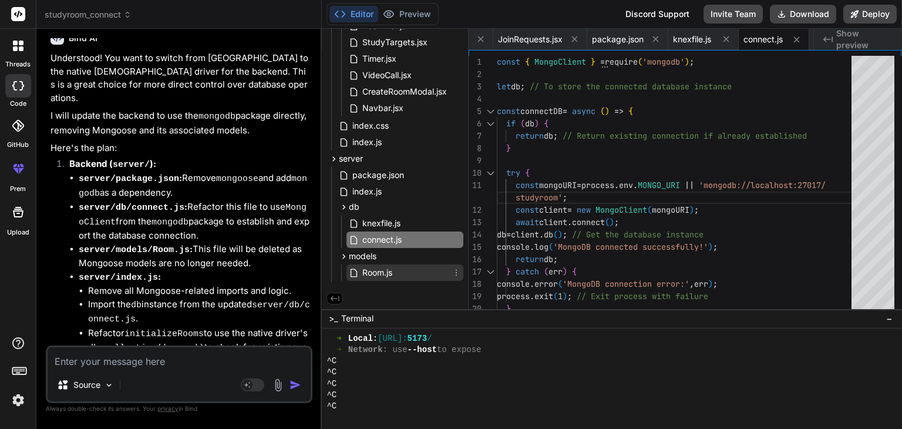
click at [369, 274] on span "Room.js" at bounding box center [377, 273] width 32 height 14
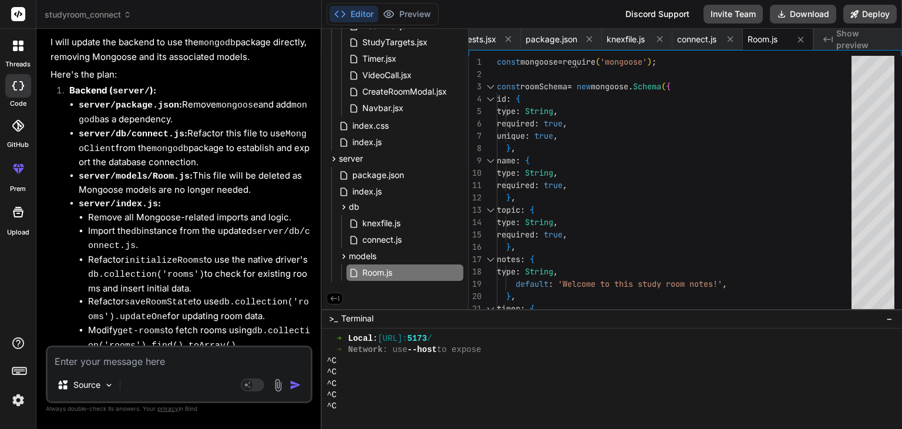
scroll to position [16170, 0]
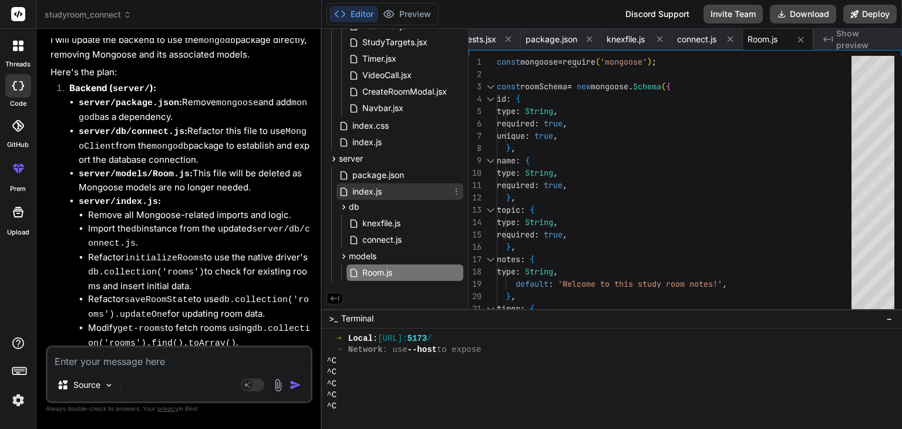
click at [350, 188] on icon at bounding box center [345, 192] width 12 height 10
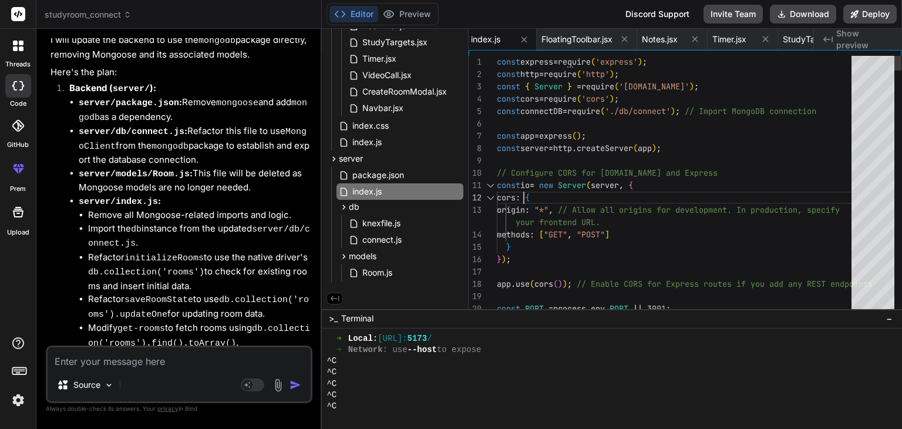
scroll to position [0, 0]
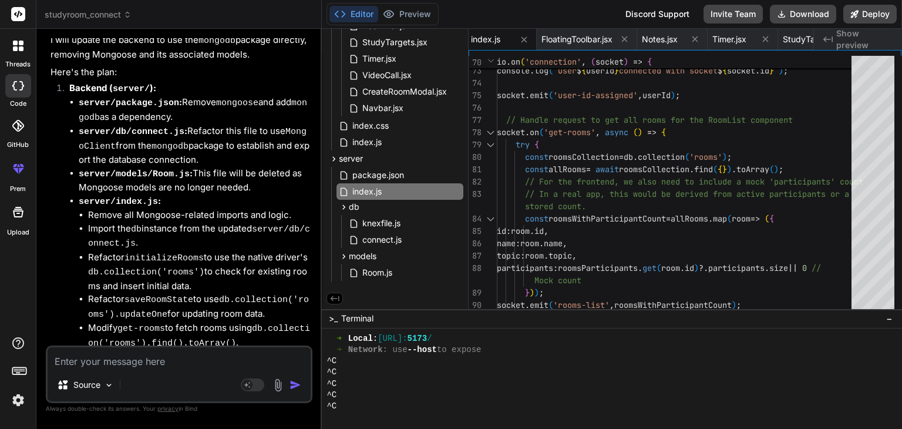
scroll to position [16271, 0]
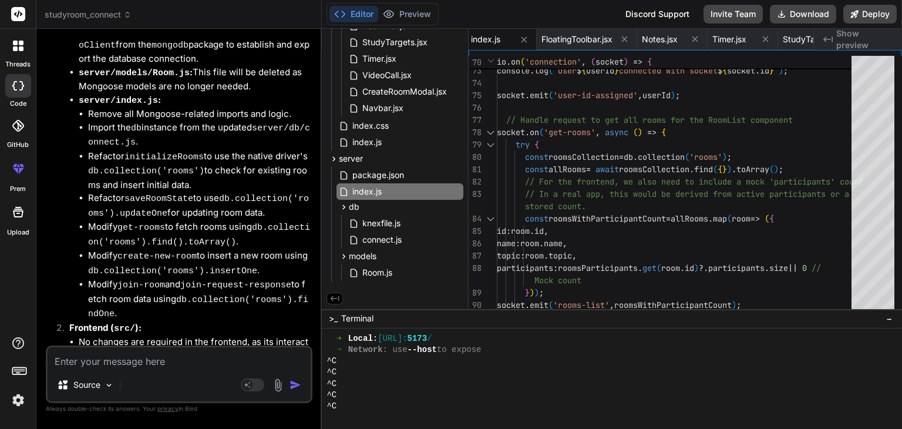
click at [146, 367] on textarea at bounding box center [179, 357] width 263 height 21
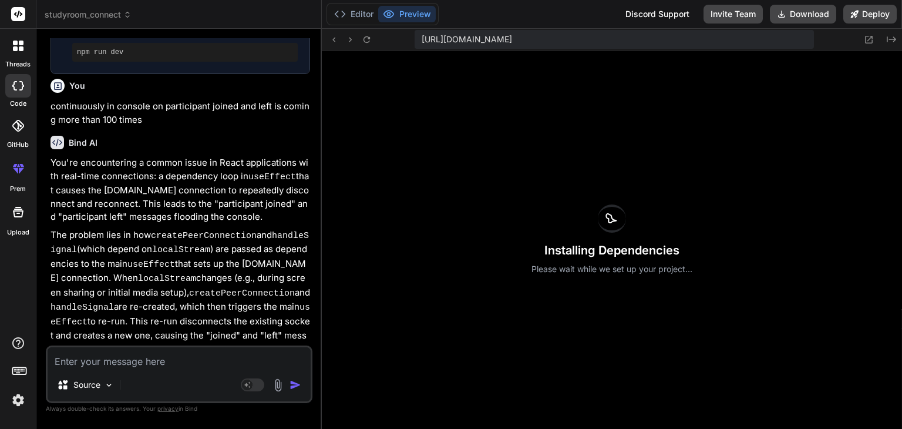
scroll to position [16962, 0]
click at [361, 10] on button "Editor" at bounding box center [354, 14] width 49 height 16
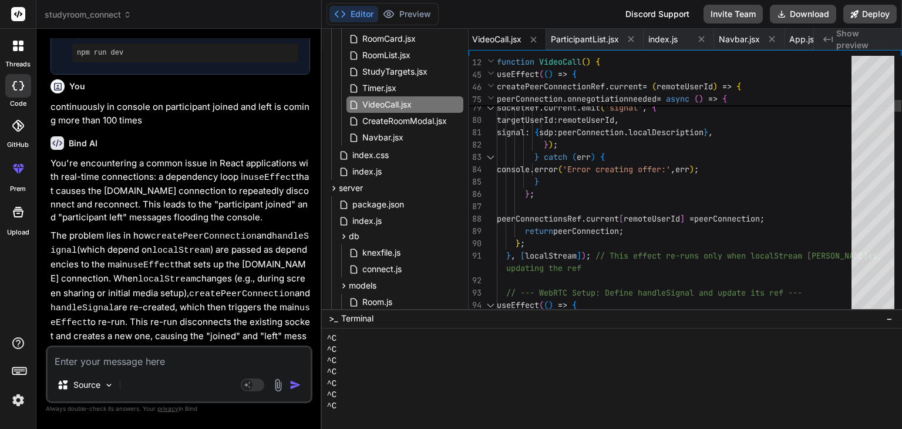
scroll to position [0, 0]
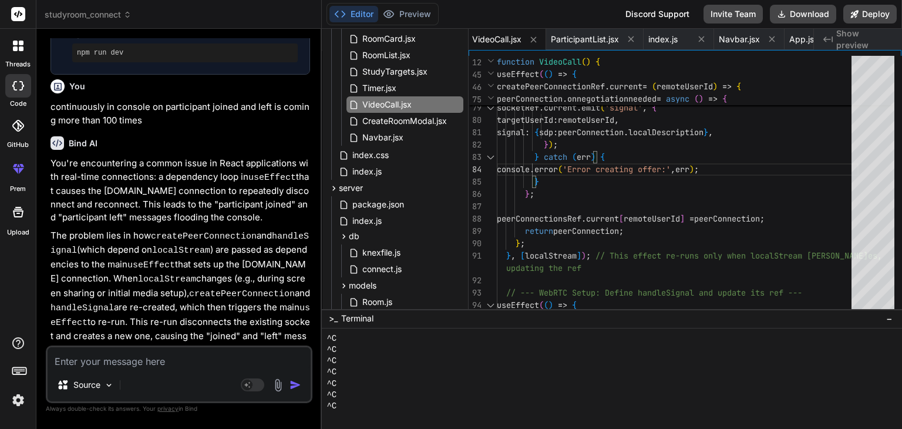
scroll to position [16962, 0]
click at [248, 367] on textarea at bounding box center [179, 357] width 263 height 21
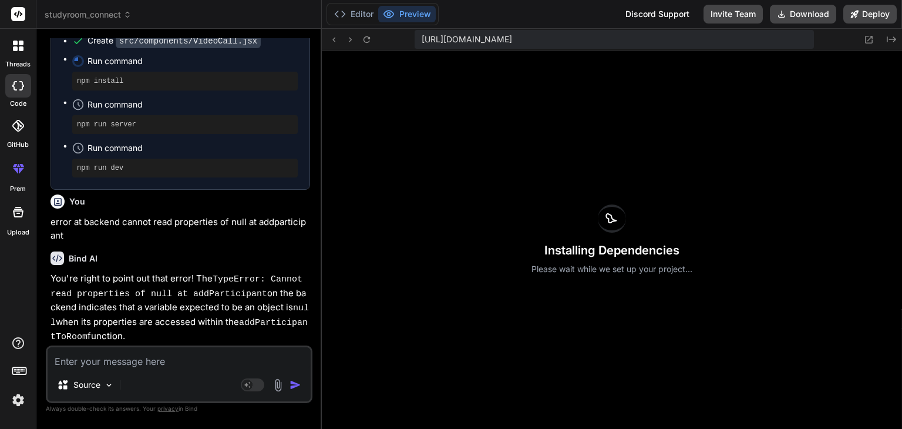
scroll to position [17578, 0]
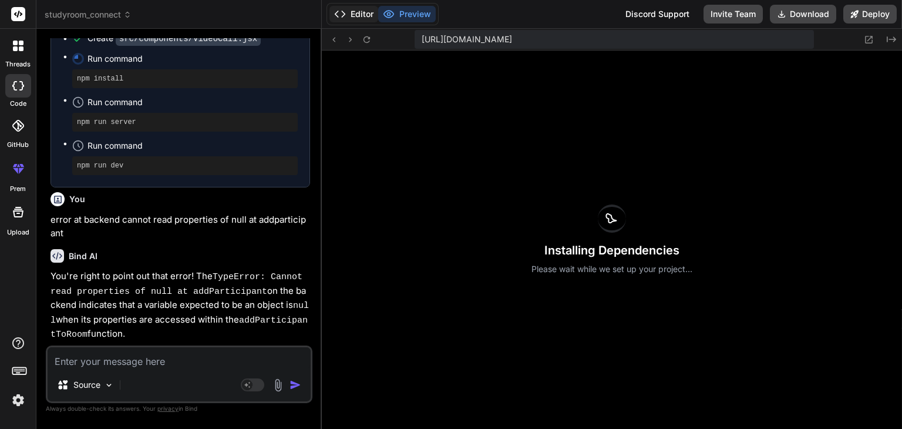
click at [355, 11] on button "Editor" at bounding box center [354, 14] width 49 height 16
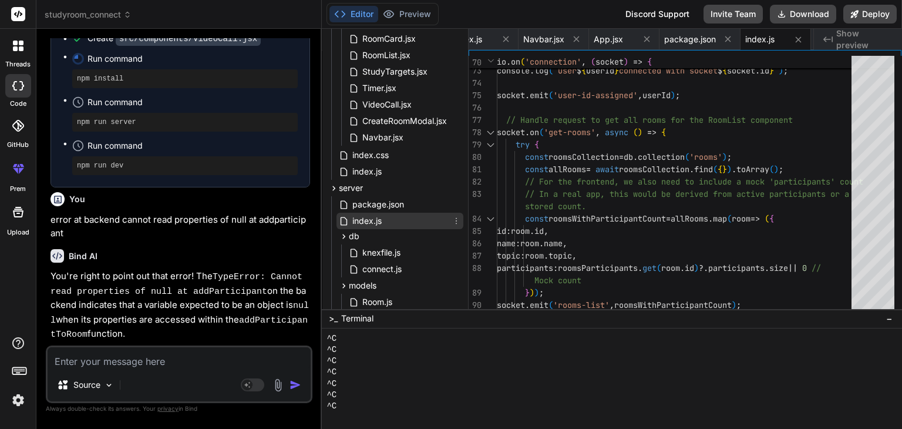
click at [367, 219] on span "index.js" at bounding box center [367, 221] width 32 height 14
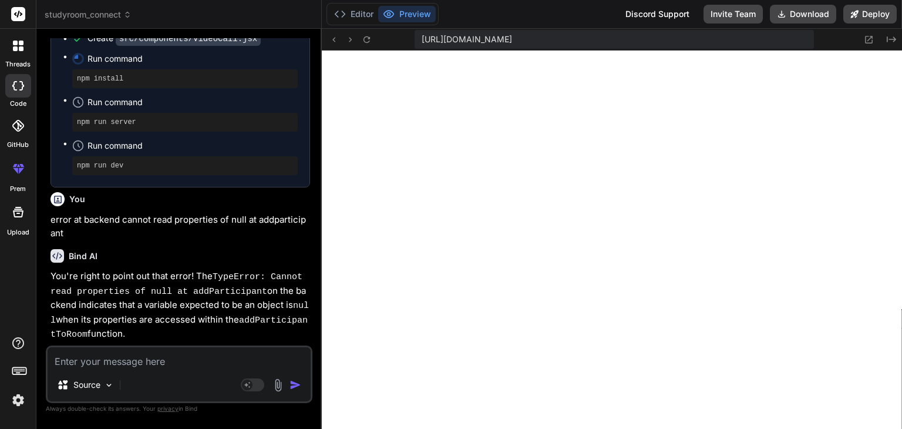
scroll to position [2380, 0]
click at [362, 18] on button "Editor" at bounding box center [354, 14] width 49 height 16
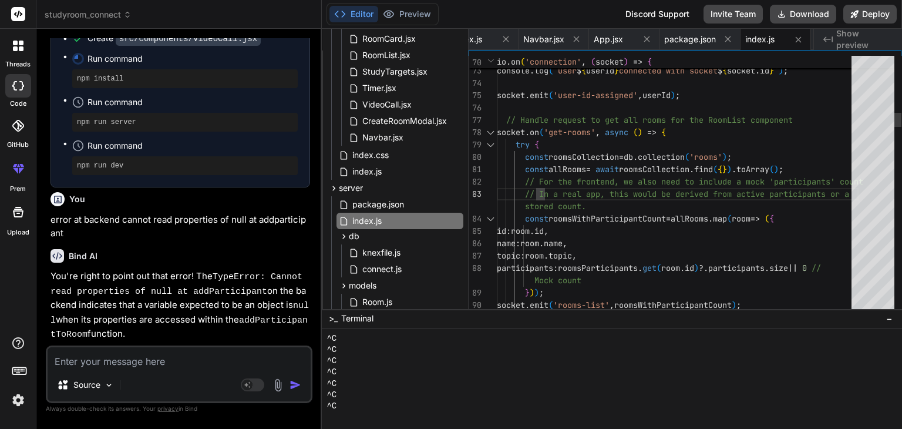
scroll to position [0, 0]
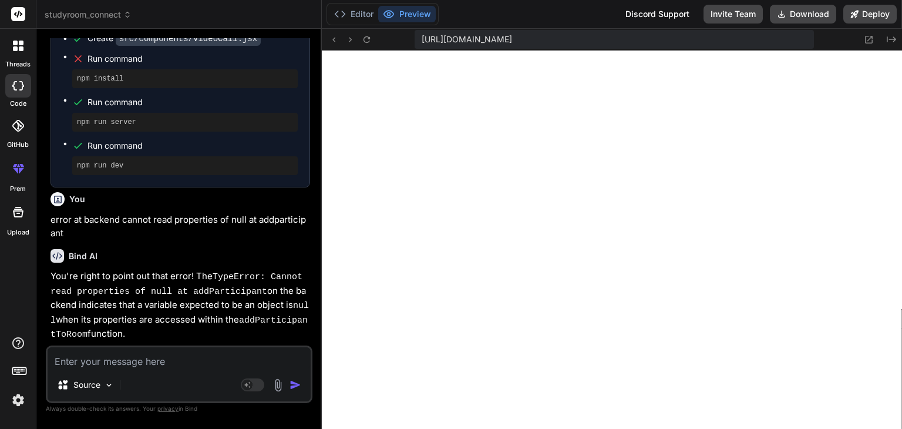
scroll to position [2401, 0]
click at [164, 357] on textarea at bounding box center [179, 357] width 263 height 21
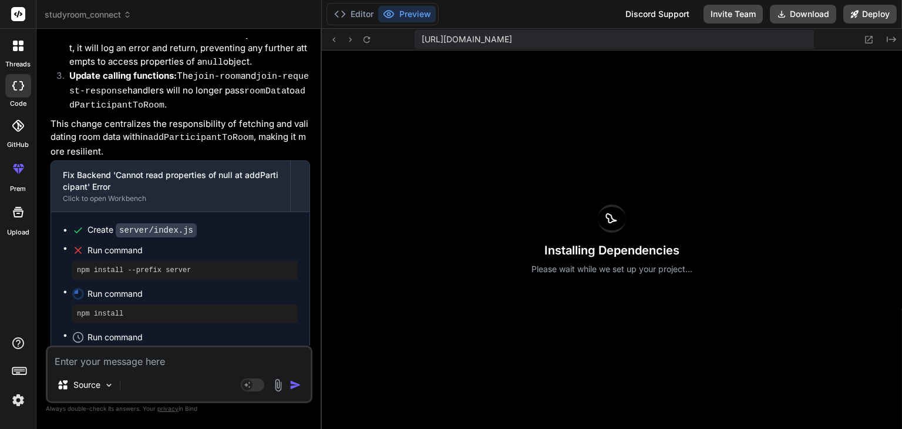
scroll to position [18247, 0]
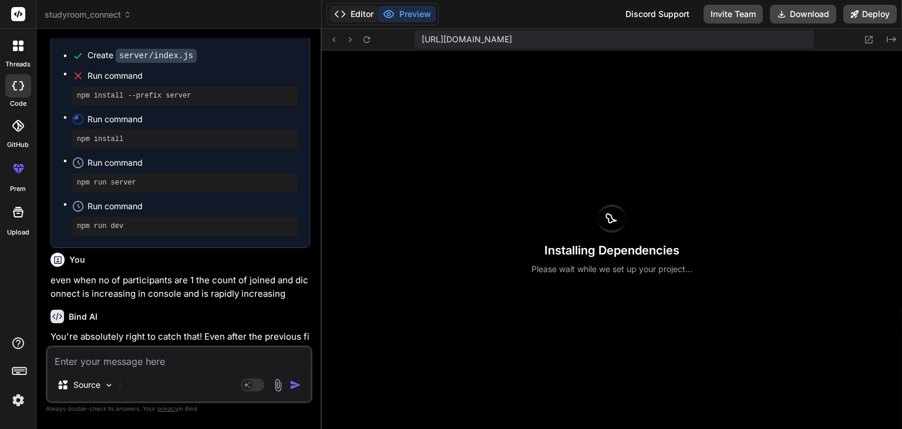
click at [353, 11] on button "Editor" at bounding box center [354, 14] width 49 height 16
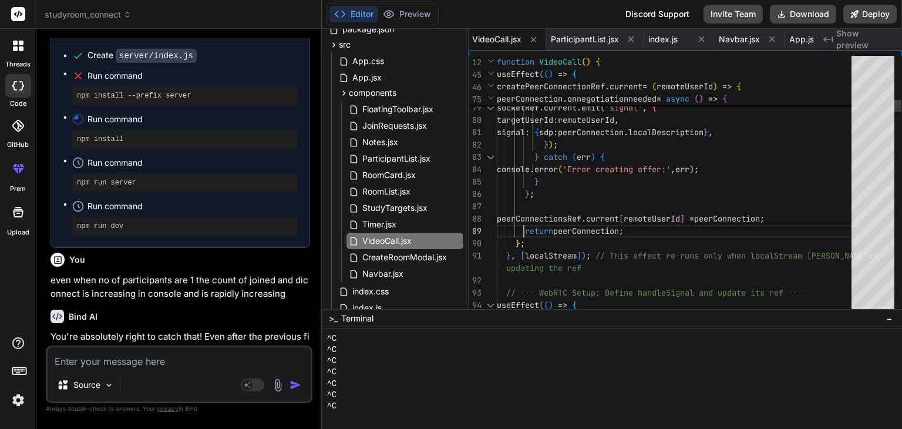
scroll to position [0, 0]
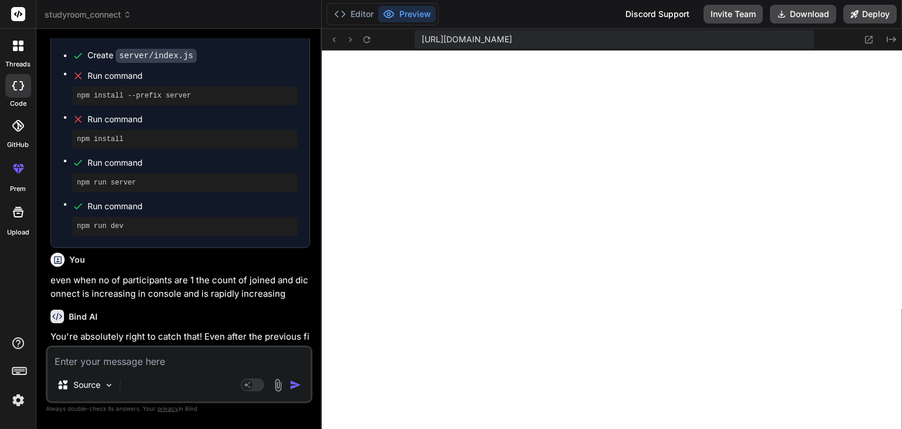
scroll to position [2492, 0]
click at [215, 350] on textarea at bounding box center [179, 357] width 263 height 21
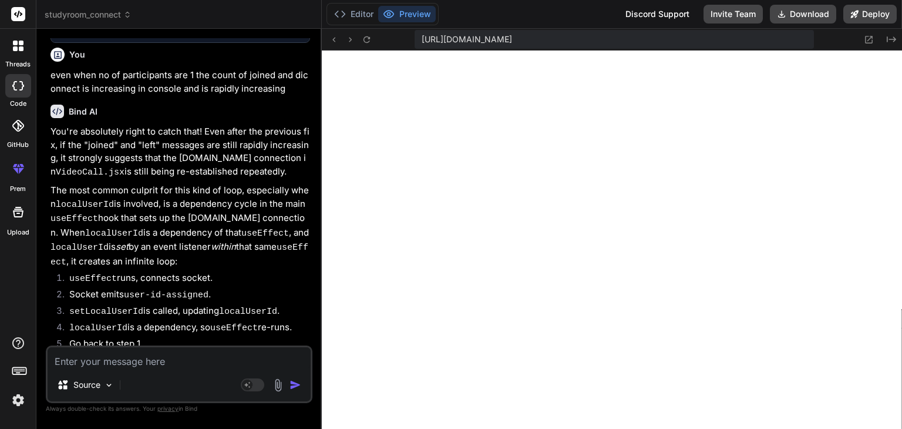
scroll to position [18457, 0]
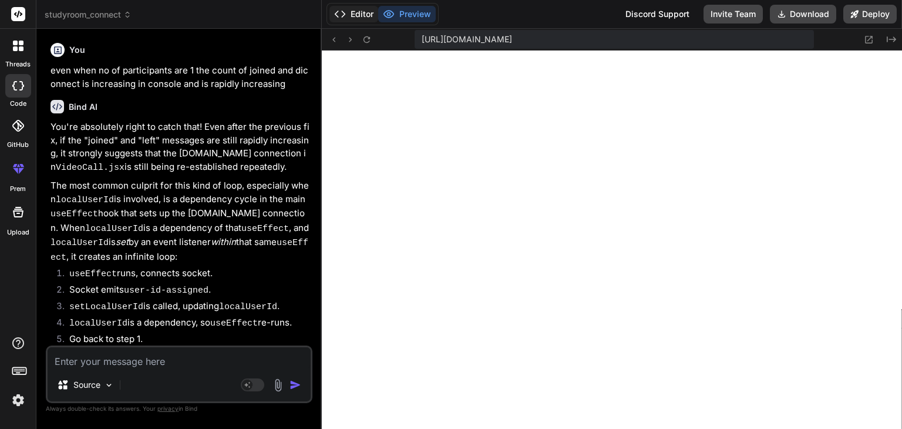
click at [344, 12] on icon at bounding box center [340, 14] width 12 height 12
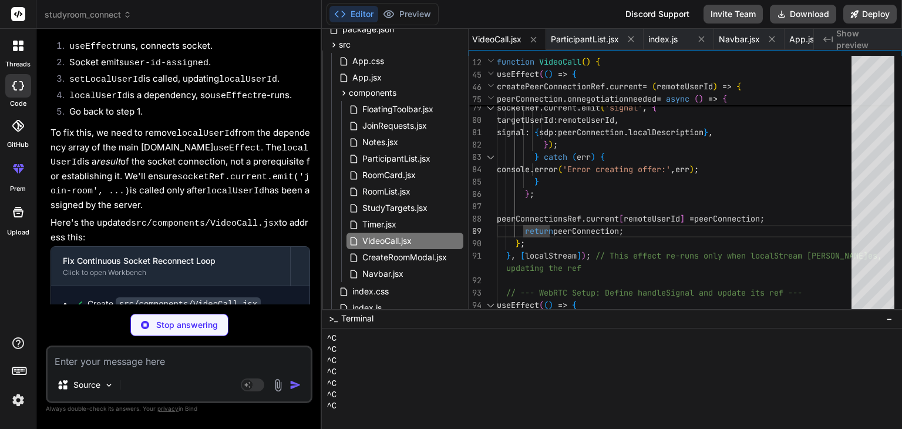
scroll to position [19023, 0]
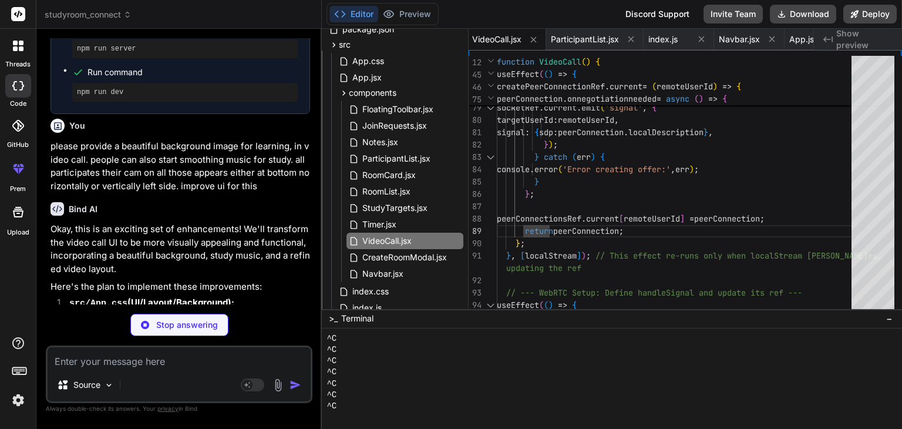
click at [172, 327] on p "Stop answering" at bounding box center [187, 325] width 62 height 12
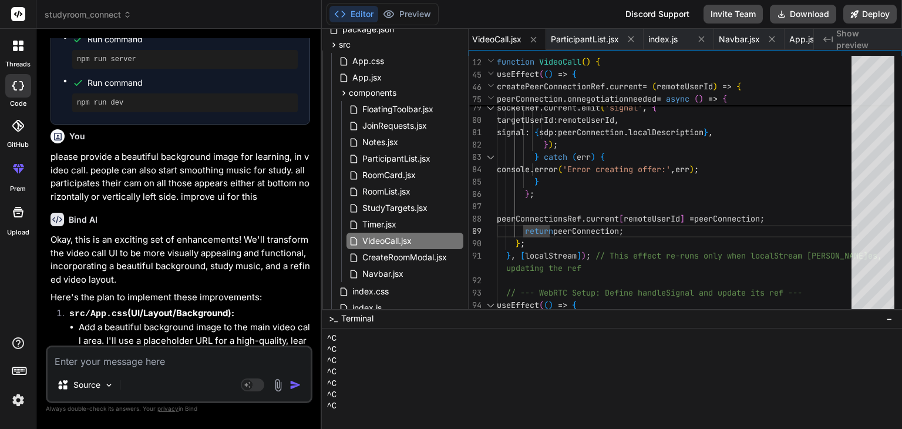
click at [173, 361] on textarea at bounding box center [179, 357] width 263 height 21
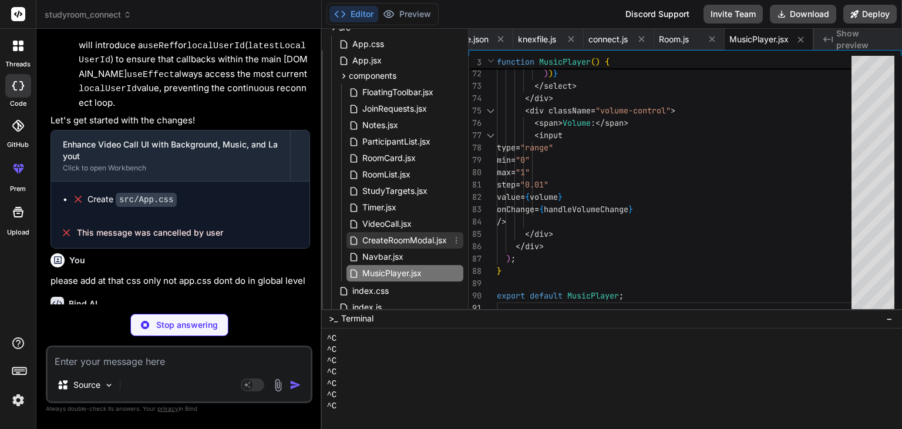
scroll to position [85, 0]
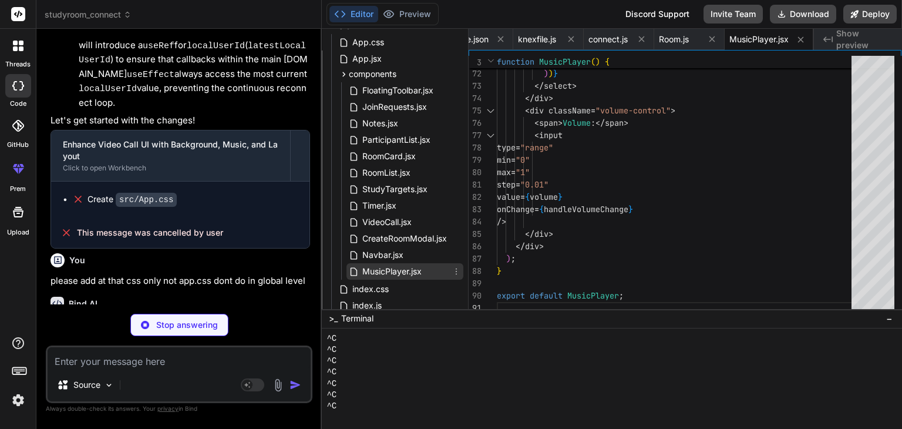
click at [374, 273] on span "MusicPlayer.jsx" at bounding box center [392, 271] width 62 height 14
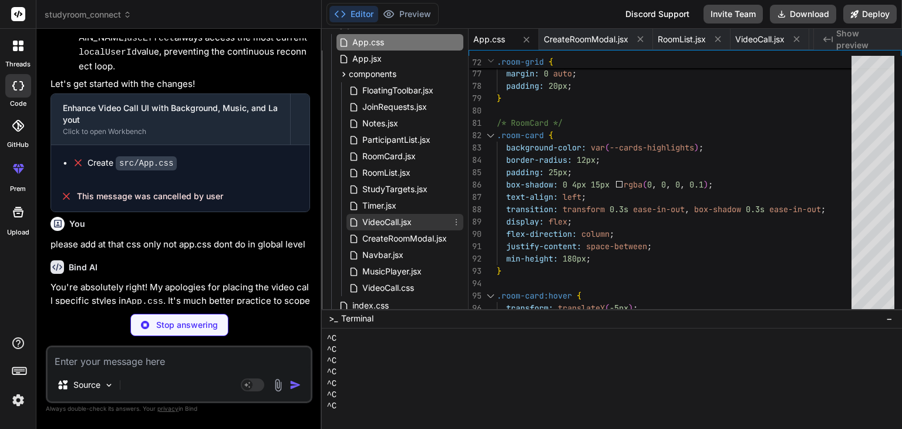
scroll to position [96, 0]
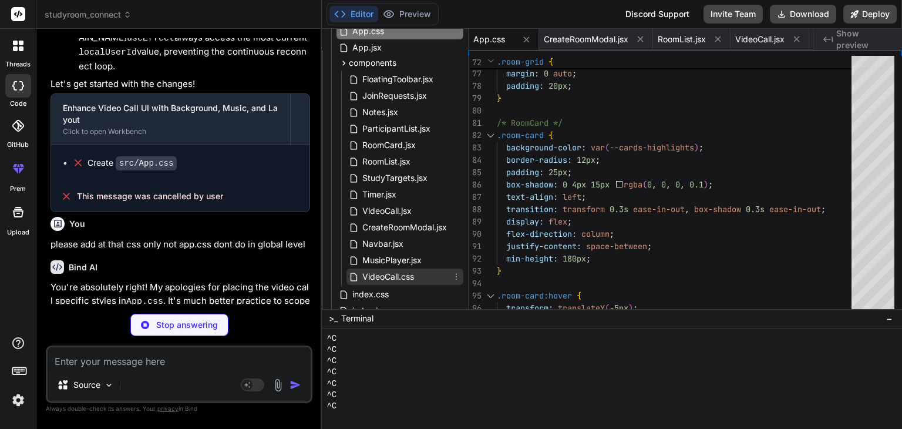
click at [383, 268] on div "VideoCall.css" at bounding box center [405, 276] width 117 height 16
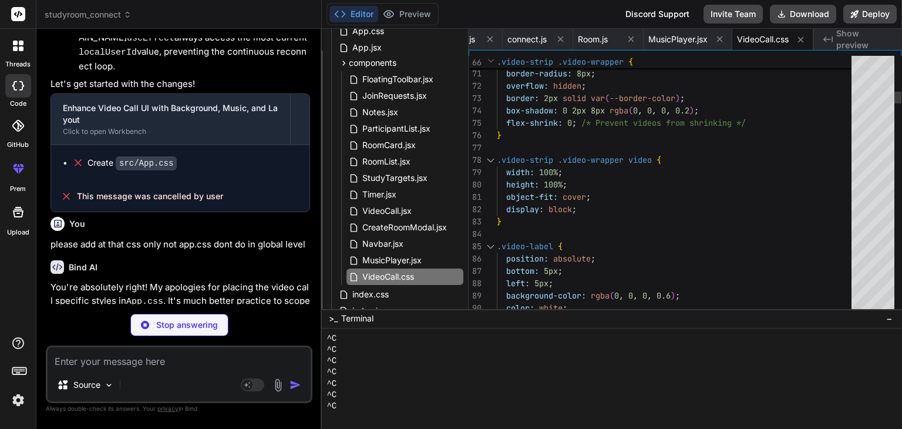
scroll to position [0, 0]
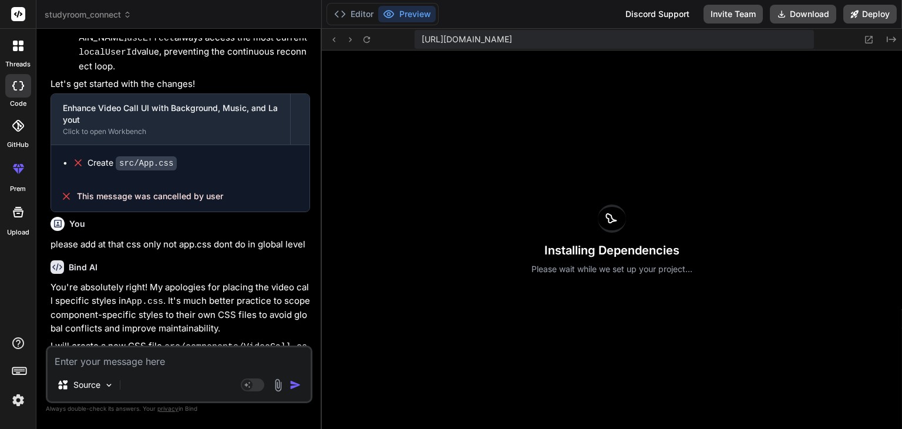
scroll to position [2503, 0]
click at [357, 19] on button "Editor" at bounding box center [354, 14] width 49 height 16
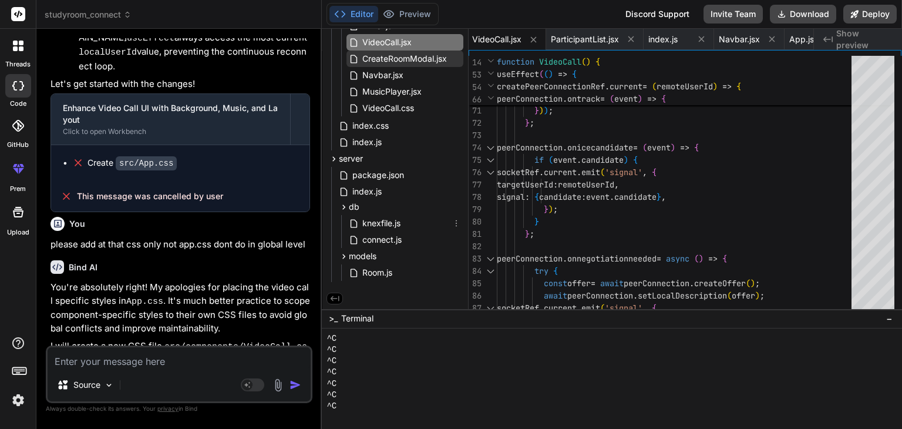
scroll to position [0, 0]
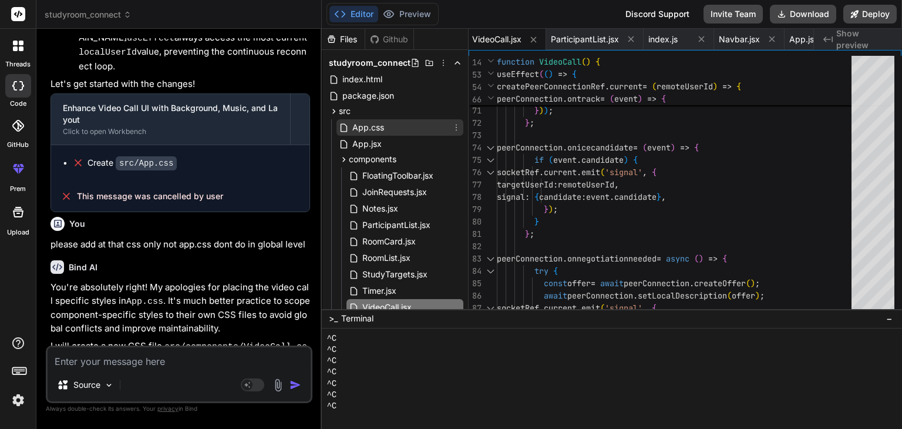
click at [374, 130] on span "App.css" at bounding box center [368, 127] width 34 height 14
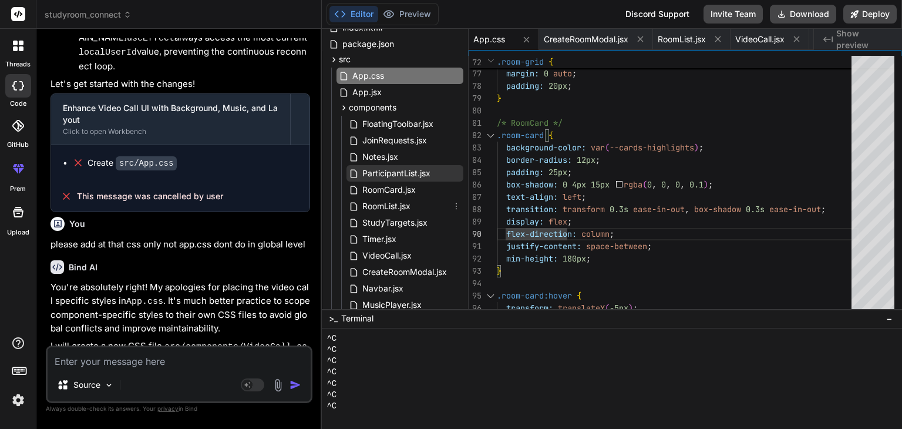
scroll to position [54, 0]
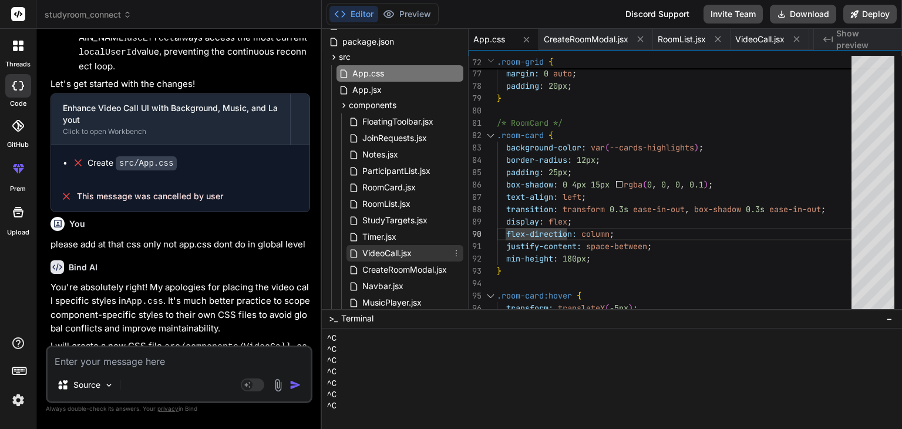
click at [374, 257] on span "VideoCall.jsx" at bounding box center [387, 253] width 52 height 14
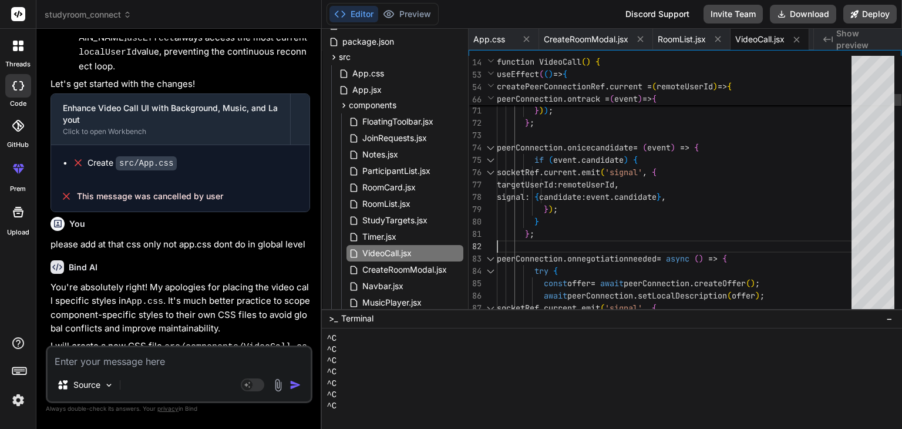
scroll to position [0, 0]
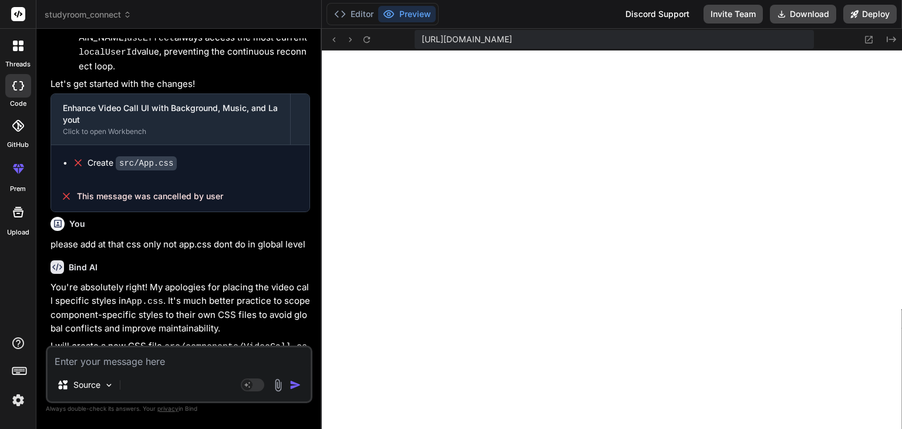
scroll to position [2526, 0]
click at [176, 364] on textarea at bounding box center [179, 357] width 263 height 21
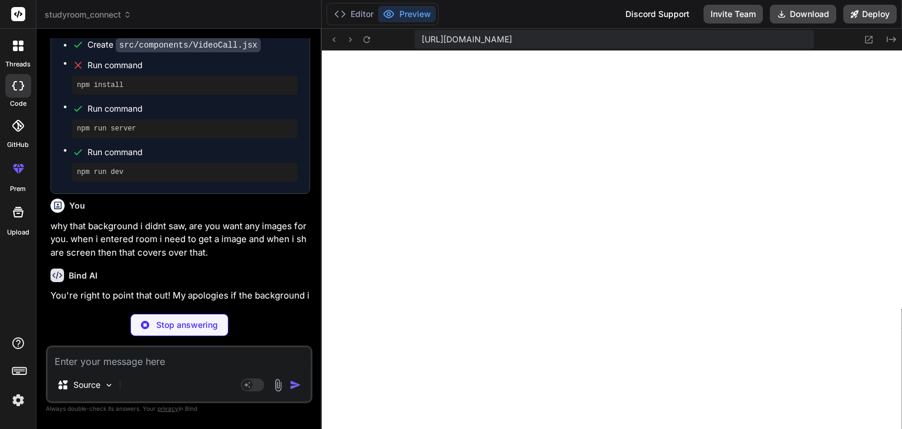
scroll to position [20473, 0]
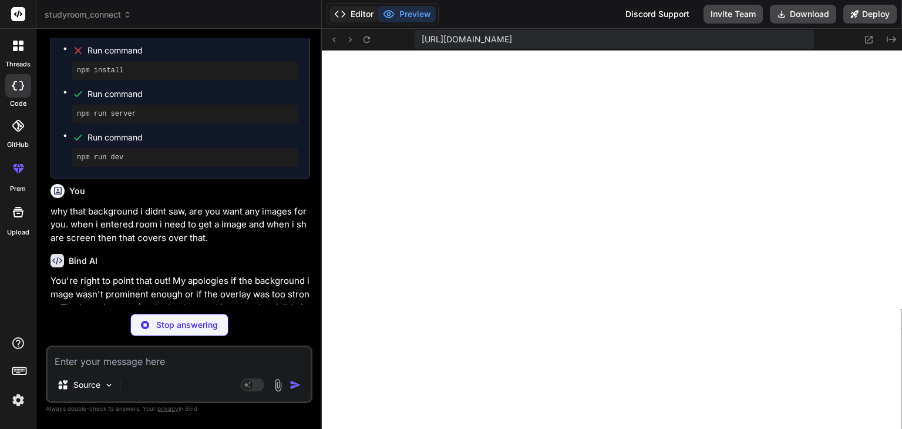
click at [345, 14] on polyline at bounding box center [343, 14] width 3 height 6
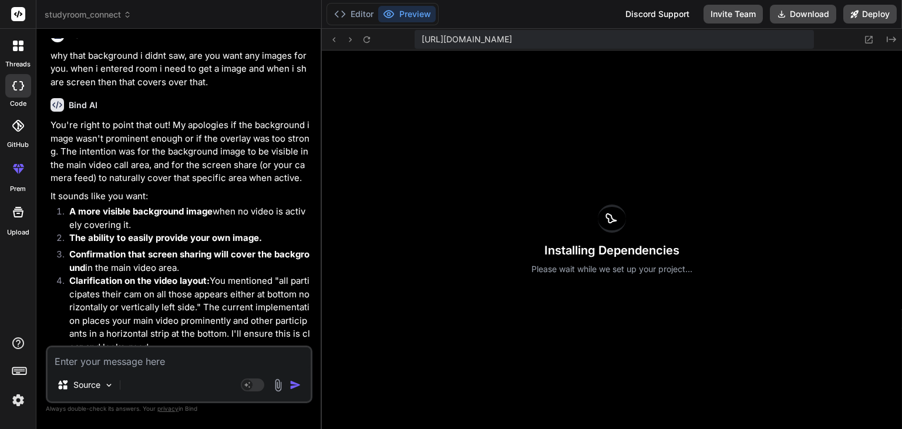
scroll to position [20630, 0]
click at [351, 12] on button "Editor" at bounding box center [354, 14] width 49 height 16
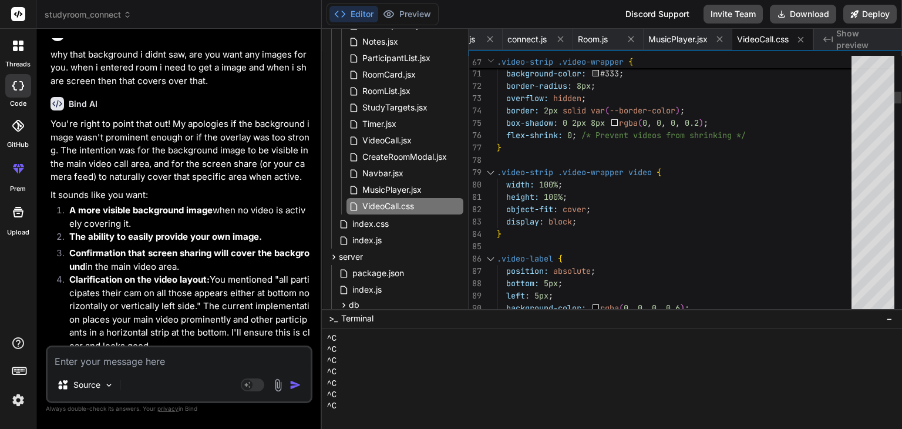
scroll to position [0, 0]
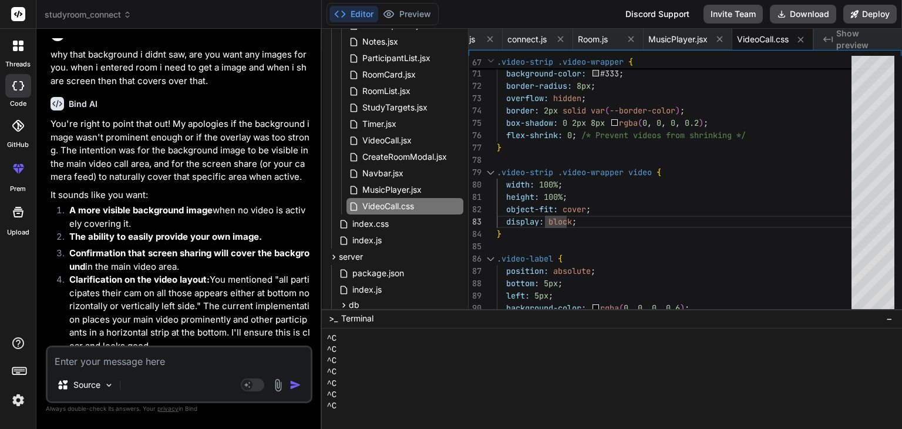
click at [175, 357] on textarea at bounding box center [179, 357] width 263 height 21
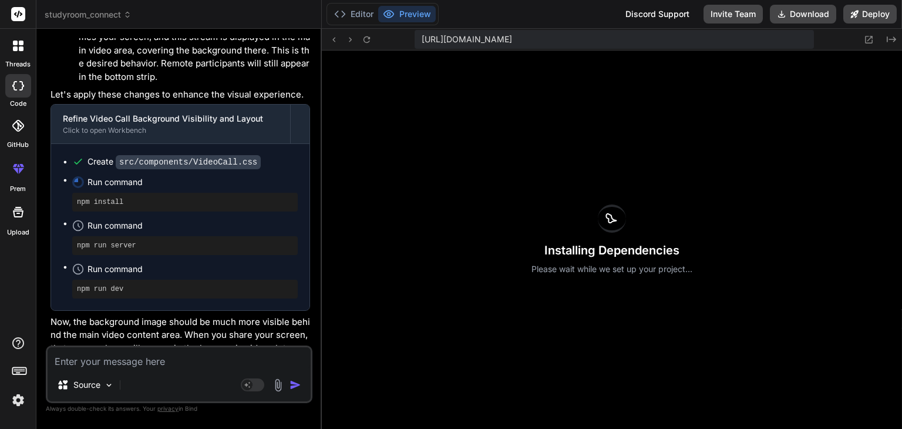
scroll to position [21239, 0]
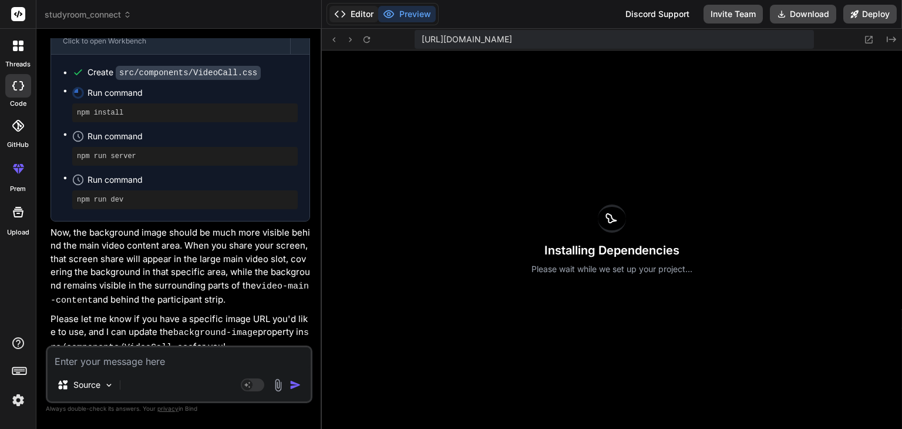
click at [356, 13] on button "Editor" at bounding box center [354, 14] width 49 height 16
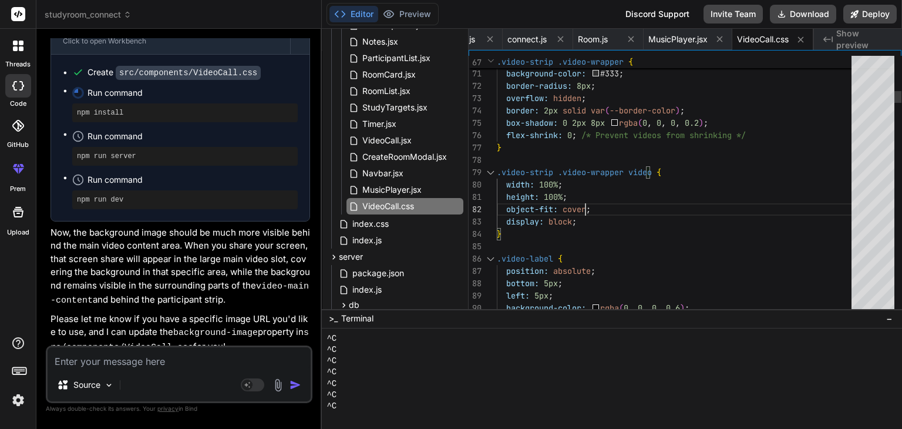
scroll to position [0, 0]
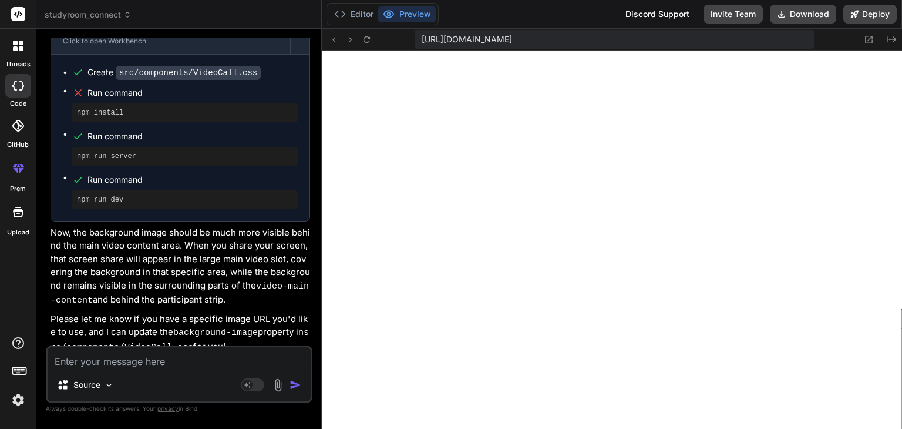
scroll to position [2571, 0]
